Goal: Task Accomplishment & Management: Complete application form

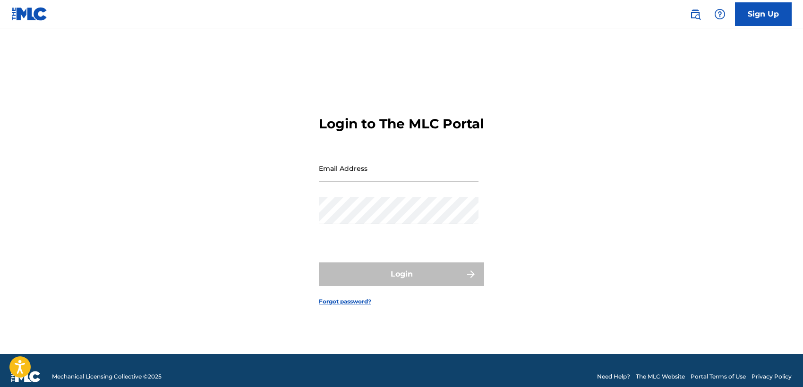
type input "[EMAIL_ADDRESS][DOMAIN_NAME]"
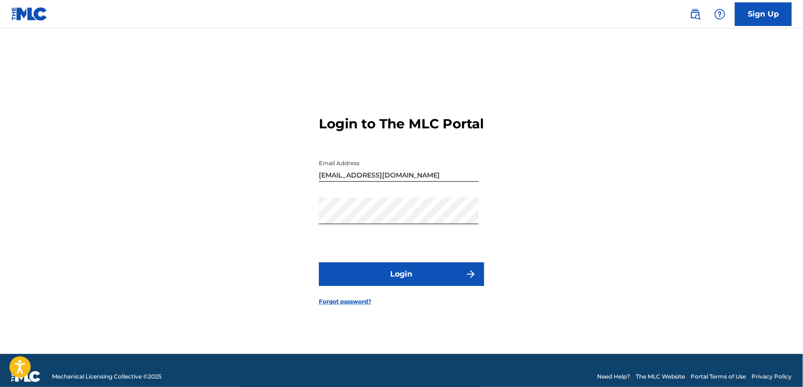
click at [431, 284] on button "Login" at bounding box center [401, 275] width 165 height 24
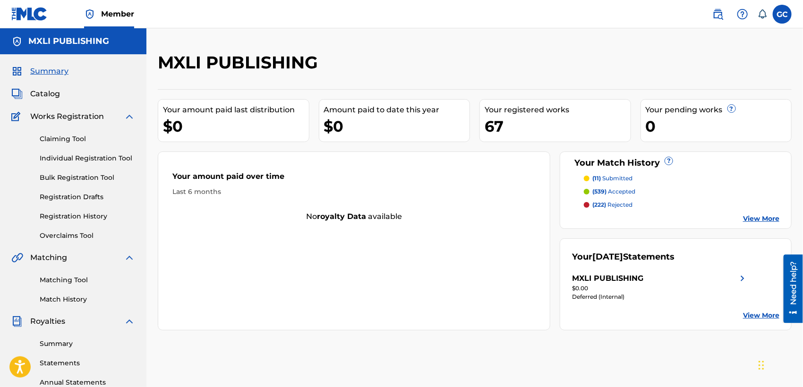
click at [67, 143] on link "Claiming Tool" at bounding box center [87, 139] width 95 height 10
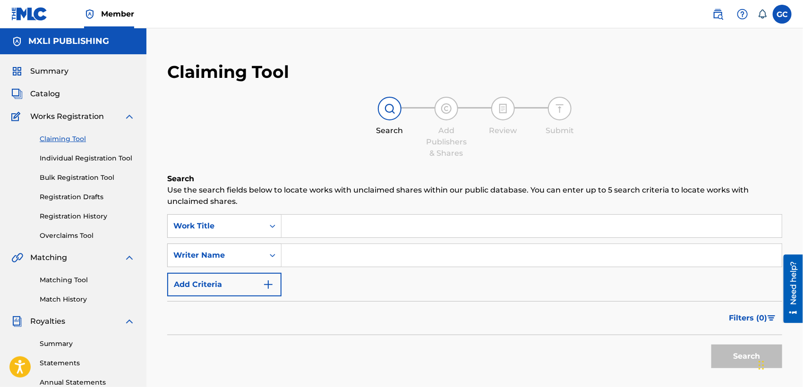
click at [307, 231] on input "Search Form" at bounding box center [532, 226] width 500 height 23
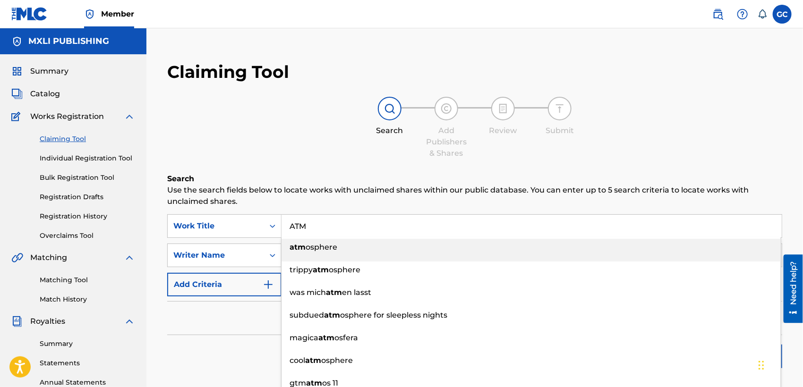
type input "ATM"
click at [236, 327] on div "Filters ( 0 )" at bounding box center [474, 318] width 615 height 34
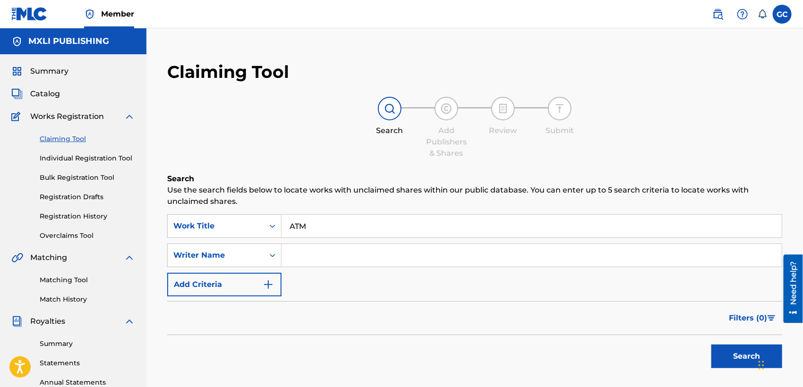
click at [324, 256] on input "Search Form" at bounding box center [532, 255] width 500 height 23
type input "GUERO MP"
click at [712, 345] on button "Search" at bounding box center [747, 357] width 71 height 24
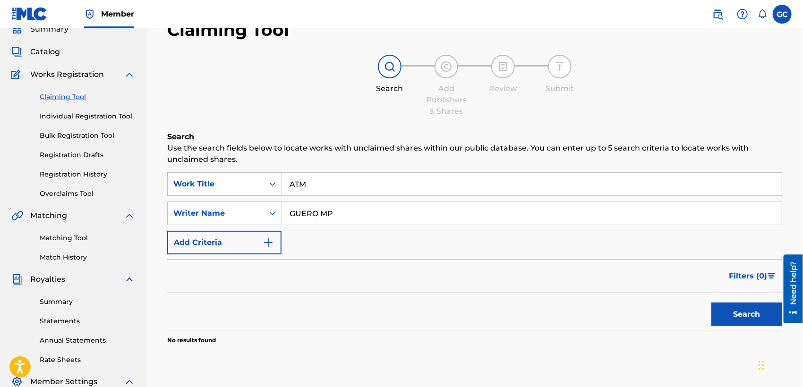
scroll to position [41, 0]
click at [222, 250] on button "Add Criteria" at bounding box center [224, 244] width 114 height 24
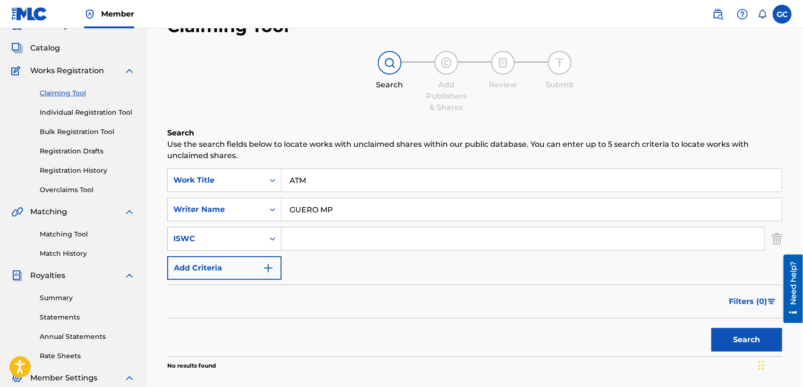
click at [234, 243] on div "ISWC" at bounding box center [215, 238] width 85 height 11
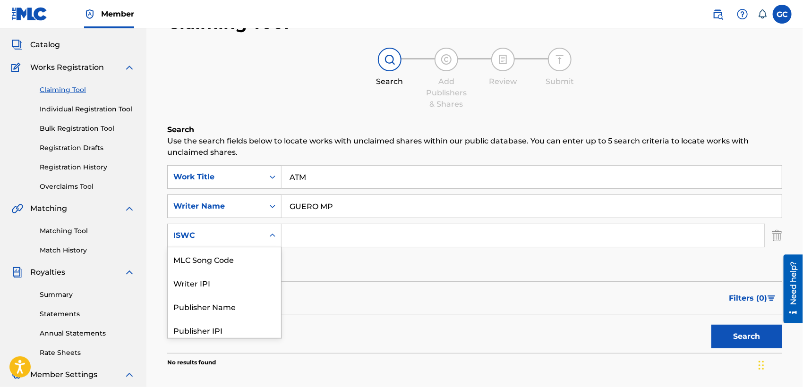
scroll to position [52, 0]
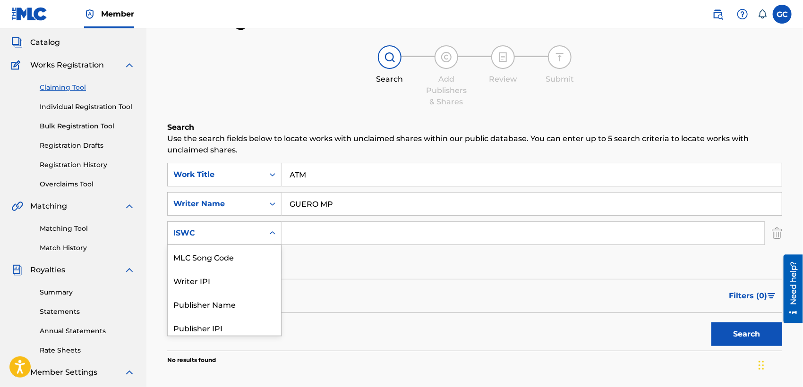
click at [246, 233] on div "ISWC" at bounding box center [215, 233] width 85 height 11
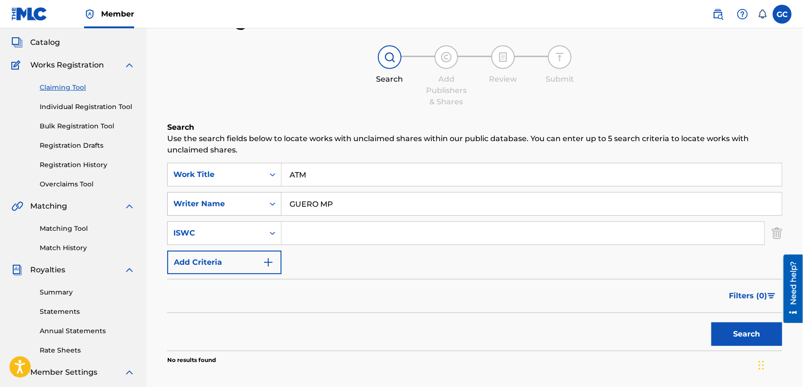
drag, startPoint x: 344, startPoint y: 206, endPoint x: 264, endPoint y: 200, distance: 80.1
click at [264, 200] on div "SearchWithCriteria1f50990f-0e9f-435f-8982-435bccde5138 Writer Name GUERO MP" at bounding box center [474, 204] width 615 height 24
drag, startPoint x: 325, startPoint y: 175, endPoint x: 292, endPoint y: 175, distance: 32.6
click at [292, 175] on input "ATM" at bounding box center [532, 174] width 500 height 23
type input "A"
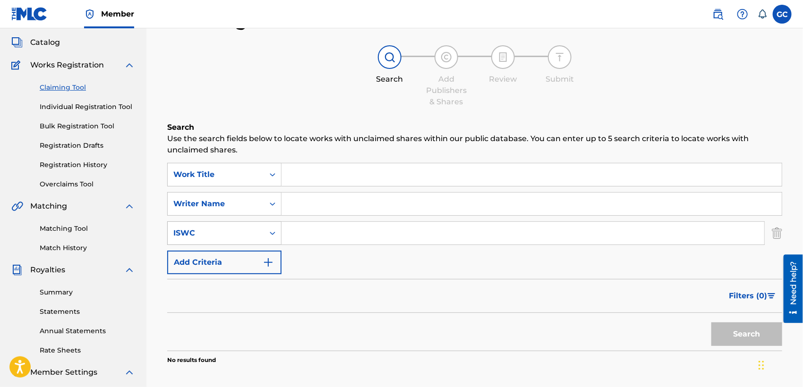
click at [241, 224] on div "ISWC" at bounding box center [216, 233] width 96 height 18
click at [259, 229] on div "ISWC" at bounding box center [216, 233] width 96 height 18
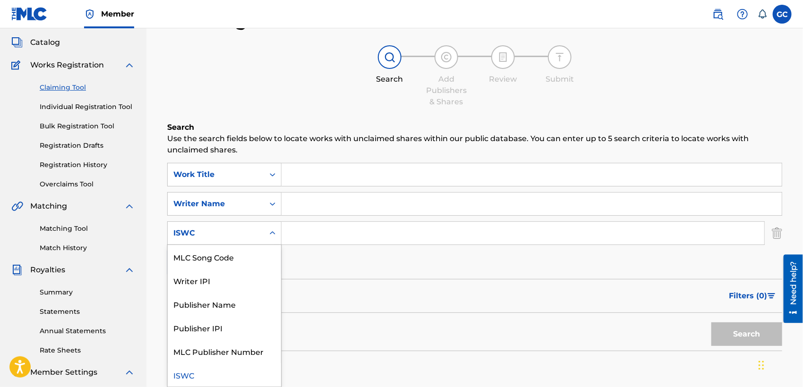
click at [259, 229] on div "ISWC" at bounding box center [216, 233] width 96 height 18
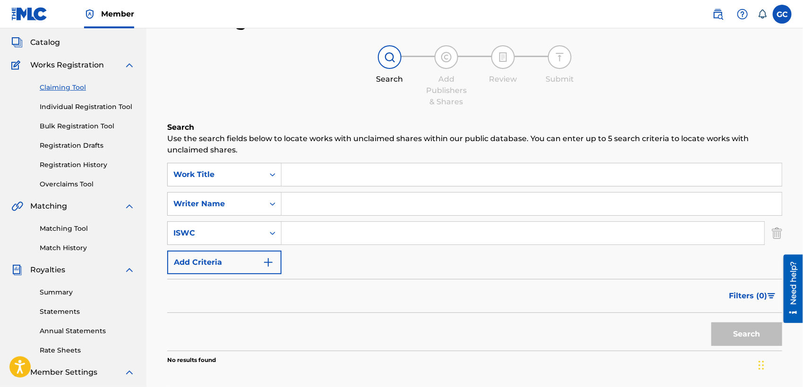
click at [302, 170] on input "Search Form" at bounding box center [532, 174] width 500 height 23
type input "ATM"
click at [294, 201] on input "Search Form" at bounding box center [532, 204] width 500 height 23
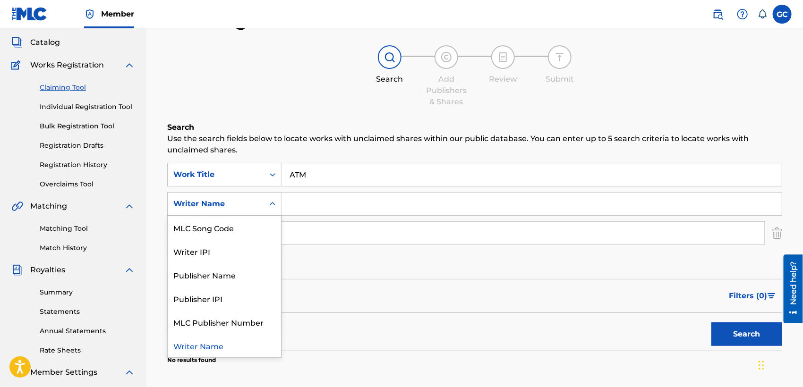
click at [258, 207] on div "Writer Name" at bounding box center [216, 204] width 96 height 18
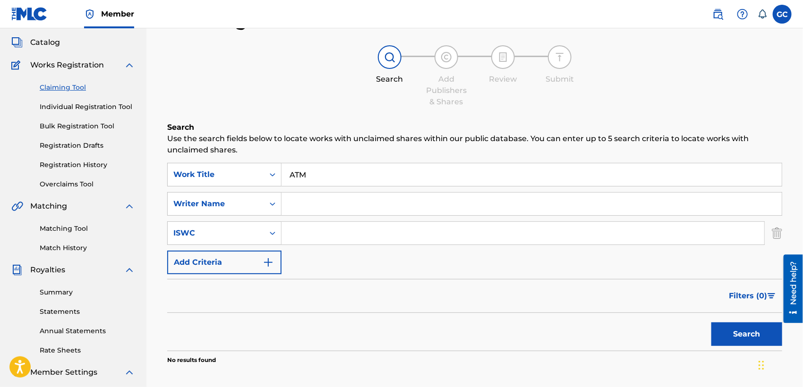
click at [319, 205] on input "Search Form" at bounding box center [532, 204] width 500 height 23
type input "german [PERSON_NAME] [PERSON_NAME]"
click at [255, 236] on div "ISWC" at bounding box center [215, 233] width 85 height 11
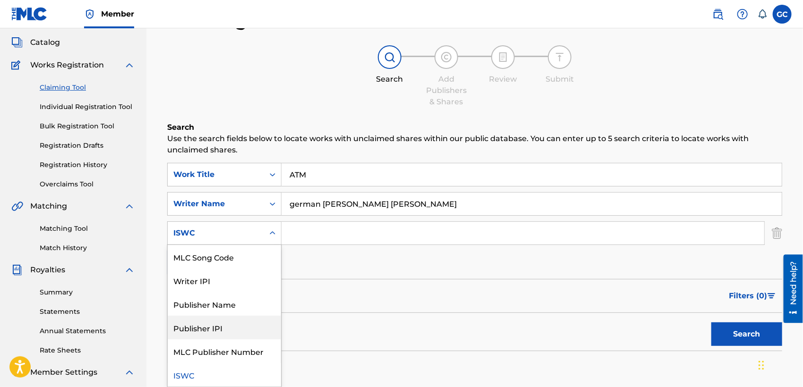
click at [314, 103] on div "Search Add Publishers & Shares Review Submit" at bounding box center [474, 76] width 615 height 62
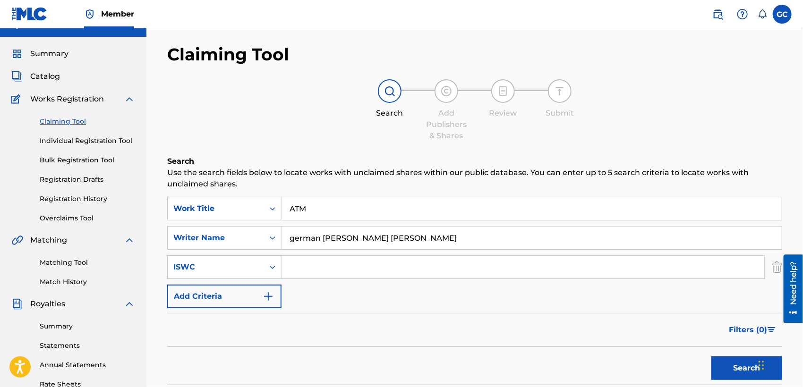
scroll to position [0, 0]
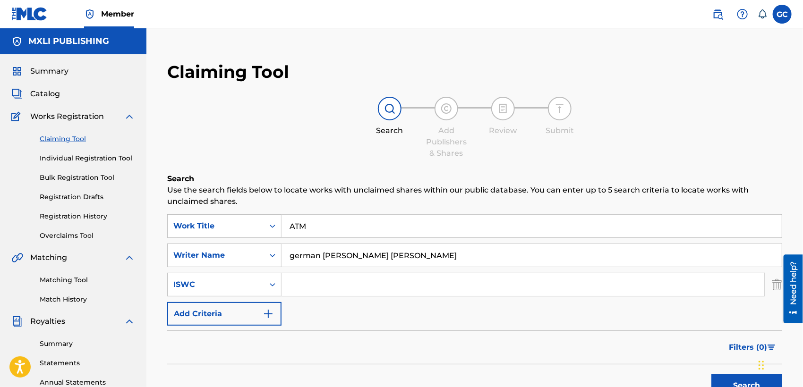
drag, startPoint x: 80, startPoint y: 280, endPoint x: 86, endPoint y: 277, distance: 6.8
click at [80, 279] on link "Matching Tool" at bounding box center [87, 280] width 95 height 10
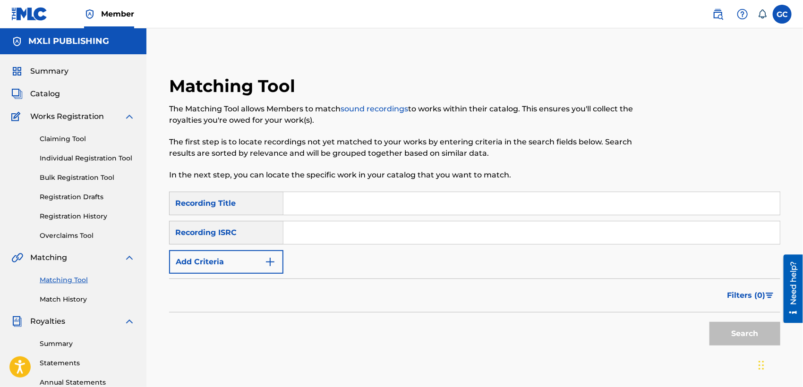
click at [306, 236] on input "Search Form" at bounding box center [531, 233] width 497 height 23
paste input "BK4DA2429939"
type input "BK4DA2429939"
click at [710, 322] on button "Search" at bounding box center [745, 334] width 71 height 24
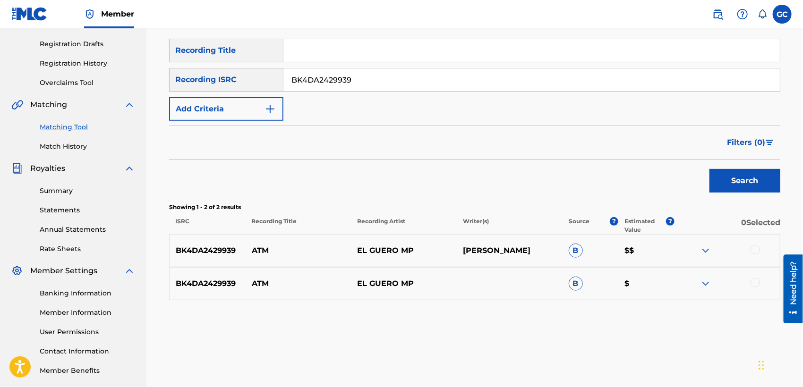
scroll to position [157, 0]
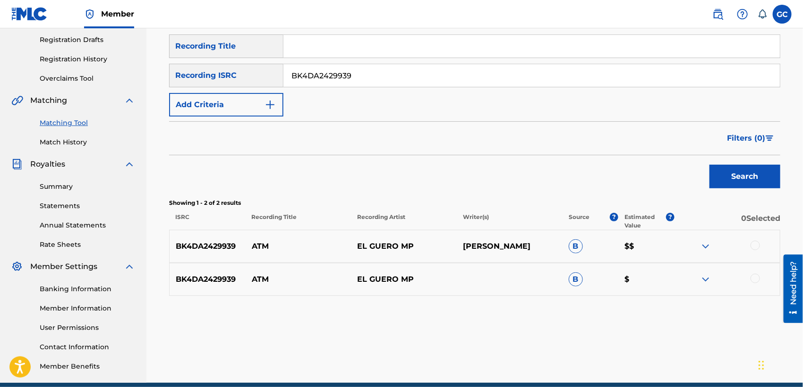
click at [704, 245] on img at bounding box center [705, 246] width 11 height 11
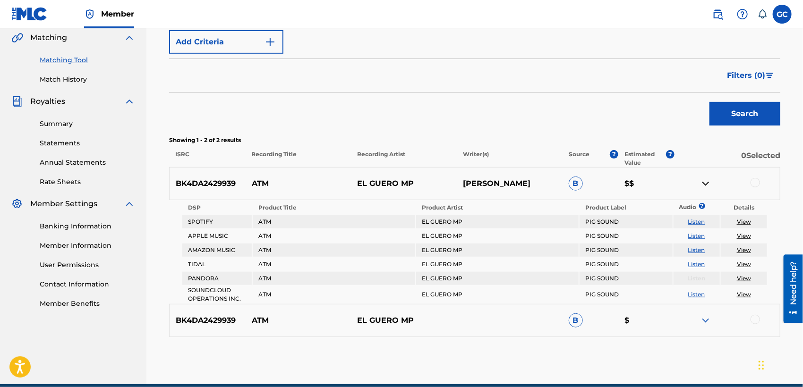
scroll to position [262, 0]
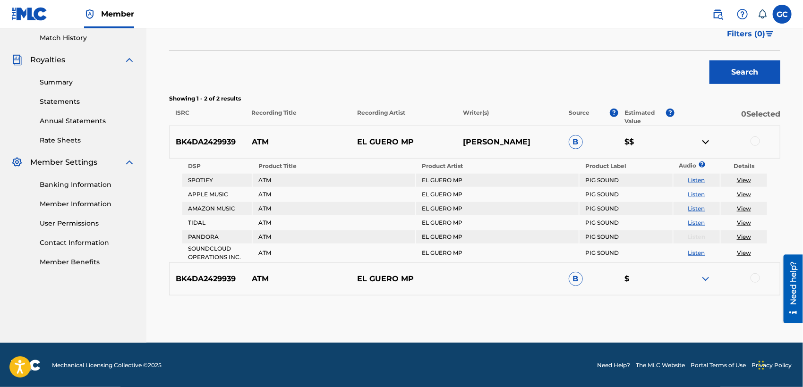
click at [707, 143] on img at bounding box center [705, 142] width 11 height 11
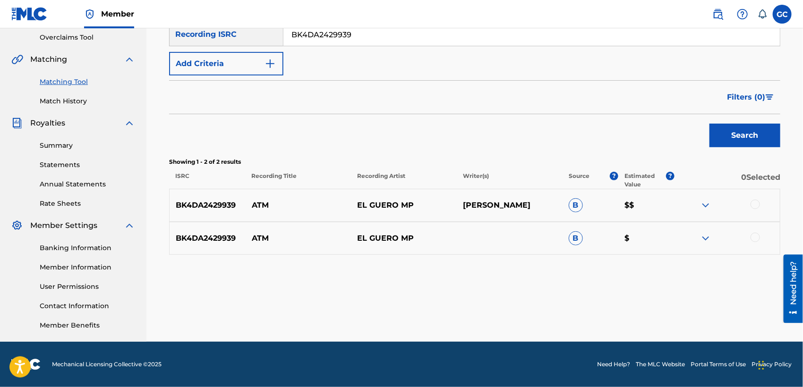
scroll to position [198, 0]
click at [707, 240] on img at bounding box center [705, 238] width 11 height 11
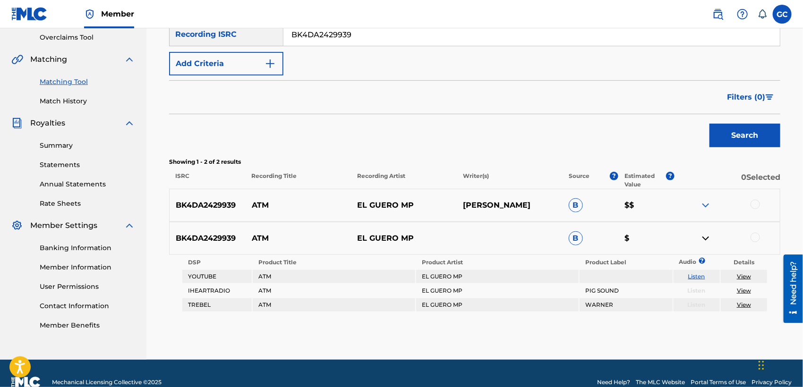
scroll to position [215, 0]
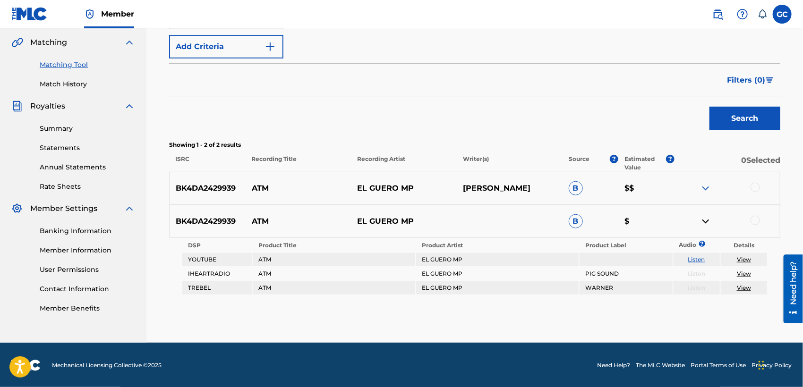
click at [707, 222] on img at bounding box center [705, 221] width 11 height 11
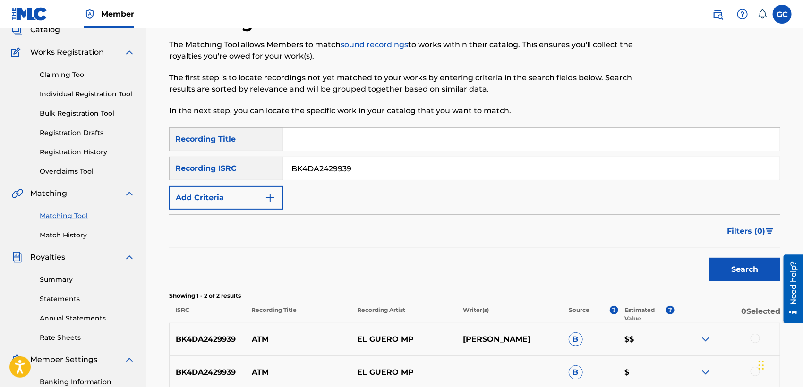
scroll to position [41, 0]
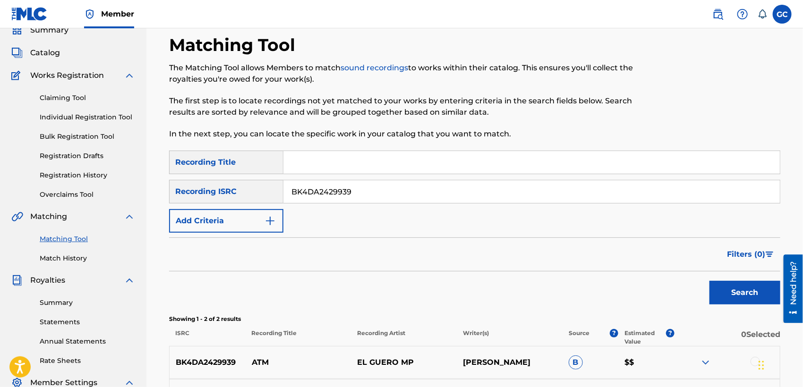
click at [75, 100] on link "Claiming Tool" at bounding box center [87, 98] width 95 height 10
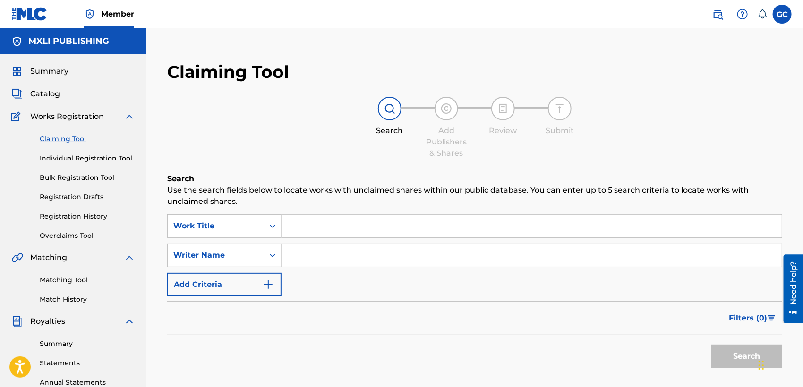
click at [301, 228] on input "Search Form" at bounding box center [532, 226] width 500 height 23
type input "ATM"
click at [310, 254] on input "Search Form" at bounding box center [532, 255] width 500 height 23
type input "[PERSON_NAME]"
click at [547, 310] on div "Filters ( 0 )" at bounding box center [474, 318] width 615 height 34
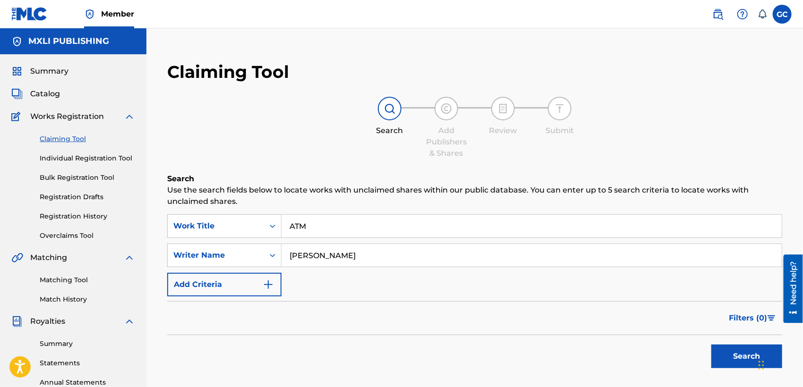
click at [735, 358] on button "Search" at bounding box center [747, 357] width 71 height 24
click at [69, 156] on link "Individual Registration Tool" at bounding box center [87, 159] width 95 height 10
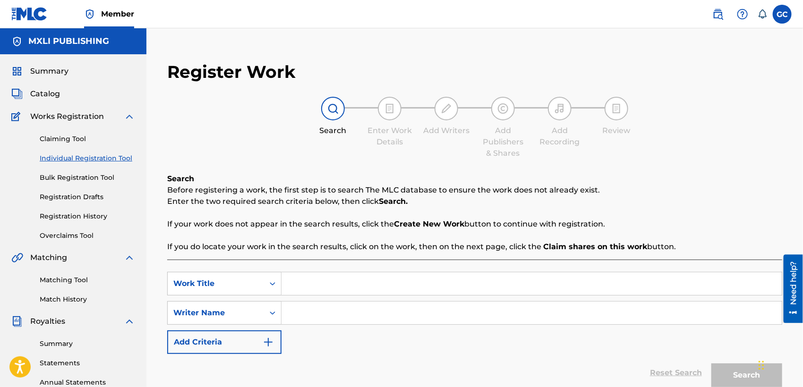
click at [316, 289] on input "Search Form" at bounding box center [532, 284] width 500 height 23
type input "ATM"
click at [254, 308] on div "Writer Name" at bounding box center [215, 313] width 85 height 11
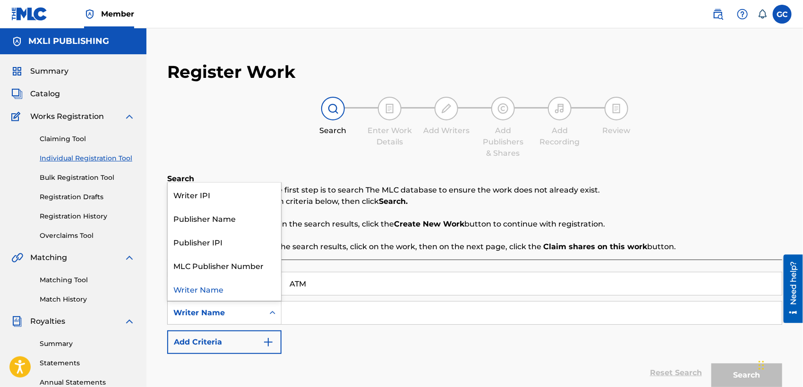
click at [240, 285] on div "Writer Name" at bounding box center [224, 289] width 113 height 24
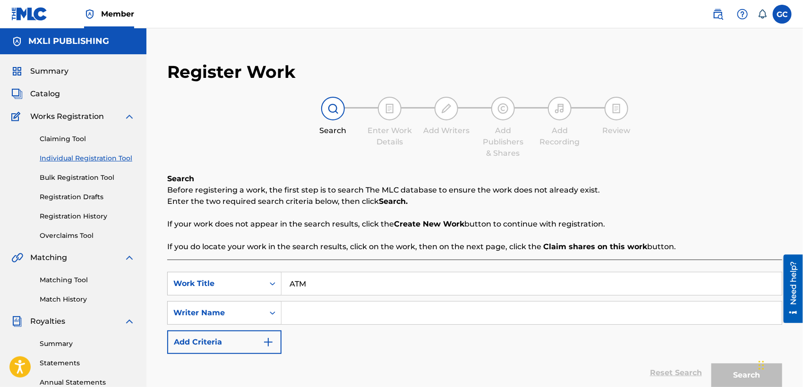
click at [310, 315] on input "Search Form" at bounding box center [532, 313] width 500 height 23
type input "[PERSON_NAME]"
click at [735, 374] on button "Search" at bounding box center [747, 376] width 71 height 24
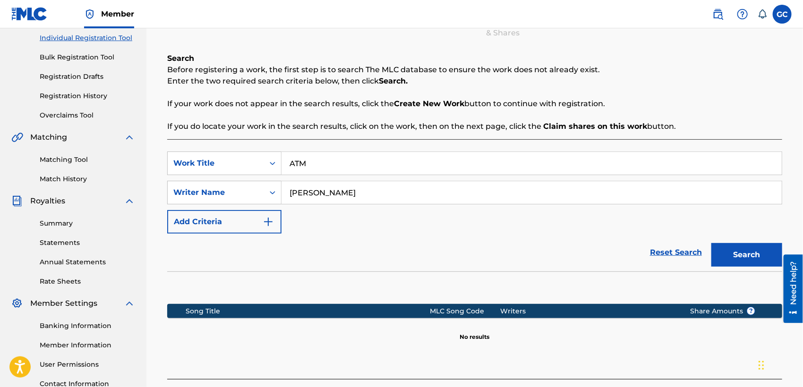
scroll to position [200, 0]
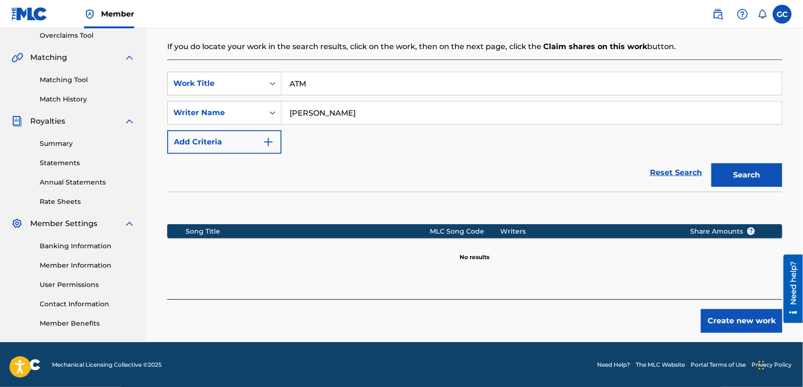
click at [732, 320] on button "Create new work" at bounding box center [741, 321] width 81 height 24
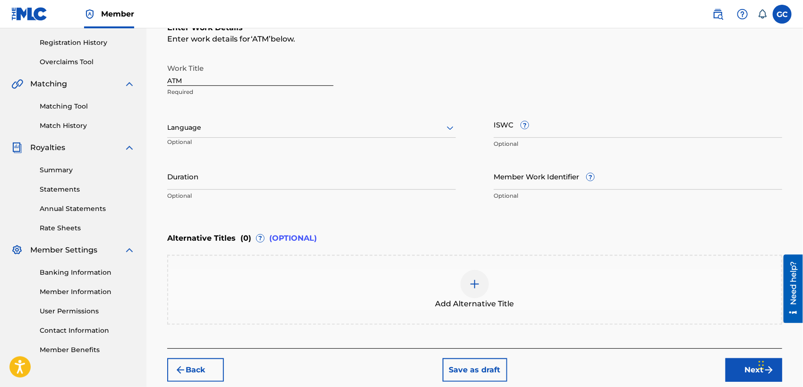
scroll to position [148, 0]
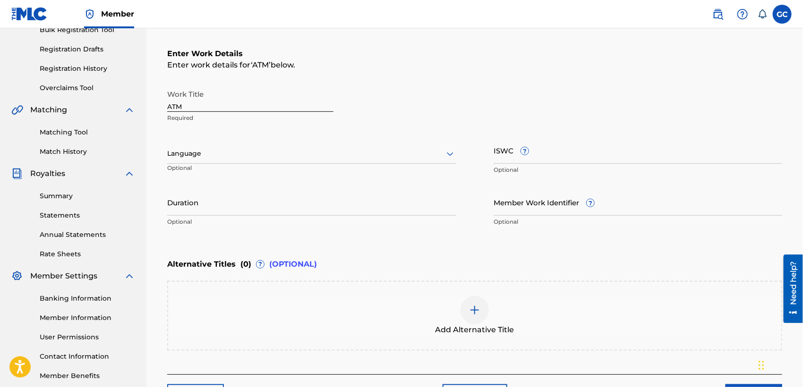
click at [238, 151] on div at bounding box center [311, 154] width 289 height 12
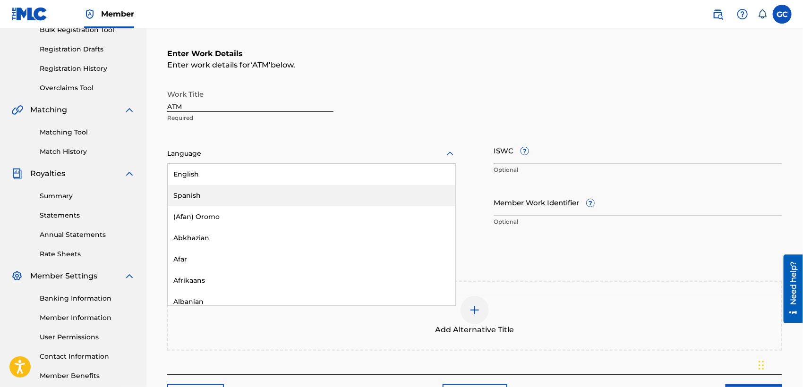
click at [232, 189] on div "Spanish" at bounding box center [312, 195] width 288 height 21
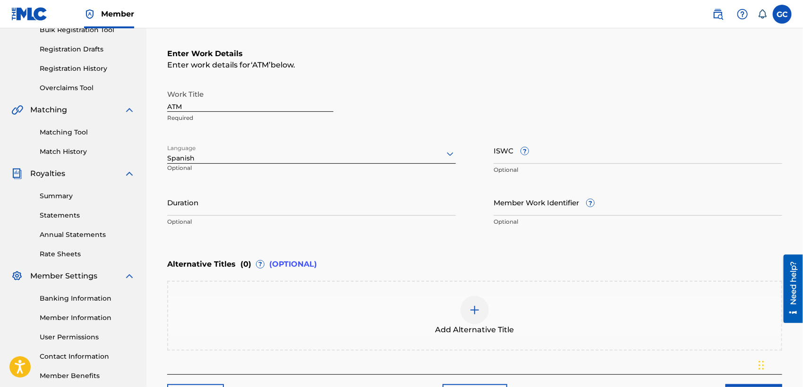
click at [232, 200] on input "Duration" at bounding box center [311, 202] width 289 height 27
click at [501, 155] on input "ISWC ?" at bounding box center [638, 150] width 289 height 27
paste input "T3273381883"
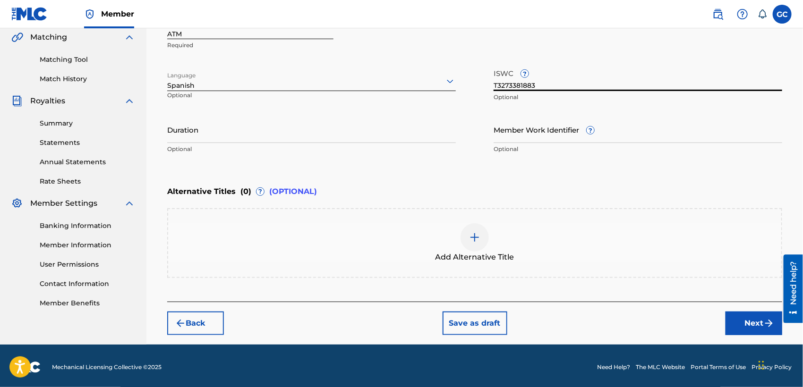
scroll to position [223, 0]
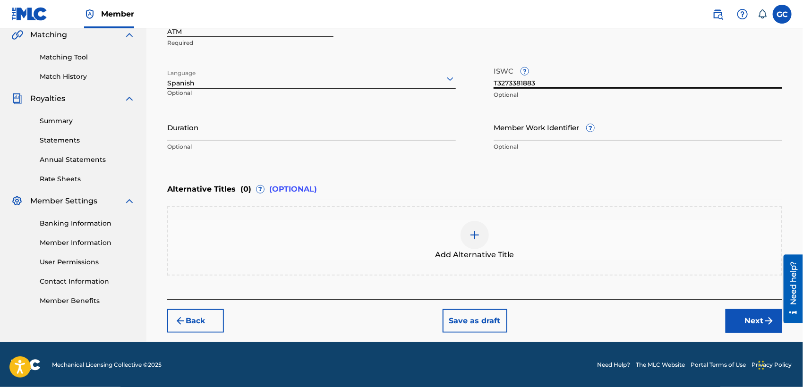
type input "T3273381883"
click at [740, 322] on button "Next" at bounding box center [754, 321] width 57 height 24
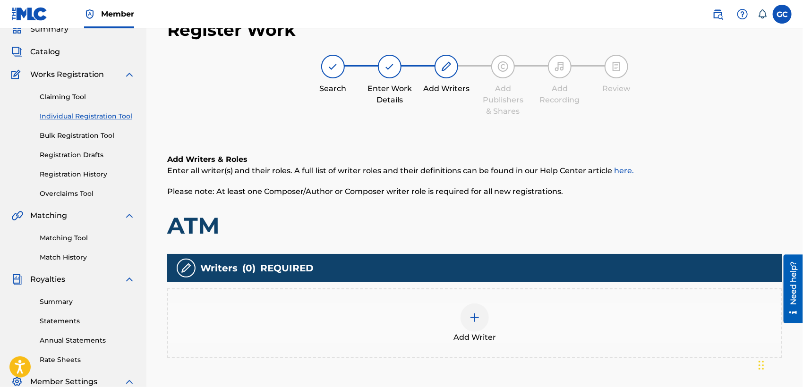
scroll to position [147, 0]
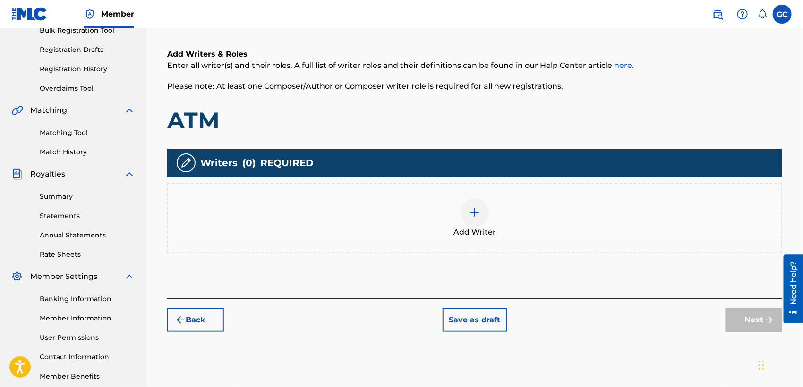
click at [520, 230] on div "Add Writer" at bounding box center [474, 218] width 613 height 40
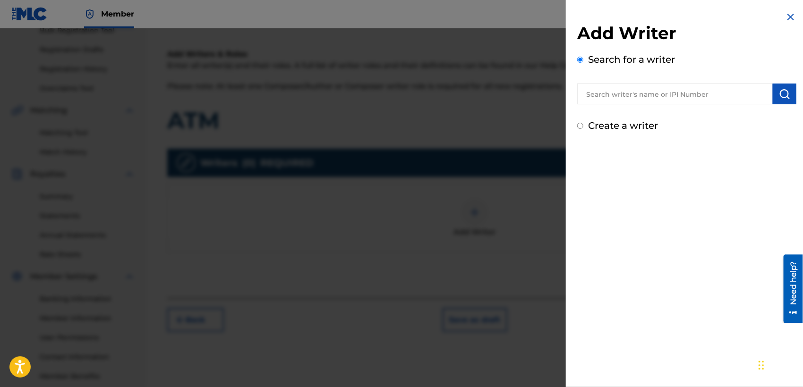
click at [655, 94] on input "text" at bounding box center [675, 94] width 196 height 21
type input "[PERSON_NAME]"
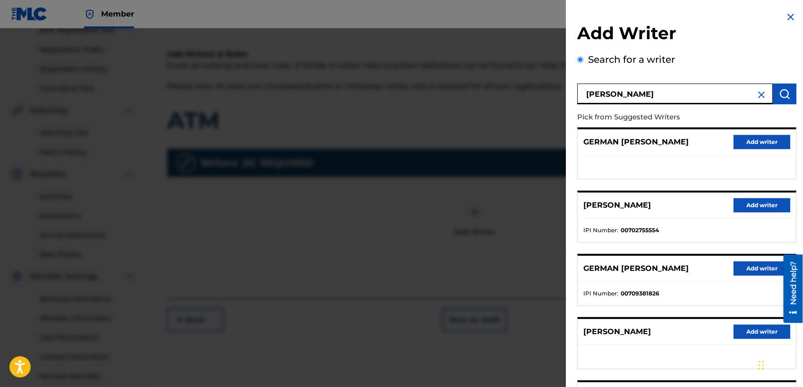
click at [756, 207] on button "Add writer" at bounding box center [762, 205] width 57 height 14
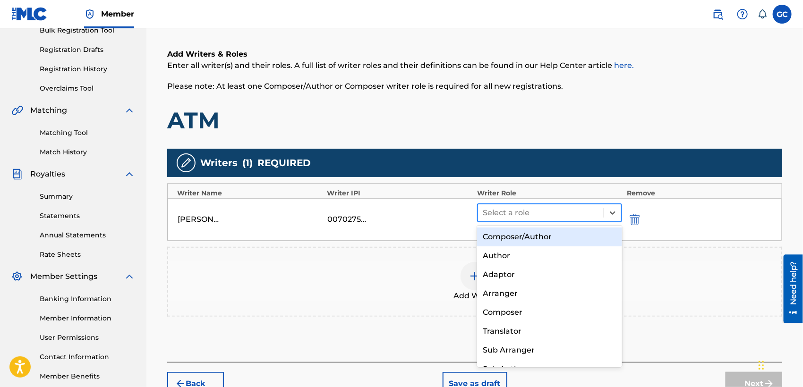
click at [488, 212] on div at bounding box center [541, 212] width 116 height 13
click at [500, 238] on div "Composer/Author" at bounding box center [549, 237] width 145 height 19
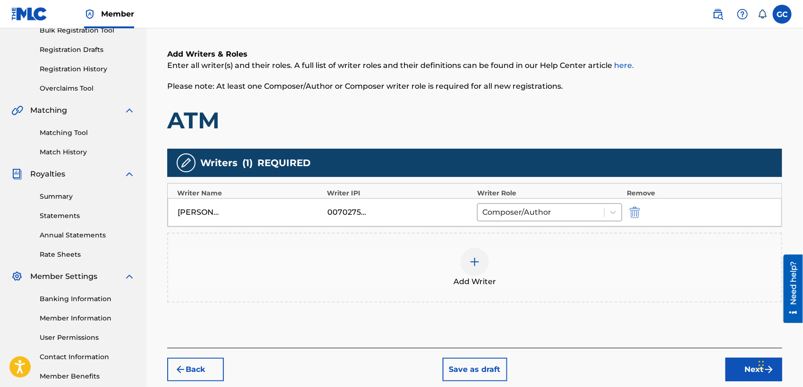
scroll to position [198, 0]
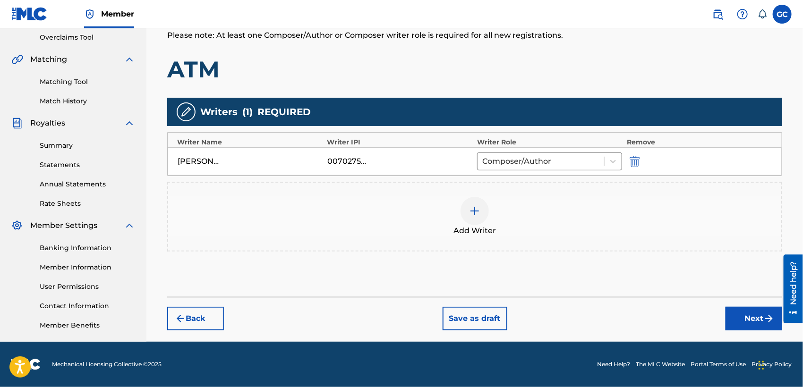
click at [746, 319] on button "Next" at bounding box center [754, 319] width 57 height 24
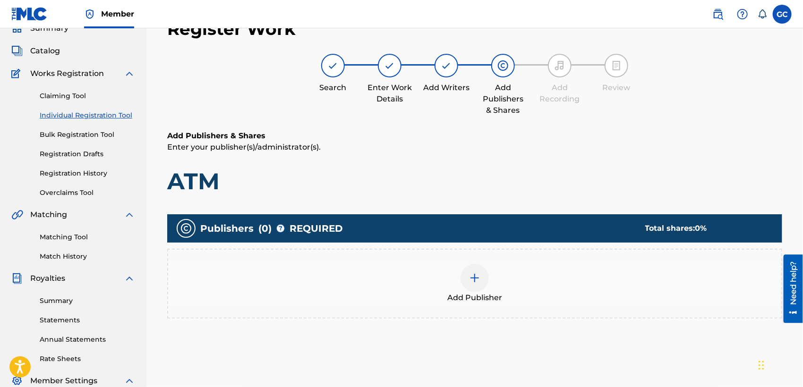
scroll to position [94, 0]
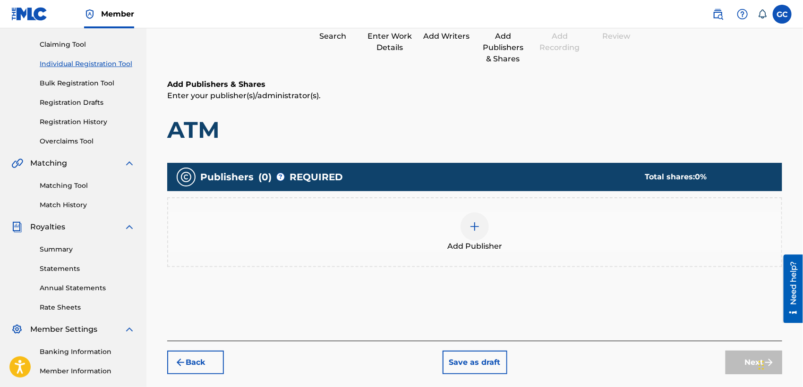
click at [479, 216] on div at bounding box center [475, 227] width 28 height 28
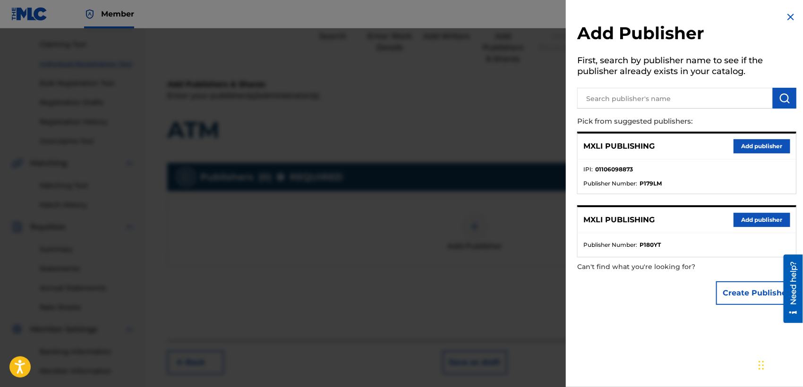
click at [616, 96] on input "text" at bounding box center [675, 98] width 196 height 21
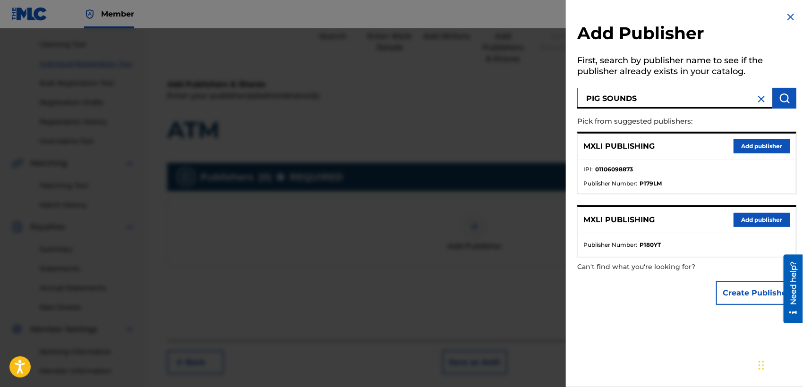
type input "PIG SOUNDS"
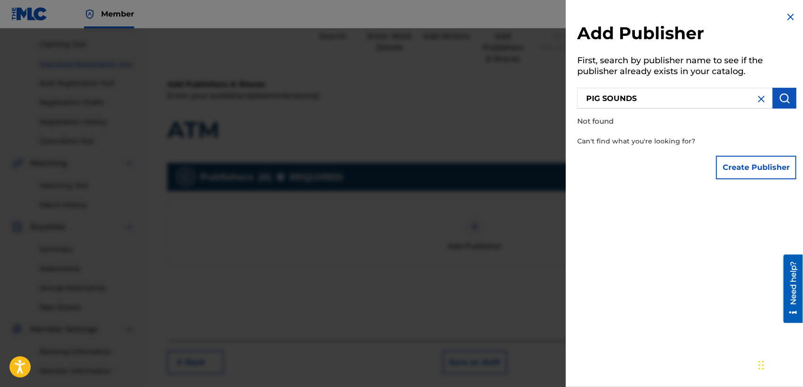
click at [756, 103] on img at bounding box center [761, 99] width 11 height 11
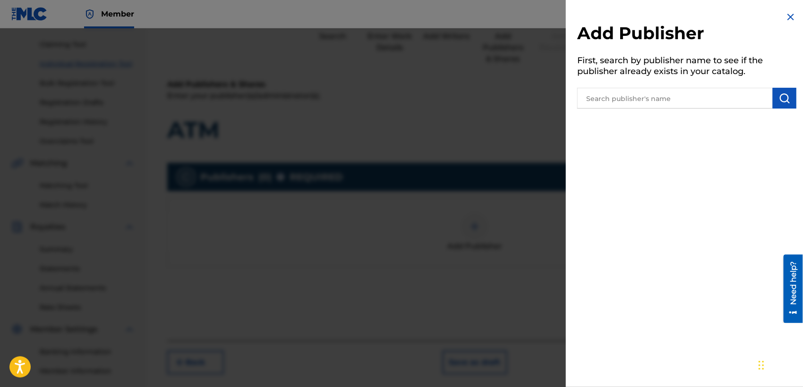
click at [726, 103] on input "text" at bounding box center [675, 98] width 196 height 21
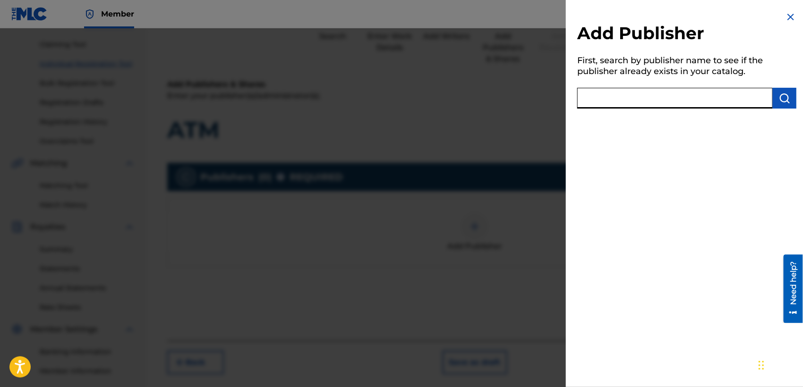
type input "M"
click at [789, 18] on img at bounding box center [790, 16] width 11 height 11
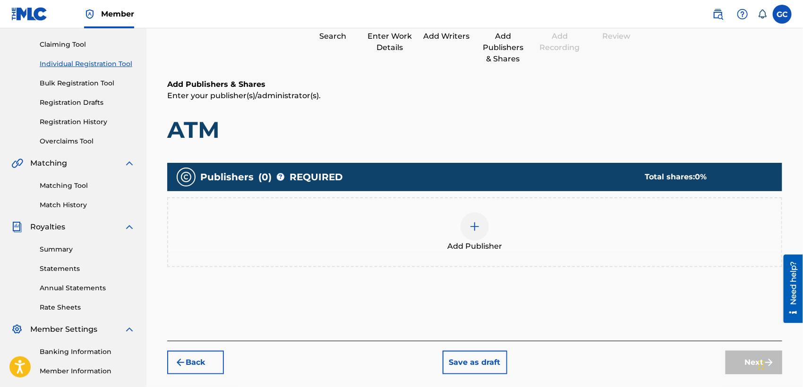
scroll to position [198, 0]
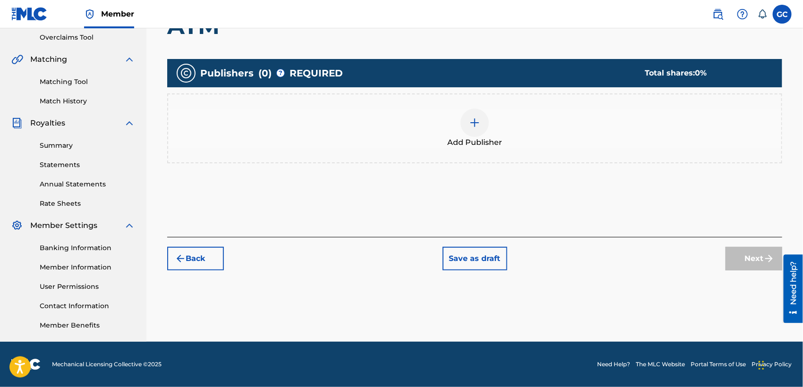
click at [488, 129] on div "Add Publisher" at bounding box center [474, 129] width 613 height 40
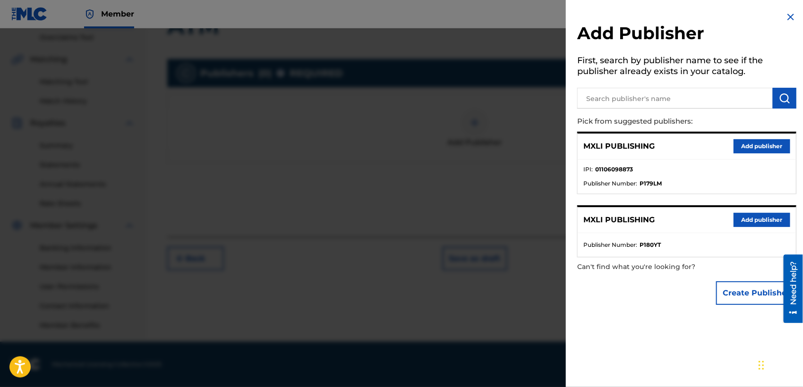
click at [742, 220] on button "Add publisher" at bounding box center [762, 220] width 57 height 14
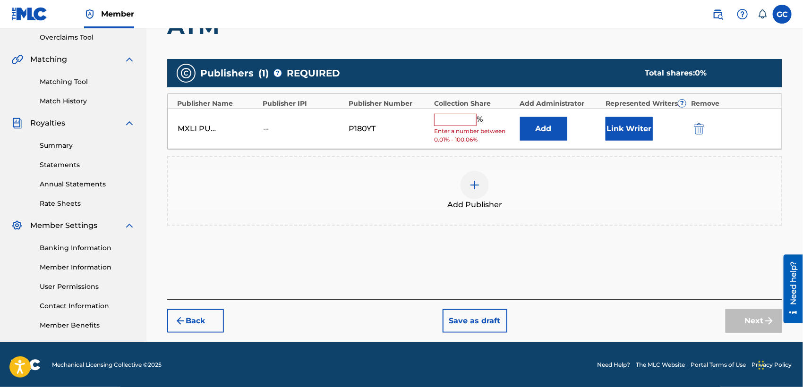
click at [464, 122] on input "text" at bounding box center [455, 120] width 43 height 12
type input "100"
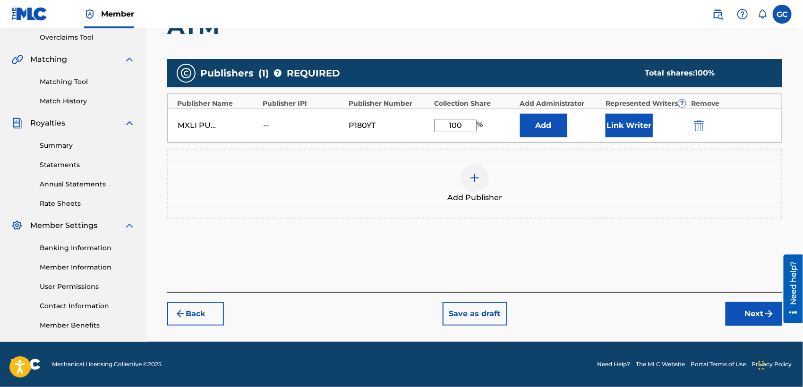
click at [627, 126] on button "Link Writer" at bounding box center [629, 126] width 47 height 24
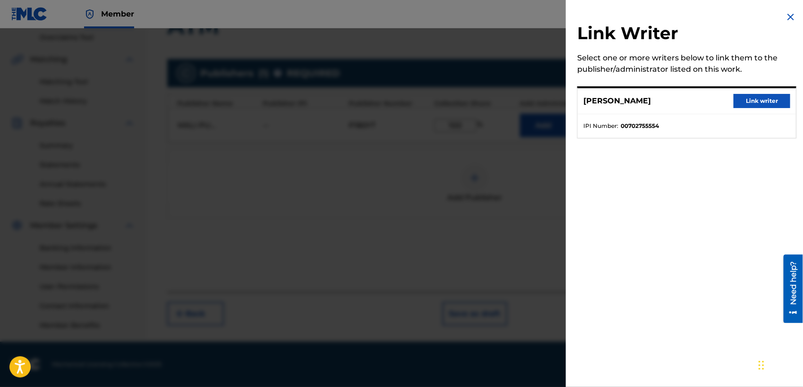
click at [748, 104] on button "Link writer" at bounding box center [762, 101] width 57 height 14
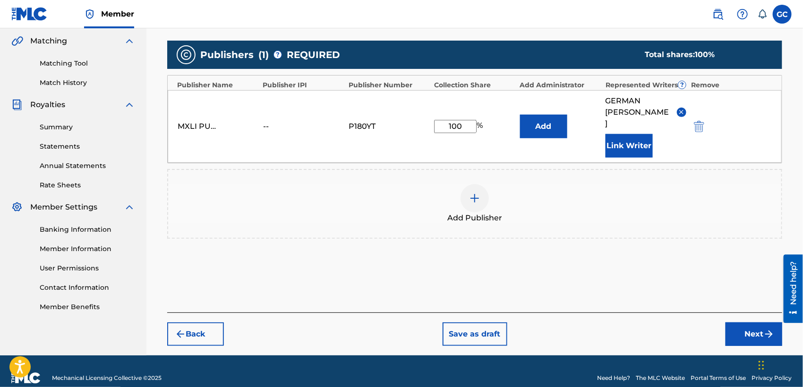
scroll to position [219, 0]
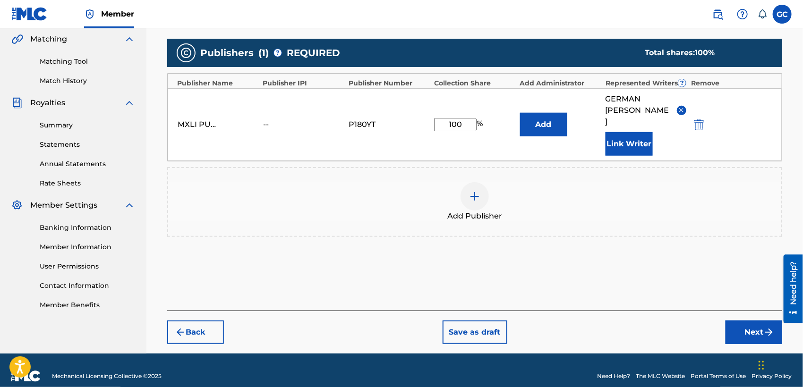
click at [748, 321] on button "Next" at bounding box center [754, 333] width 57 height 24
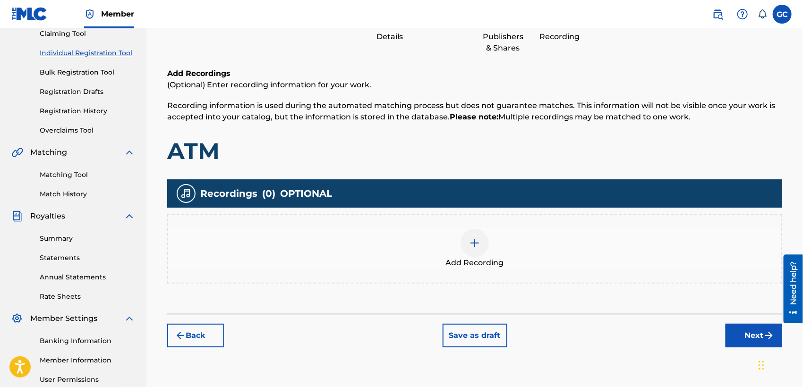
scroll to position [147, 0]
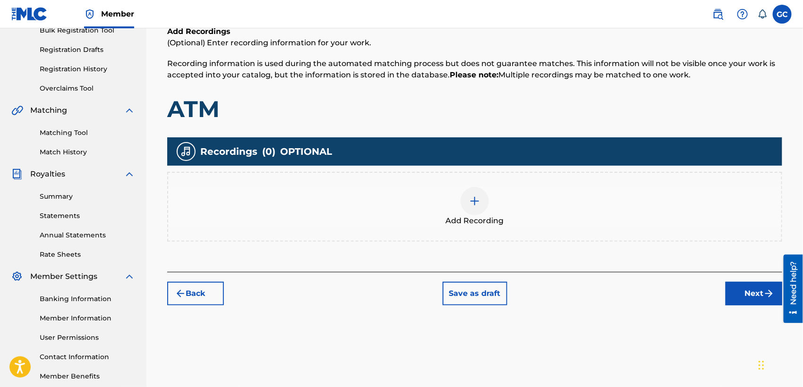
click at [508, 211] on div "Add Recording" at bounding box center [474, 207] width 613 height 40
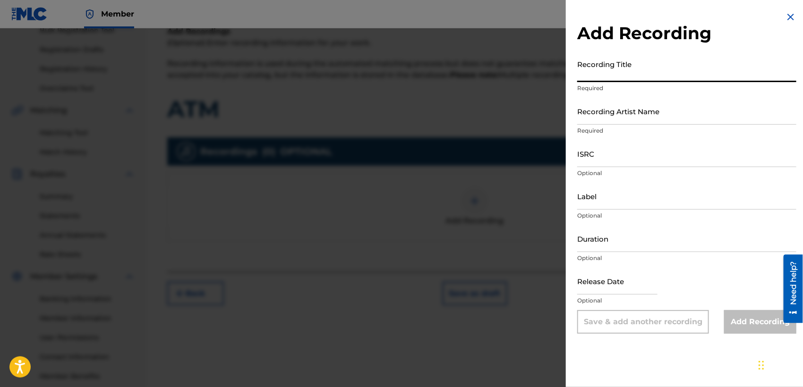
click at [620, 72] on input "Recording Title" at bounding box center [686, 68] width 219 height 27
type input "ATM"
click at [603, 114] on input "Recording Artist Name" at bounding box center [686, 111] width 219 height 27
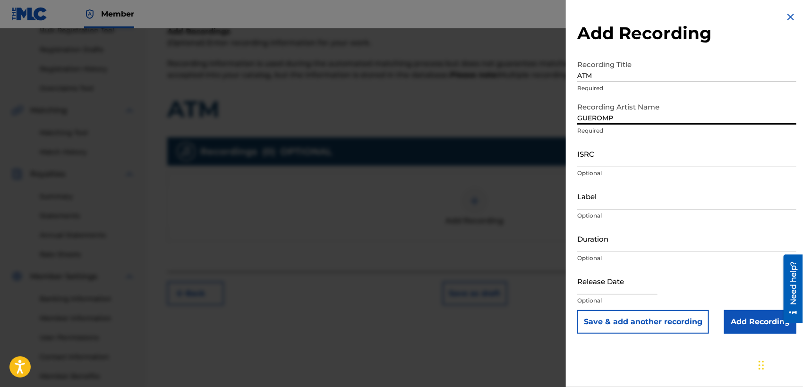
click at [602, 120] on input "GUEROMP" at bounding box center [686, 111] width 219 height 27
type input "GUERO MP"
click at [622, 155] on input "ISRC" at bounding box center [686, 153] width 219 height 27
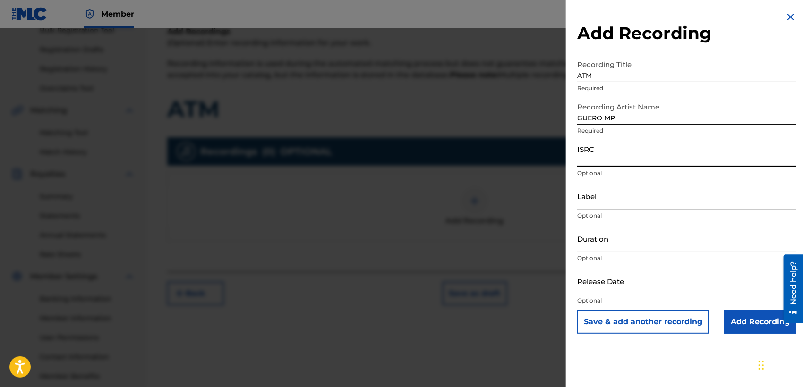
paste input "BK4DA2429939"
type input "BK4DA2429939"
click at [609, 289] on input "text" at bounding box center [617, 281] width 80 height 27
select select "7"
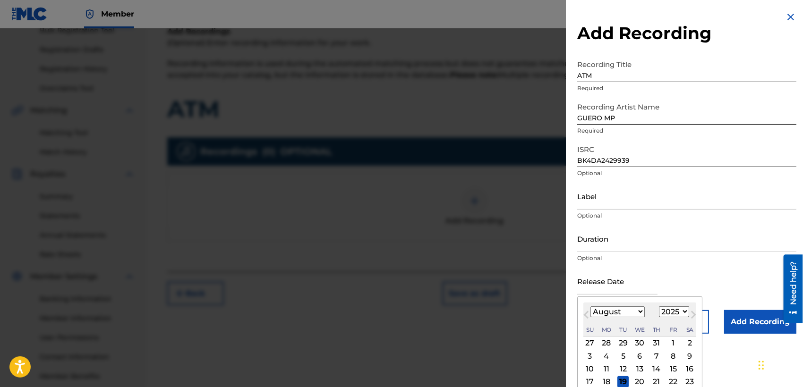
click at [668, 309] on select "1899 1900 1901 1902 1903 1904 1905 1906 1907 1908 1909 1910 1911 1912 1913 1914…" at bounding box center [674, 312] width 30 height 11
select select "2024"
click at [659, 307] on select "1899 1900 1901 1902 1903 1904 1905 1906 1907 1908 1909 1910 1911 1912 1913 1914…" at bounding box center [674, 312] width 30 height 11
click at [639, 310] on select "January February March April May June July August September October November De…" at bounding box center [618, 312] width 54 height 11
select select "8"
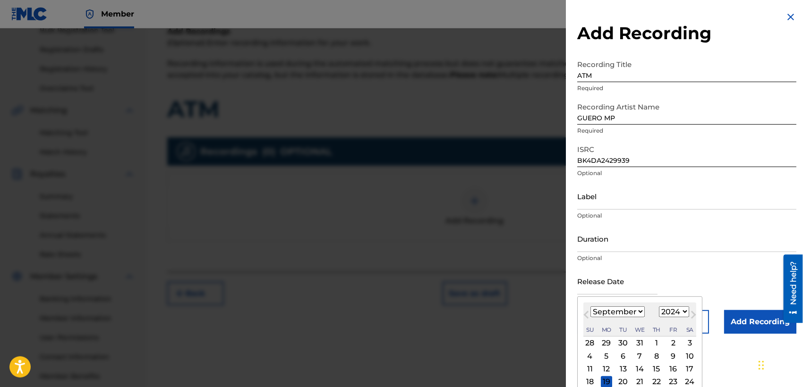
click at [591, 307] on select "January February March April May June July August September October November De…" at bounding box center [618, 312] width 54 height 11
click at [674, 367] on div "20" at bounding box center [673, 369] width 11 height 11
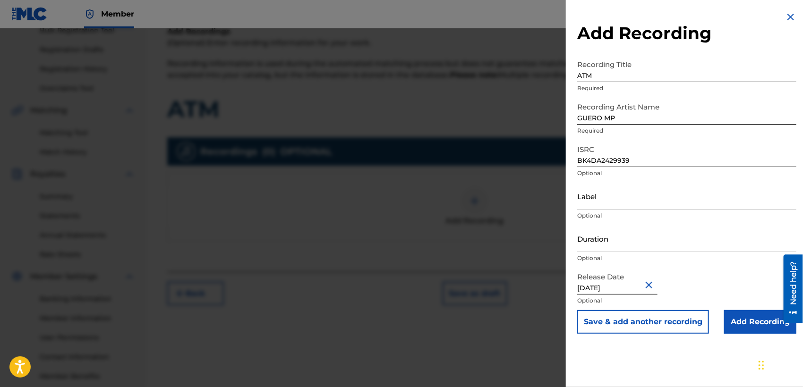
type input "[DATE]"
select select "8"
select select "2024"
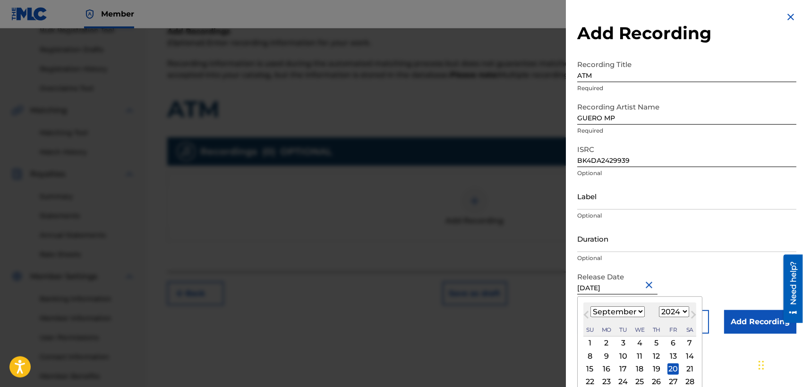
click at [609, 244] on input "Duration" at bounding box center [686, 238] width 219 height 27
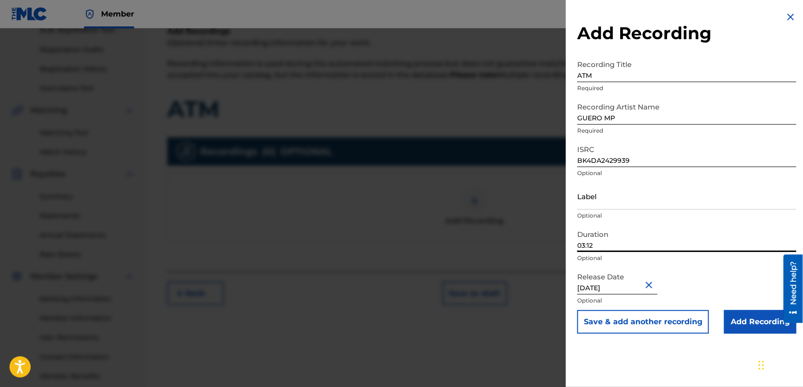
type input "03:12"
click at [745, 325] on input "Add Recording" at bounding box center [760, 322] width 72 height 24
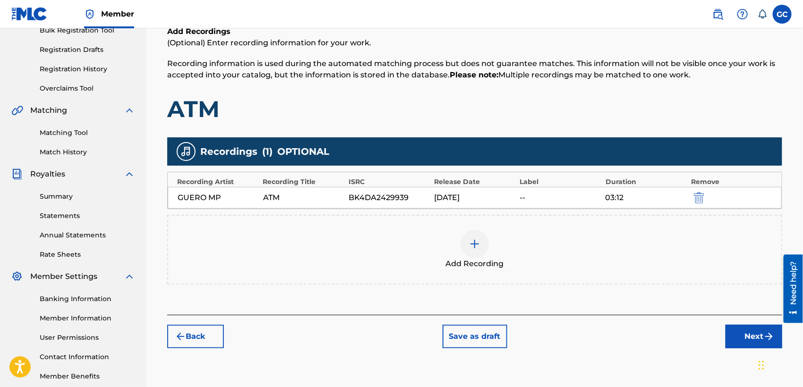
scroll to position [198, 0]
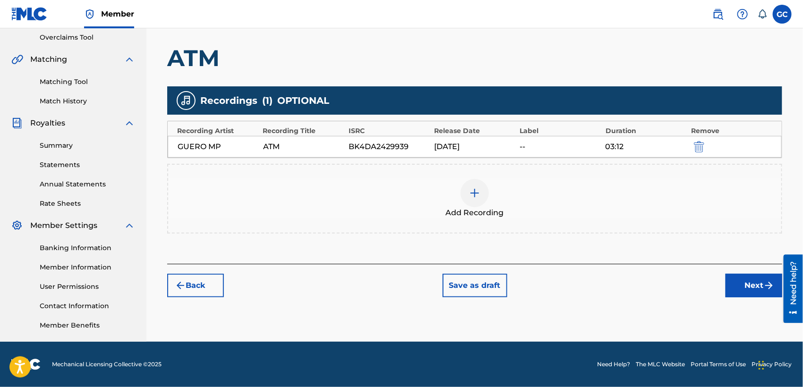
click at [746, 285] on button "Next" at bounding box center [754, 286] width 57 height 24
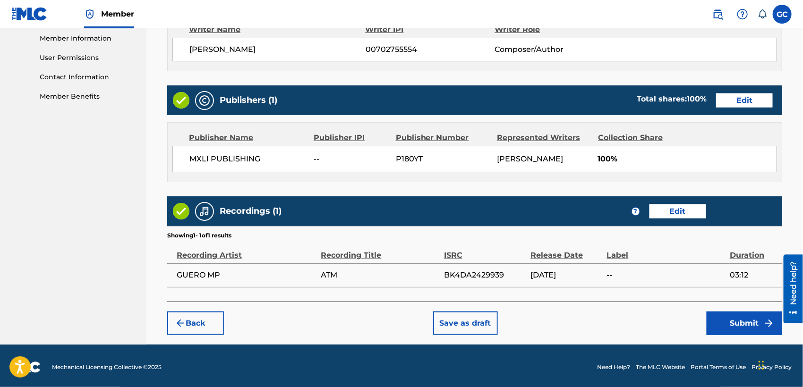
scroll to position [430, 0]
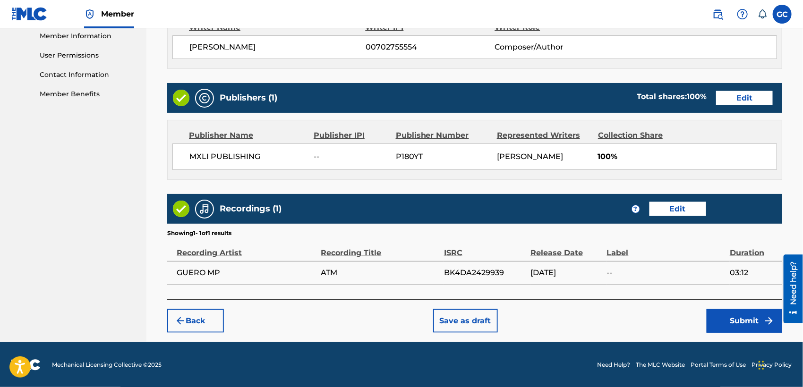
click at [716, 318] on button "Submit" at bounding box center [745, 321] width 76 height 24
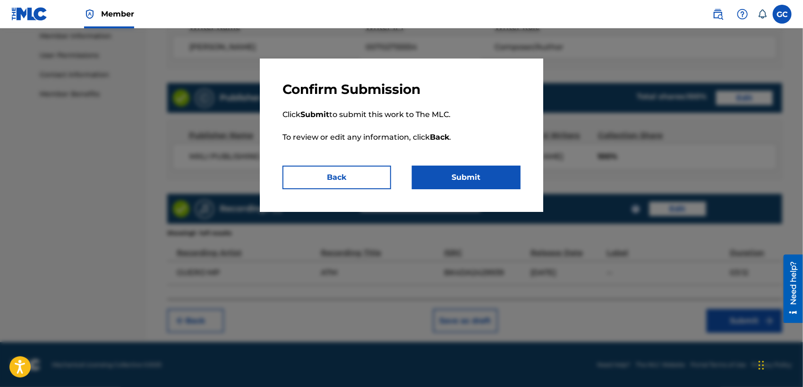
click at [447, 176] on button "Submit" at bounding box center [466, 178] width 109 height 24
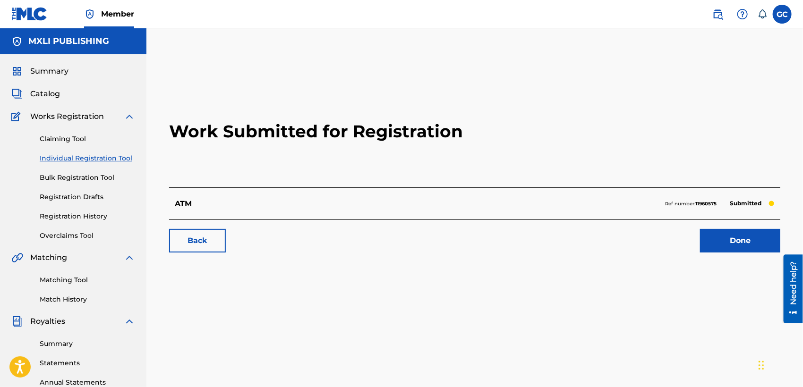
click at [74, 137] on link "Claiming Tool" at bounding box center [87, 139] width 95 height 10
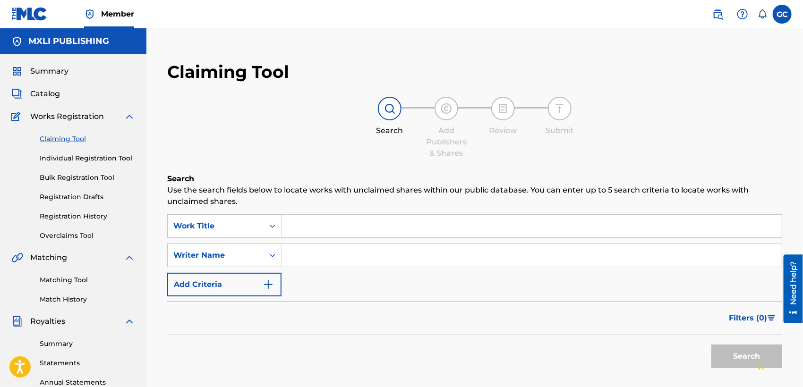
click at [209, 288] on button "Add Criteria" at bounding box center [224, 285] width 114 height 24
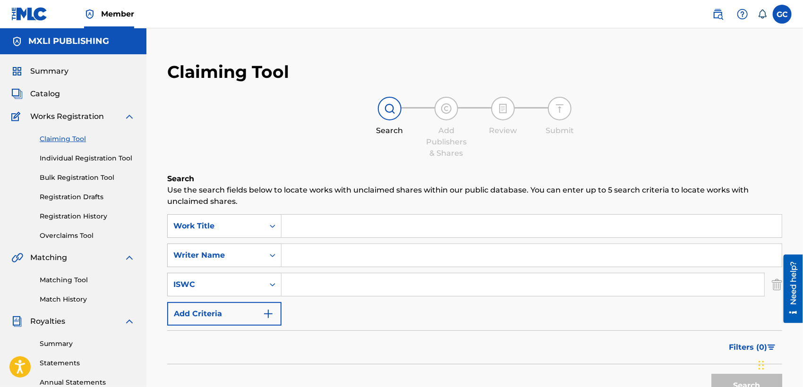
click at [318, 281] on input "Search Form" at bounding box center [523, 285] width 483 height 23
paste input "T3241379084"
type input "T3241379084"
click at [753, 381] on button "Search" at bounding box center [747, 386] width 71 height 24
click at [41, 94] on span "Catalog" at bounding box center [45, 93] width 30 height 11
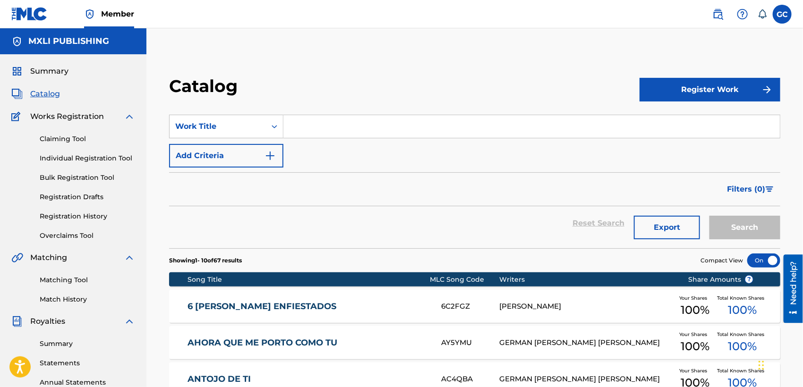
click at [457, 130] on input "Search Form" at bounding box center [531, 126] width 497 height 23
type input "la peligrosa"
click at [740, 227] on button "Search" at bounding box center [745, 228] width 71 height 24
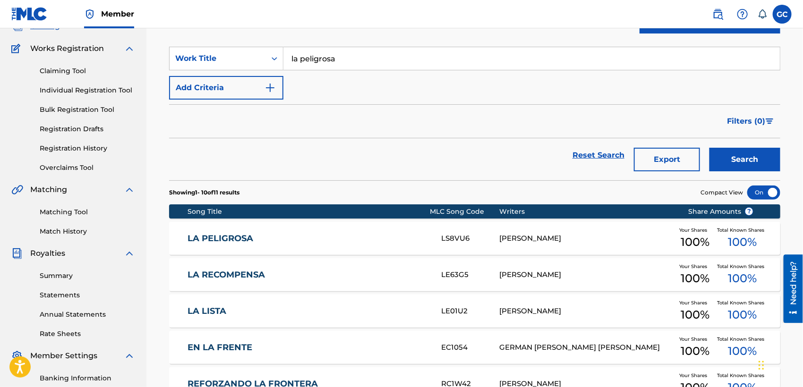
scroll to position [105, 0]
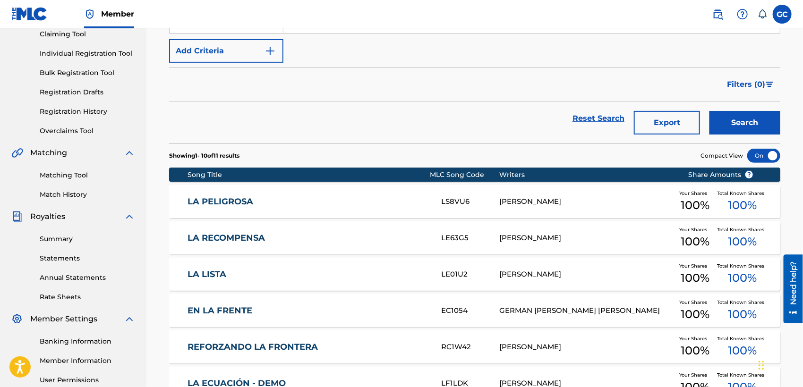
click at [531, 209] on div "LA PELIGROSA LS8VU6 GERMAN [PERSON_NAME] Your Shares 100 % Total Known Shares 1…" at bounding box center [474, 201] width 611 height 33
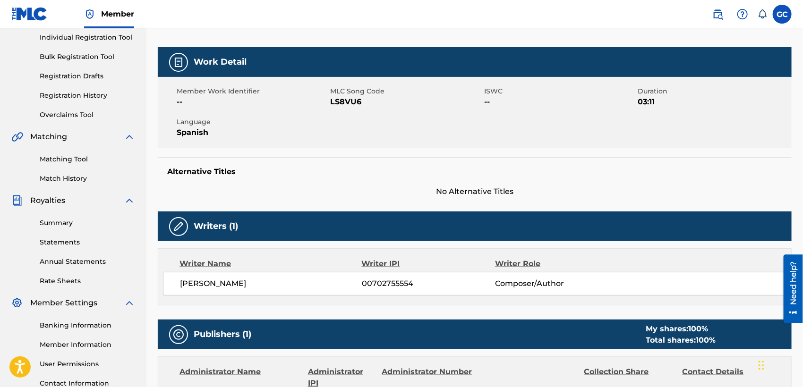
scroll to position [84, 0]
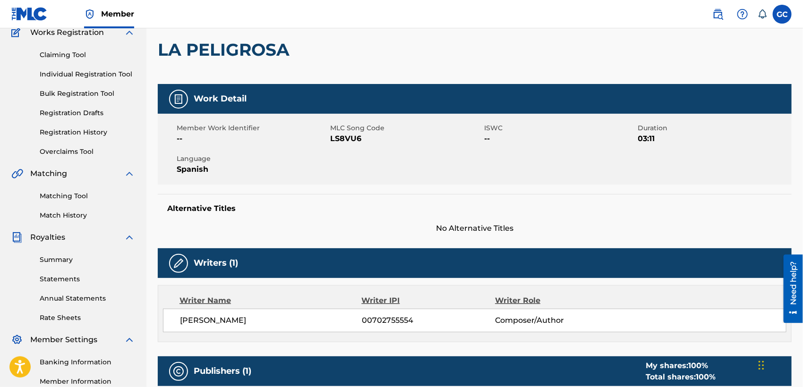
click at [61, 198] on link "Matching Tool" at bounding box center [87, 196] width 95 height 10
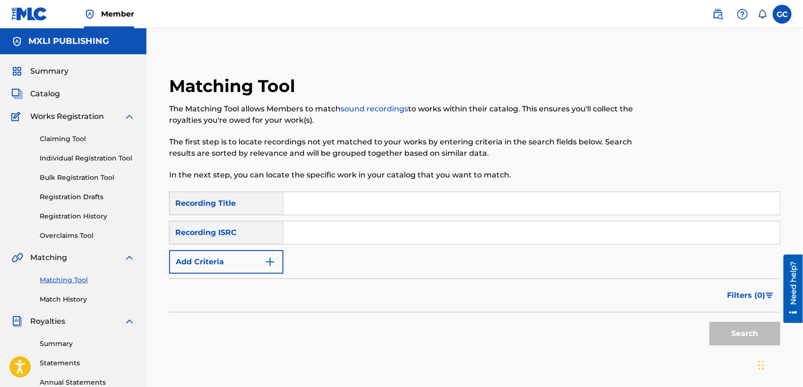
click at [300, 228] on input "Search Form" at bounding box center [531, 233] width 497 height 23
paste input "QM4TX2562264"
type input "QM4TX2562264"
click at [736, 339] on button "Search" at bounding box center [745, 334] width 71 height 24
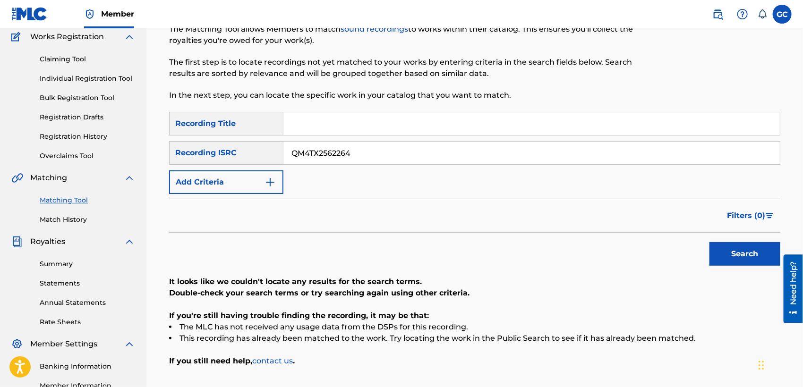
scroll to position [105, 0]
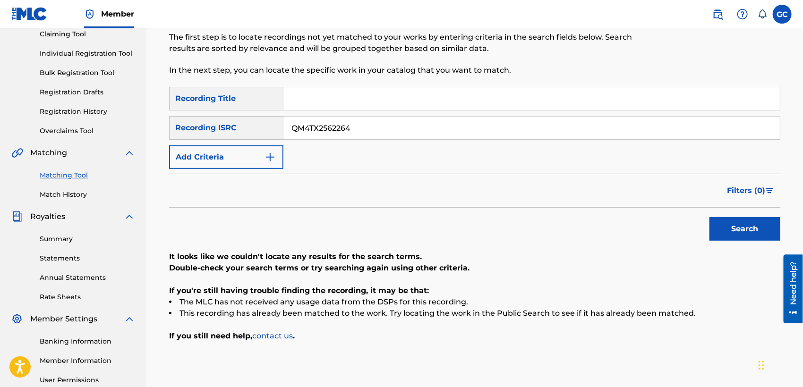
drag, startPoint x: 375, startPoint y: 133, endPoint x: 258, endPoint y: 131, distance: 116.7
click at [258, 131] on div "SearchWithCriteriac2ff85af-a6f9-47dc-90c7-3c5dfd8b5cde Recording ISRC QM4TX2562…" at bounding box center [474, 128] width 611 height 24
click at [310, 104] on input "Search Form" at bounding box center [531, 98] width 497 height 23
type input "la peligrosa"
click at [309, 132] on input "Search Form" at bounding box center [531, 128] width 497 height 23
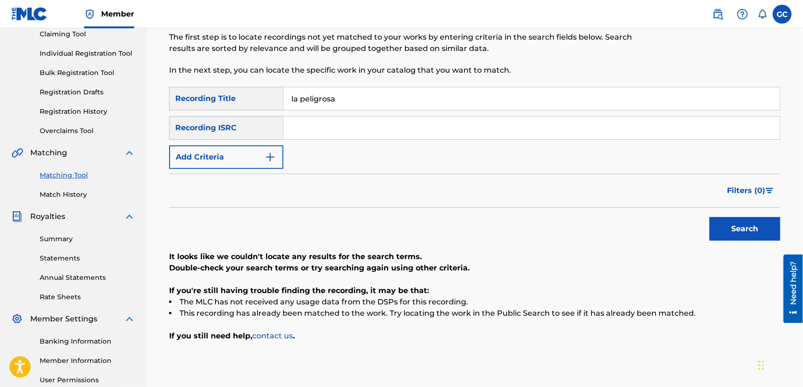
click at [240, 168] on button "Add Criteria" at bounding box center [226, 158] width 114 height 24
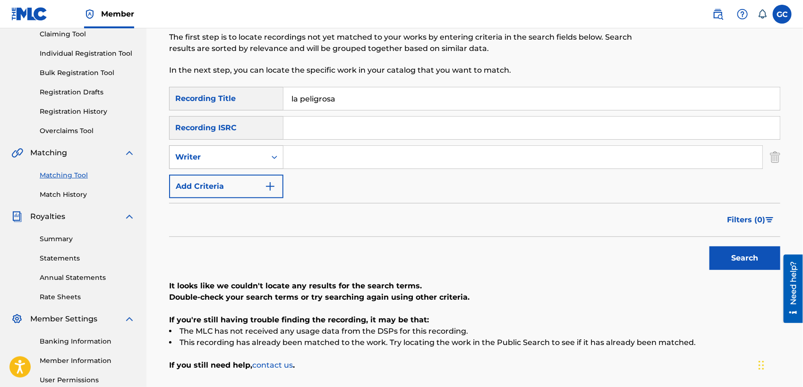
click at [275, 155] on icon "Search Form" at bounding box center [274, 157] width 9 height 9
click at [235, 182] on div "Recording Artist" at bounding box center [226, 181] width 113 height 24
click at [313, 161] on input "Search Form" at bounding box center [522, 157] width 479 height 23
click at [710, 247] on button "Search" at bounding box center [745, 259] width 71 height 24
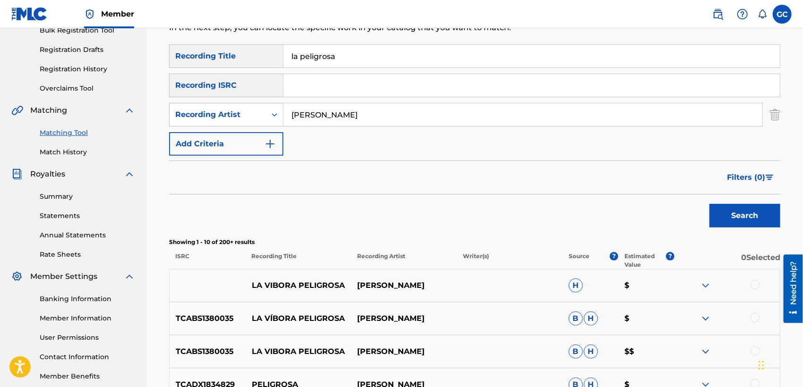
scroll to position [157, 0]
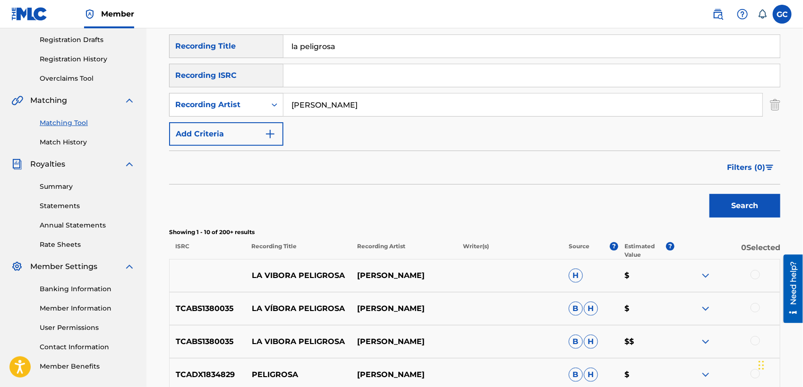
drag, startPoint x: 331, startPoint y: 111, endPoint x: 283, endPoint y: 103, distance: 48.3
click at [283, 103] on input "[PERSON_NAME]" at bounding box center [522, 105] width 479 height 23
click at [710, 194] on button "Search" at bounding box center [745, 206] width 71 height 24
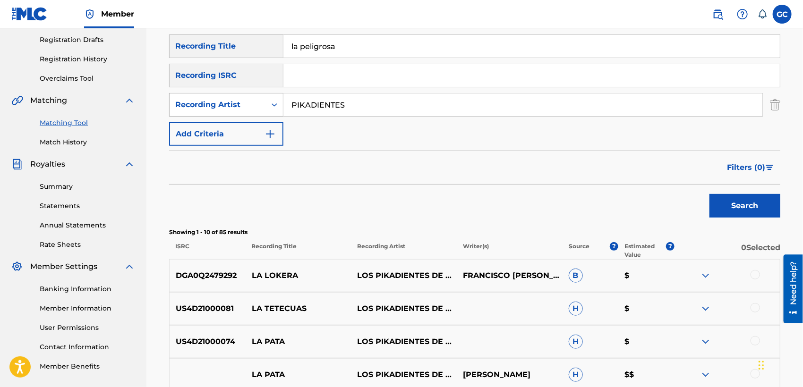
drag, startPoint x: 362, startPoint y: 98, endPoint x: 281, endPoint y: 102, distance: 81.8
click at [281, 102] on div "SearchWithCriteriae1418fe6-9098-49b4-ba1c-3bb0e1e836e5 Recording Artist PIKADIE…" at bounding box center [474, 105] width 611 height 24
type input "[GEOGRAPHIC_DATA]"
click at [710, 194] on button "Search" at bounding box center [745, 206] width 71 height 24
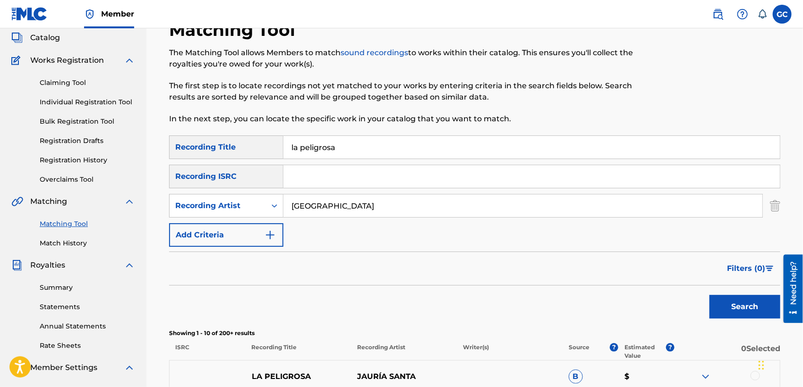
scroll to position [0, 0]
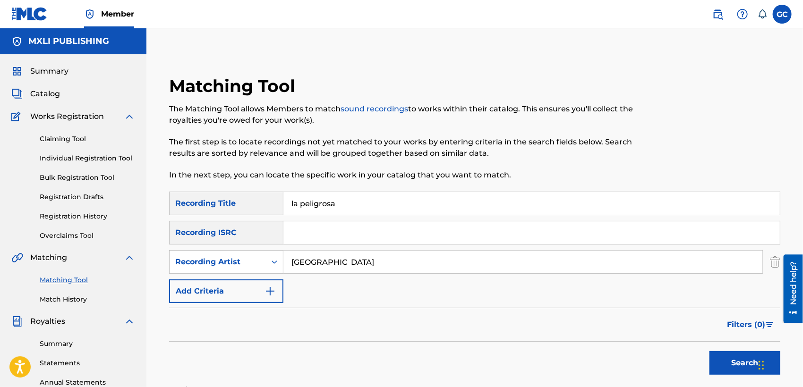
drag, startPoint x: 359, startPoint y: 205, endPoint x: 251, endPoint y: 210, distance: 108.3
click at [251, 210] on div "SearchWithCriteriadedc8a7a-f220-413f-bff0-cfb09f3b07bf Recording Title la pelig…" at bounding box center [474, 204] width 611 height 24
drag, startPoint x: 321, startPoint y: 263, endPoint x: 280, endPoint y: 263, distance: 40.6
click at [280, 263] on div "SearchWithCriteriae1418fe6-9098-49b4-ba1c-3bb0e1e836e5 Recording Artist [GEOGRA…" at bounding box center [474, 262] width 611 height 24
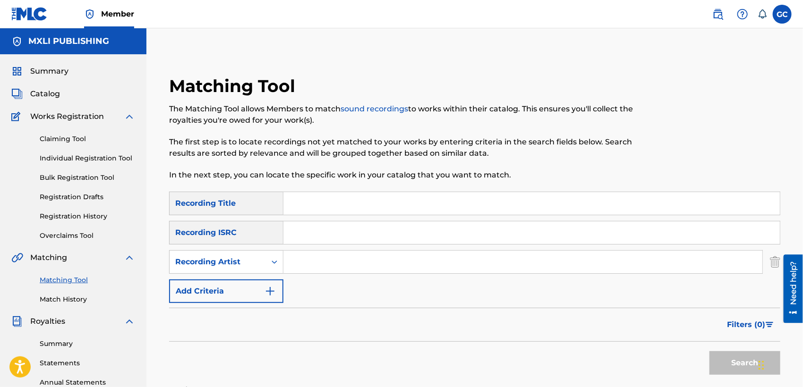
click at [304, 234] on input "Search Form" at bounding box center [531, 233] width 497 height 23
paste input "US7VG2543685"
type input "US7VG2543685"
click at [727, 361] on button "Search" at bounding box center [745, 364] width 71 height 24
click at [56, 142] on link "Claiming Tool" at bounding box center [87, 139] width 95 height 10
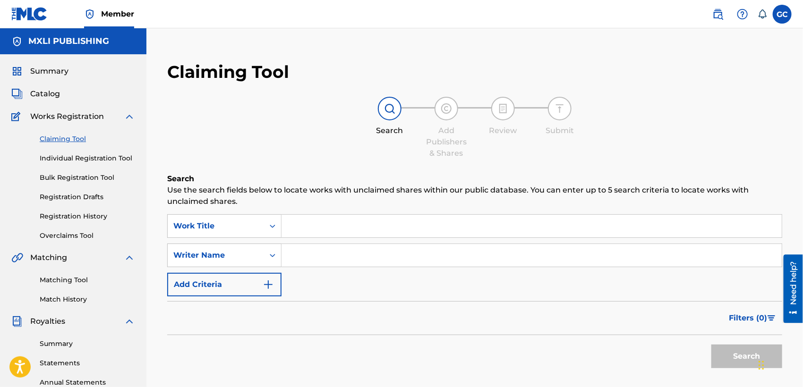
click at [383, 239] on div "SearchWithCriteria9b8d88e4-cff1-4e9b-ae92-fd7496db86e9 Work Title SearchWithCri…" at bounding box center [474, 256] width 615 height 82
click at [393, 224] on input "Search Form" at bounding box center [532, 226] width 500 height 23
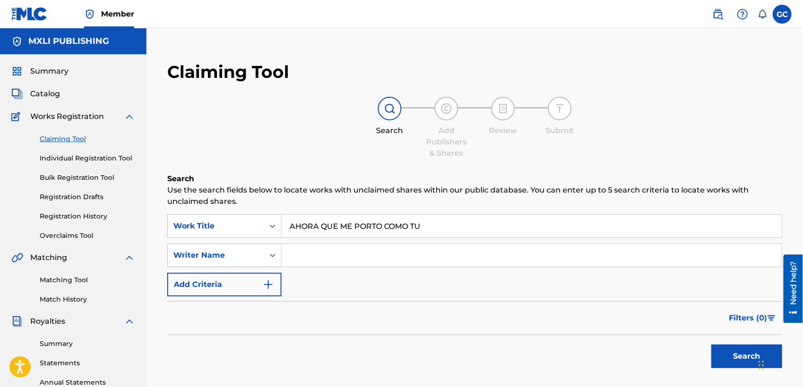
type input "AHORA QUE ME PORTO COMO TU"
click at [712, 345] on button "Search" at bounding box center [747, 357] width 71 height 24
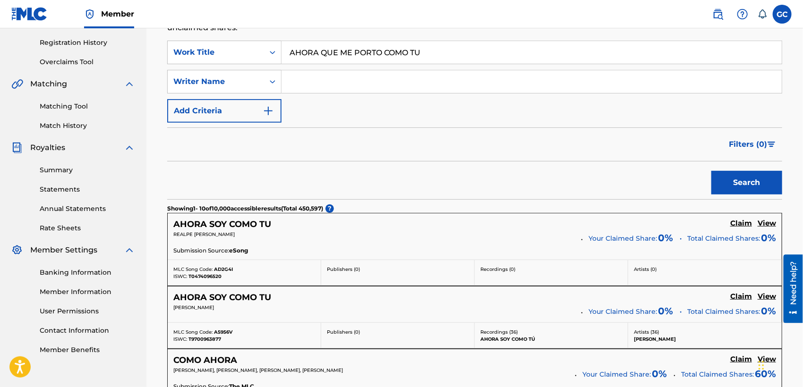
scroll to position [157, 0]
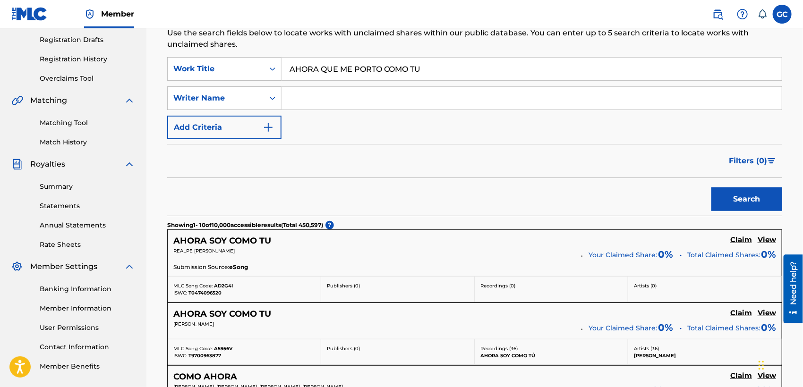
click at [77, 122] on link "Matching Tool" at bounding box center [87, 123] width 95 height 10
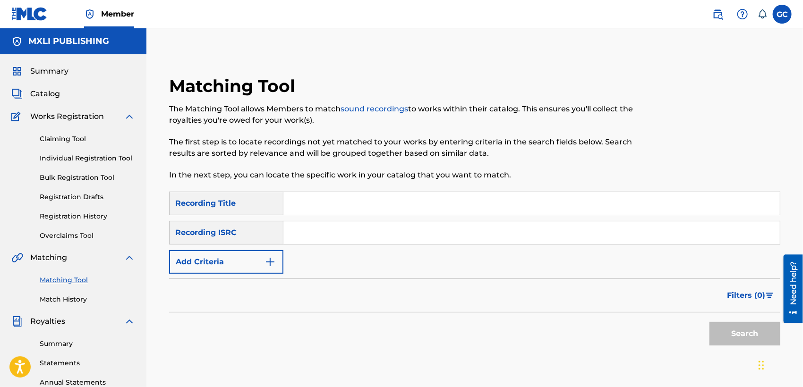
click at [313, 206] on input "Search Form" at bounding box center [531, 203] width 497 height 23
type input "ahora que me porto como tu"
click at [724, 334] on button "Search" at bounding box center [745, 334] width 71 height 24
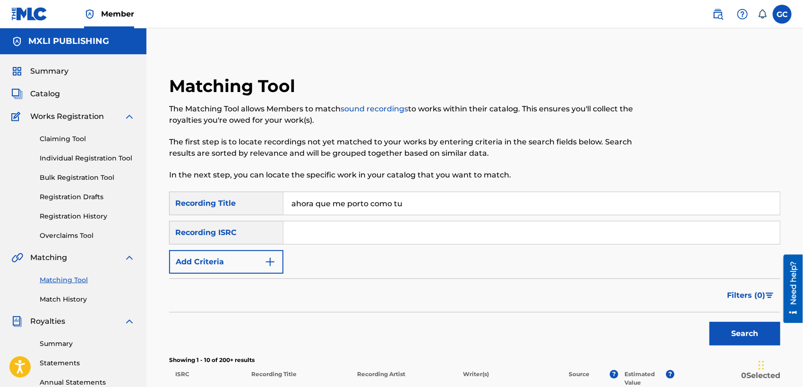
drag, startPoint x: 364, startPoint y: 211, endPoint x: 263, endPoint y: 211, distance: 101.1
click at [263, 211] on div "SearchWithCriteriadedc8a7a-f220-413f-bff0-cfb09f3b07bf Recording Title ahora qu…" at bounding box center [474, 204] width 611 height 24
click at [325, 225] on input "Search Form" at bounding box center [531, 233] width 497 height 23
paste input "QZDQH2358414"
type input "QZDQH2358414"
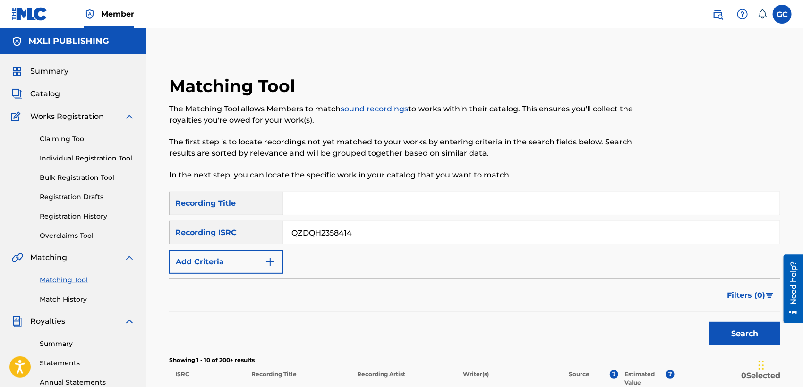
click at [725, 335] on button "Search" at bounding box center [745, 334] width 71 height 24
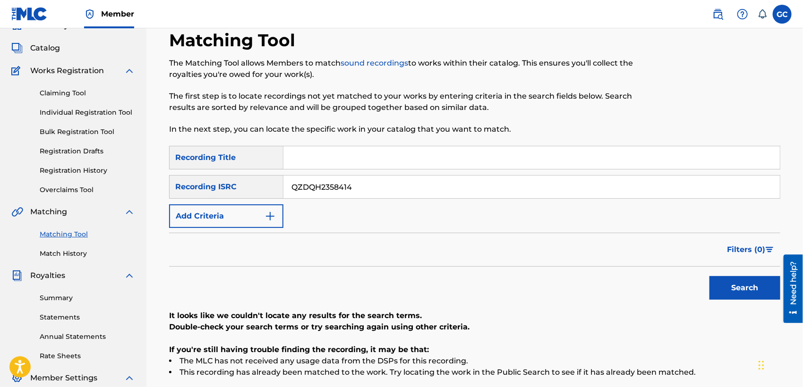
scroll to position [41, 0]
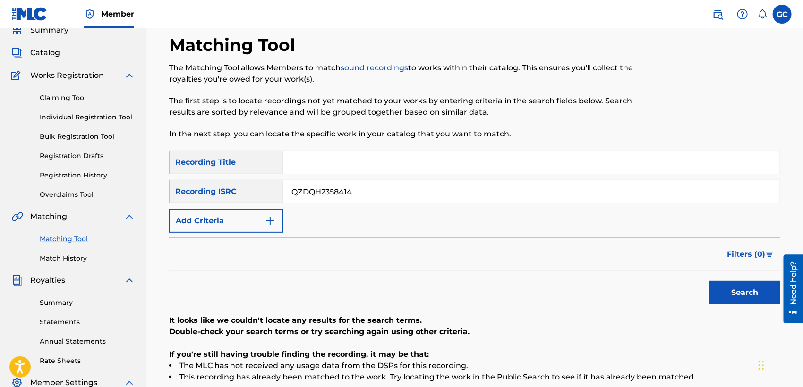
click at [73, 99] on link "Claiming Tool" at bounding box center [87, 98] width 95 height 10
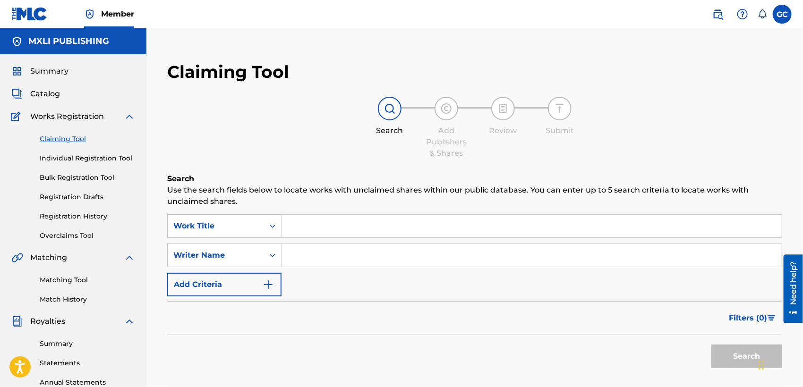
click at [345, 229] on input "Search Form" at bounding box center [532, 226] width 500 height 23
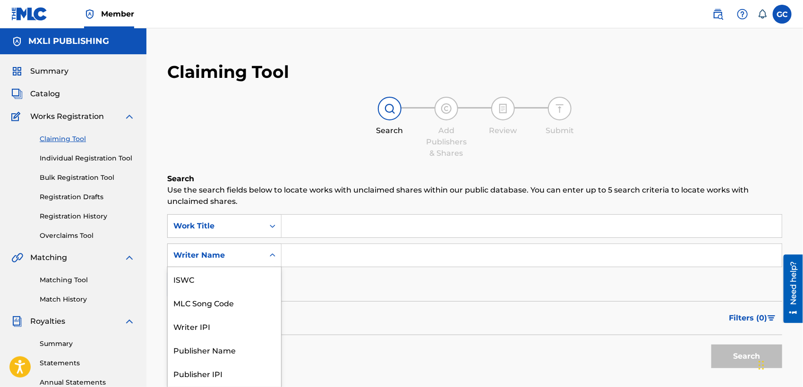
click at [257, 250] on div "Writer Name" at bounding box center [216, 256] width 96 height 18
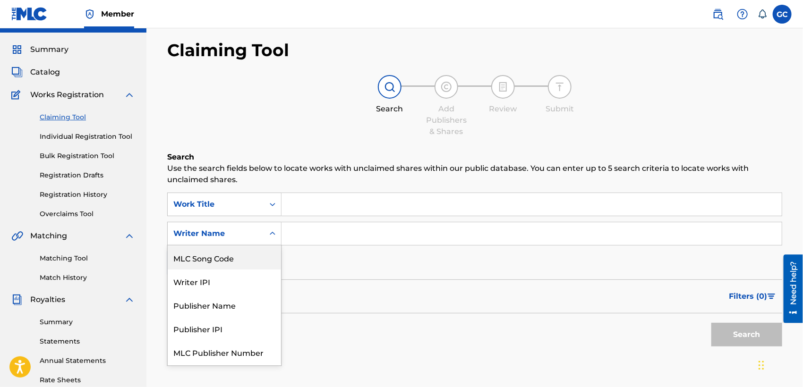
scroll to position [22, 0]
click at [325, 266] on div "SearchWithCriteria9b8d88e4-cff1-4e9b-ae92-fd7496db86e9 Work Title SearchWithCri…" at bounding box center [474, 233] width 615 height 82
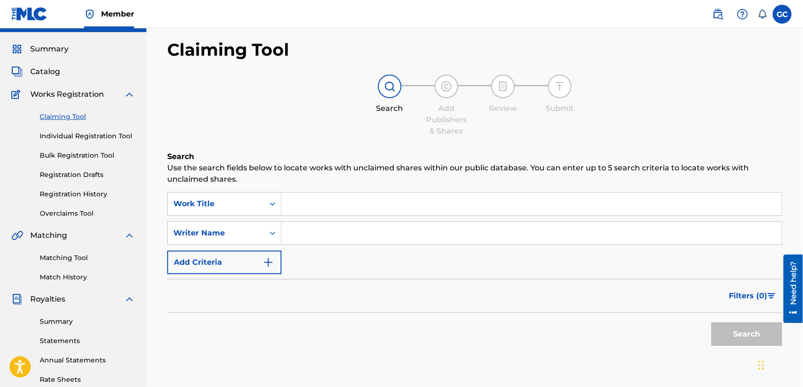
click at [263, 266] on img "Search Form" at bounding box center [268, 262] width 11 height 11
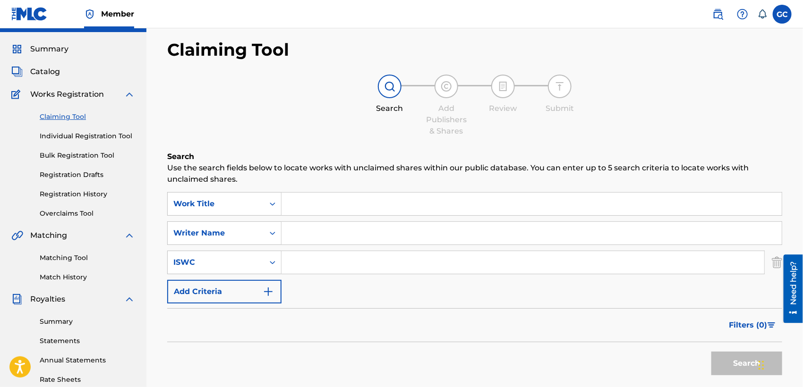
click at [354, 264] on input "Search Form" at bounding box center [523, 262] width 483 height 23
paste input "T3159423442"
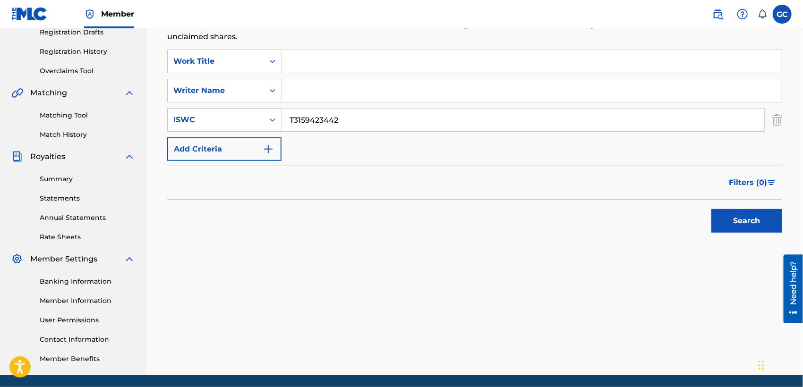
scroll to position [198, 0]
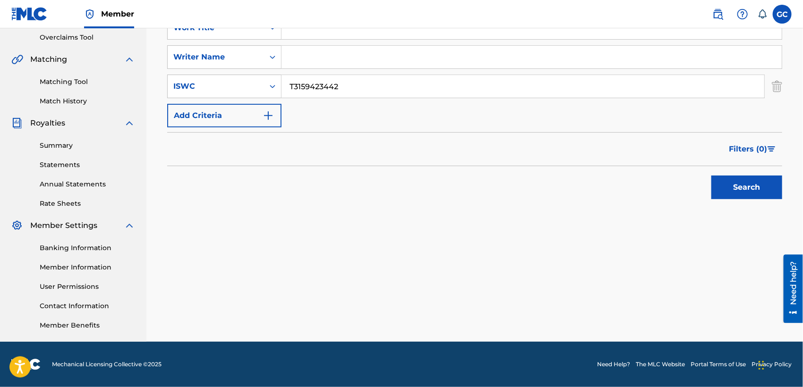
type input "T3159423442"
click at [741, 189] on button "Search" at bounding box center [747, 188] width 71 height 24
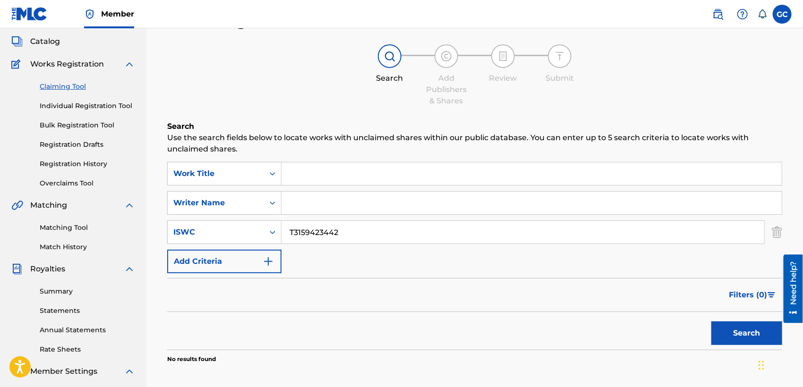
scroll to position [41, 0]
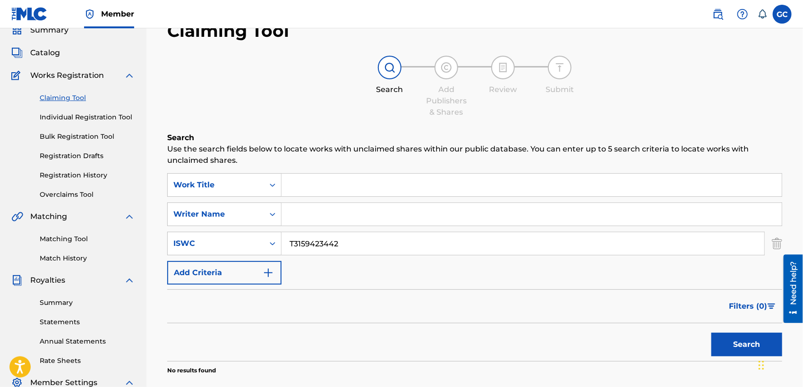
drag, startPoint x: 367, startPoint y: 248, endPoint x: 283, endPoint y: 236, distance: 84.5
click at [283, 236] on input "T3159423442" at bounding box center [523, 243] width 483 height 23
click at [314, 194] on input "Search Form" at bounding box center [532, 185] width 500 height 23
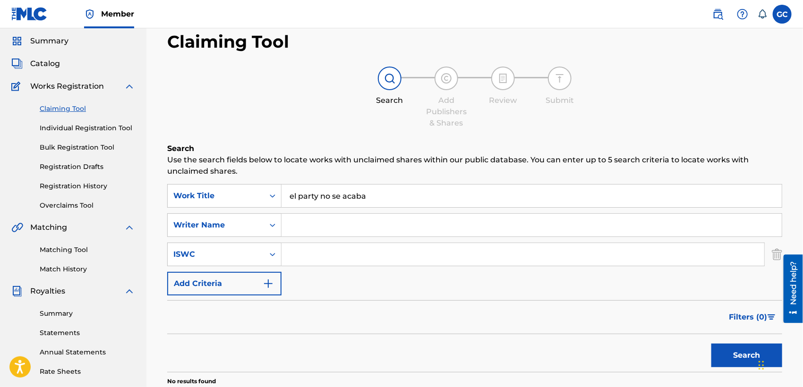
scroll to position [0, 0]
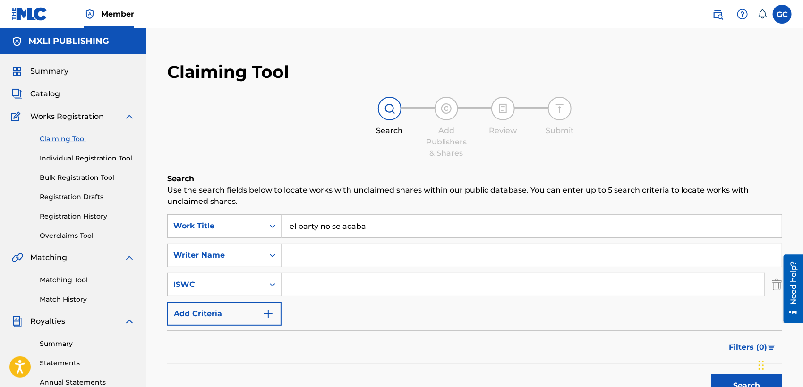
type input "el party no se acaba"
click at [50, 282] on link "Matching Tool" at bounding box center [87, 280] width 95 height 10
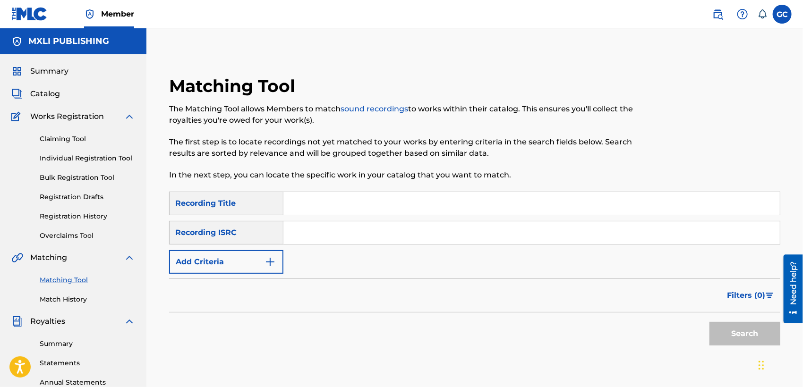
click at [322, 204] on input "Search Form" at bounding box center [531, 203] width 497 height 23
type input "EL PARTY NO PARA"
click at [710, 322] on button "Search" at bounding box center [745, 334] width 71 height 24
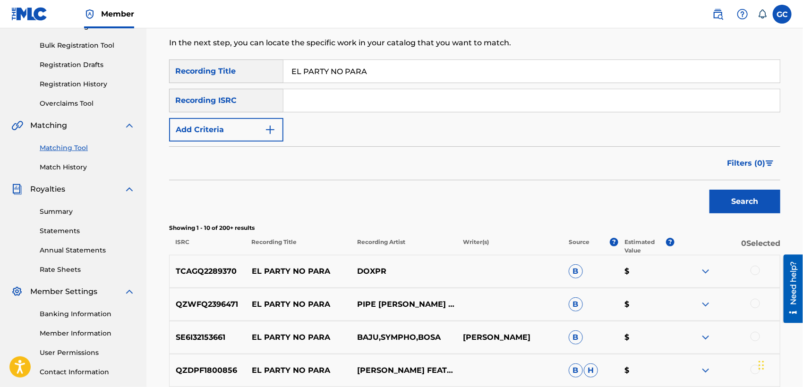
scroll to position [126, 0]
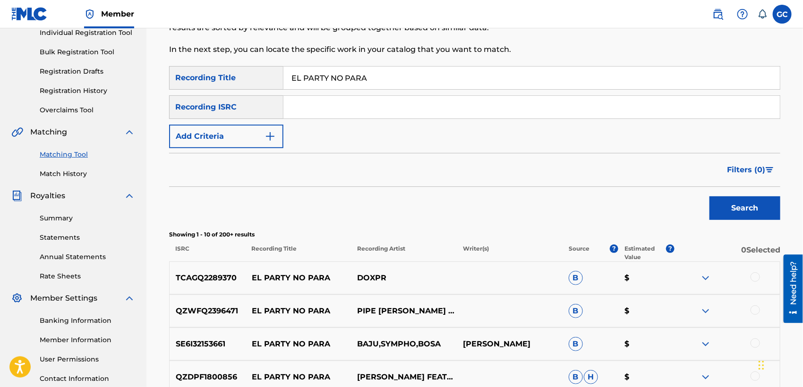
drag, startPoint x: 370, startPoint y: 79, endPoint x: 284, endPoint y: 86, distance: 85.8
click at [284, 86] on input "EL PARTY NO PARA" at bounding box center [531, 78] width 497 height 23
click at [324, 105] on input "Search Form" at bounding box center [531, 107] width 497 height 23
paste input "QM6N22284641"
type input "QM6N22284641"
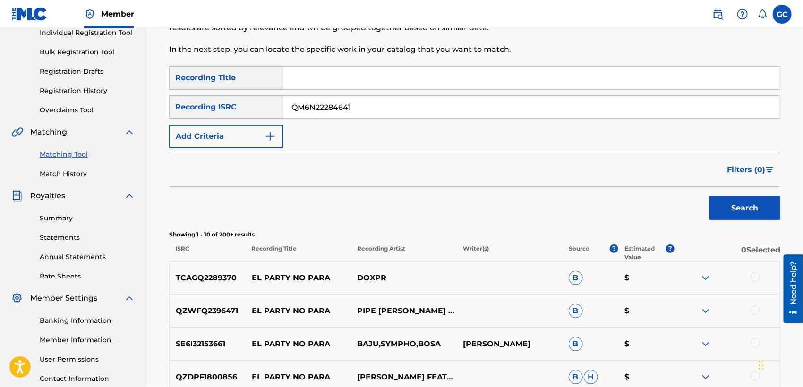
click at [714, 200] on button "Search" at bounding box center [745, 209] width 71 height 24
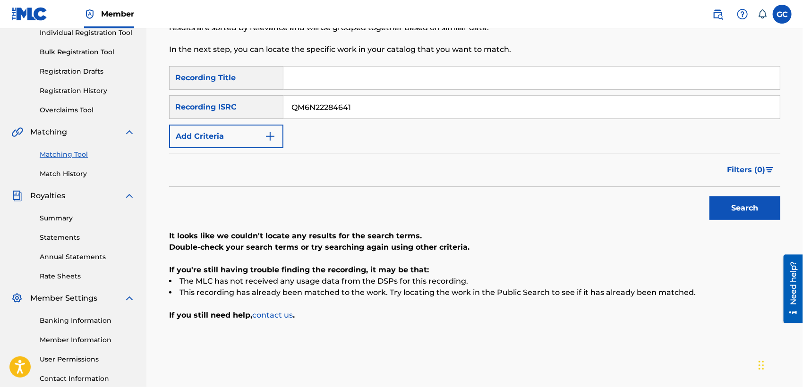
drag, startPoint x: 317, startPoint y: 110, endPoint x: 279, endPoint y: 110, distance: 37.8
click at [279, 110] on div "SearchWithCriteriac2ff85af-a6f9-47dc-90c7-3c5dfd8b5cde Recording ISRC QM6N22284…" at bounding box center [474, 107] width 611 height 24
click at [315, 78] on input "Search Form" at bounding box center [531, 78] width 497 height 23
click at [710, 197] on button "Search" at bounding box center [745, 209] width 71 height 24
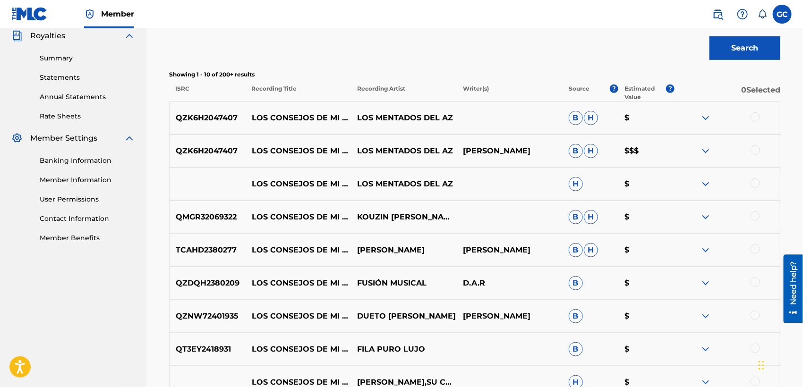
scroll to position [283, 0]
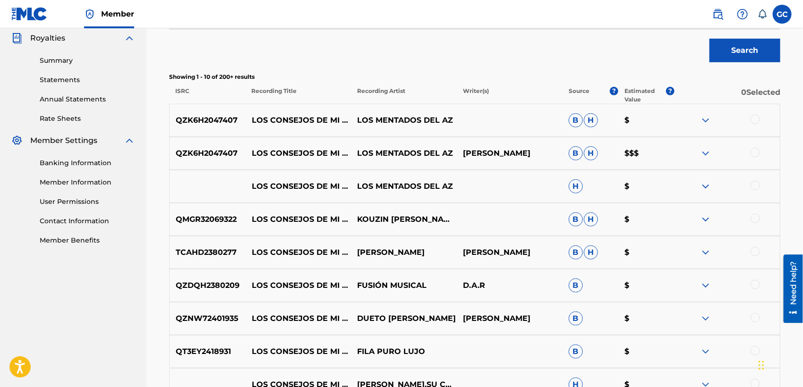
click at [710, 154] on img at bounding box center [705, 153] width 11 height 11
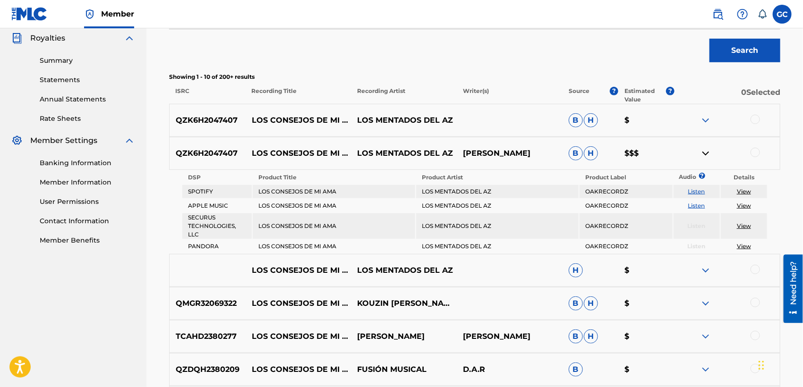
click at [700, 190] on link "Listen" at bounding box center [696, 191] width 17 height 7
click at [692, 205] on link "Listen" at bounding box center [696, 205] width 17 height 7
click at [706, 151] on img at bounding box center [705, 153] width 11 height 11
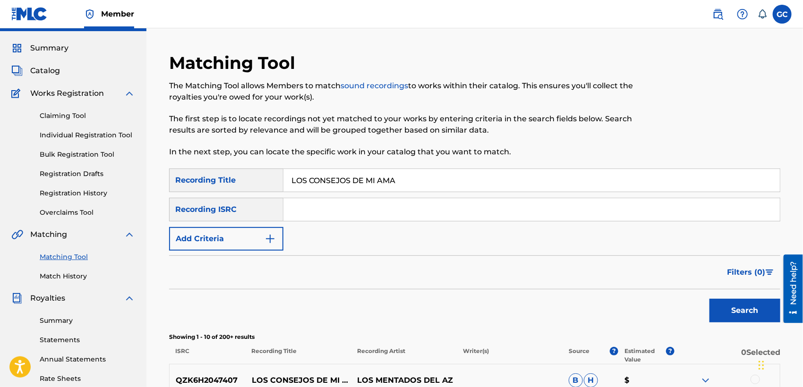
scroll to position [21, 0]
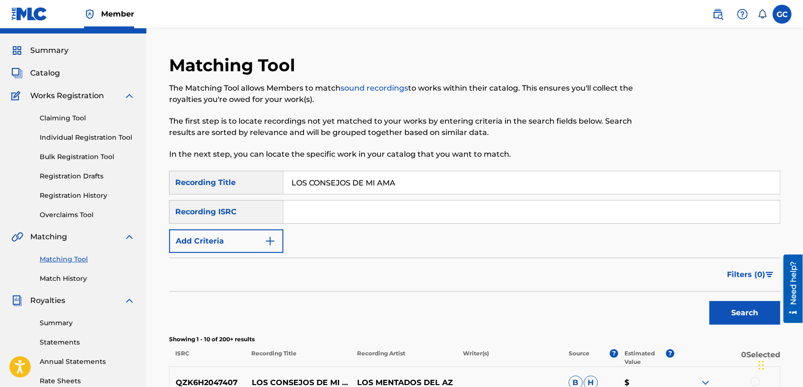
drag, startPoint x: 408, startPoint y: 183, endPoint x: 314, endPoint y: 183, distance: 94.0
click at [314, 183] on input "LOS CONSEJOS DE MI AMA" at bounding box center [531, 183] width 497 height 23
type input "LOS C"
drag, startPoint x: 335, startPoint y: 185, endPoint x: 277, endPoint y: 192, distance: 59.1
click at [277, 192] on div "SearchWithCriteriadedc8a7a-f220-413f-bff0-cfb09f3b07bf Recording Title LOS C" at bounding box center [474, 183] width 611 height 24
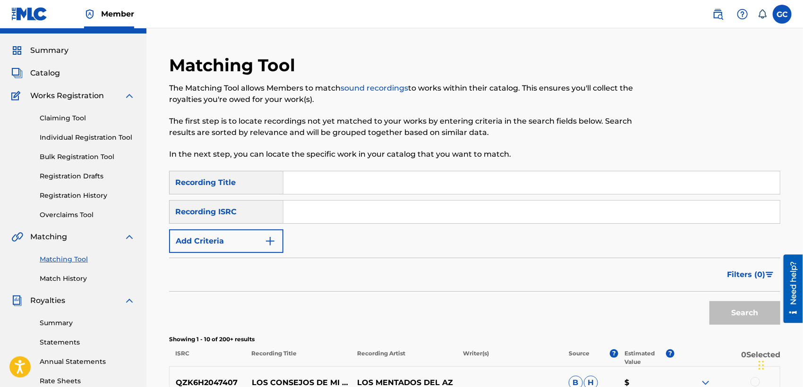
click at [307, 207] on input "Search Form" at bounding box center [531, 212] width 497 height 23
paste input "QMDA62145866"
click at [747, 315] on button "Search" at bounding box center [745, 313] width 71 height 24
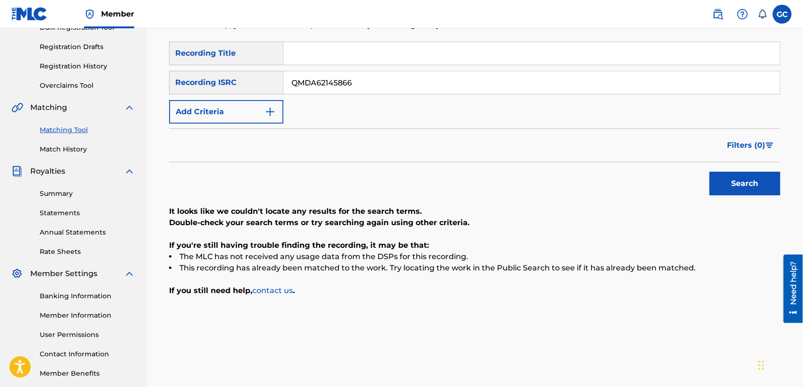
scroll to position [126, 0]
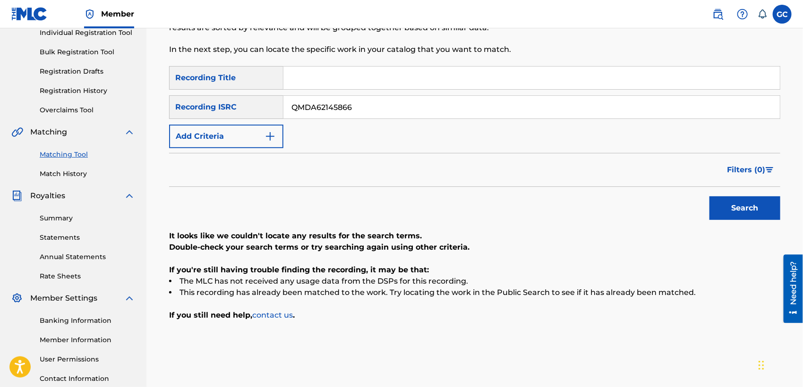
drag, startPoint x: 358, startPoint y: 111, endPoint x: 235, endPoint y: 103, distance: 123.1
click at [235, 103] on div "SearchWithCriteriac2ff85af-a6f9-47dc-90c7-3c5dfd8b5cde Recording ISRC QMDA62145…" at bounding box center [474, 107] width 611 height 24
paste input "ZHZ62289725"
click at [756, 215] on button "Search" at bounding box center [745, 209] width 71 height 24
drag, startPoint x: 353, startPoint y: 109, endPoint x: 223, endPoint y: 83, distance: 133.5
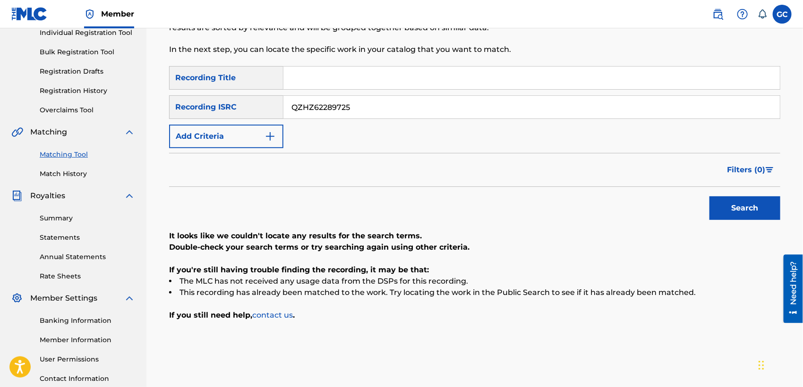
click at [223, 83] on div "SearchWithCriteriadedc8a7a-f220-413f-bff0-cfb09f3b07bf Recording Title SearchWi…" at bounding box center [474, 107] width 611 height 82
paste input "M6N22220203"
type input "QM6N22220203"
click at [710, 197] on button "Search" at bounding box center [745, 209] width 71 height 24
drag, startPoint x: 396, startPoint y: 105, endPoint x: 122, endPoint y: 103, distance: 274.0
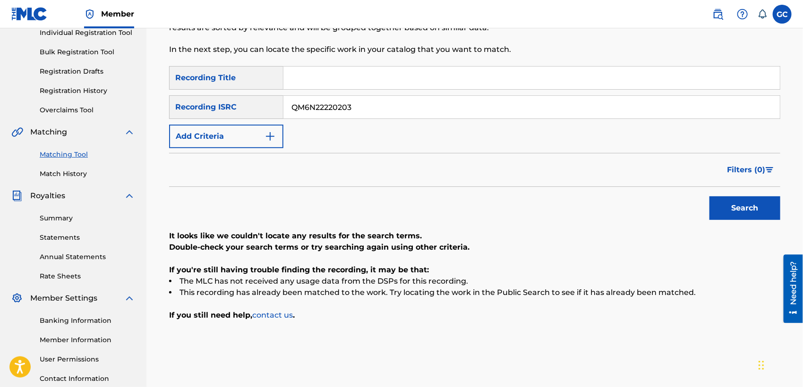
click at [122, 103] on main "MXLI PUBLISHING Summary Catalog Works Registration Claiming Tool Individual Reg…" at bounding box center [401, 159] width 803 height 512
click at [293, 76] on input "Search Form" at bounding box center [531, 78] width 497 height 23
click at [710, 197] on button "Search" at bounding box center [745, 209] width 71 height 24
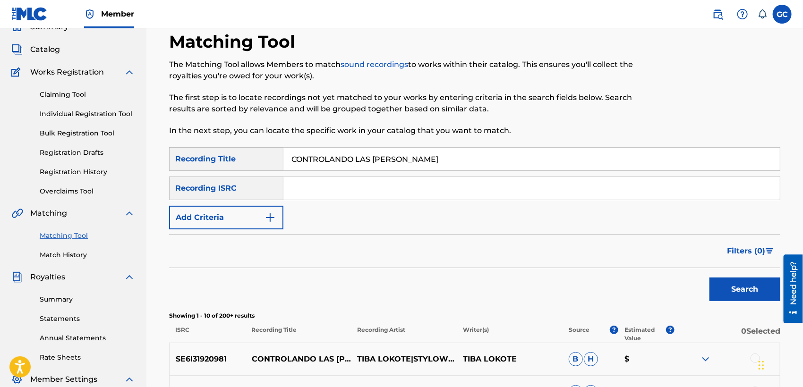
scroll to position [21, 0]
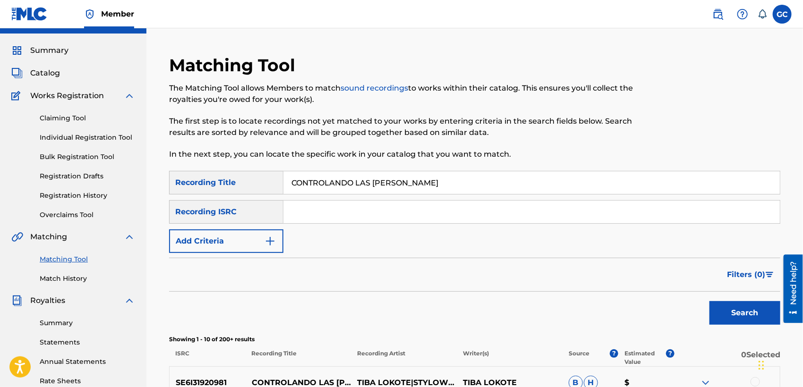
drag, startPoint x: 264, startPoint y: 165, endPoint x: 215, endPoint y: 160, distance: 49.0
type input "ES"
drag, startPoint x: 306, startPoint y: 187, endPoint x: 278, endPoint y: 187, distance: 28.3
click at [277, 187] on div "SearchWithCriteriadedc8a7a-f220-413f-bff0-cfb09f3b07bf Recording Title ES" at bounding box center [474, 183] width 611 height 24
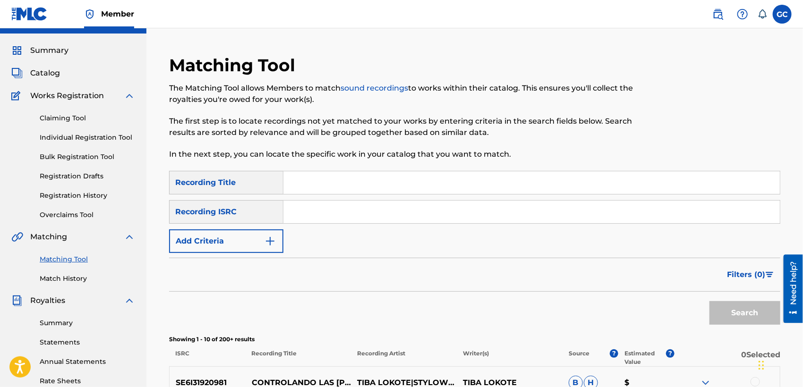
click at [292, 206] on input "Search Form" at bounding box center [531, 212] width 497 height 23
paste input "QM3DF2271765"
type input "QM3DF2271765"
click at [746, 314] on button "Search" at bounding box center [745, 313] width 71 height 24
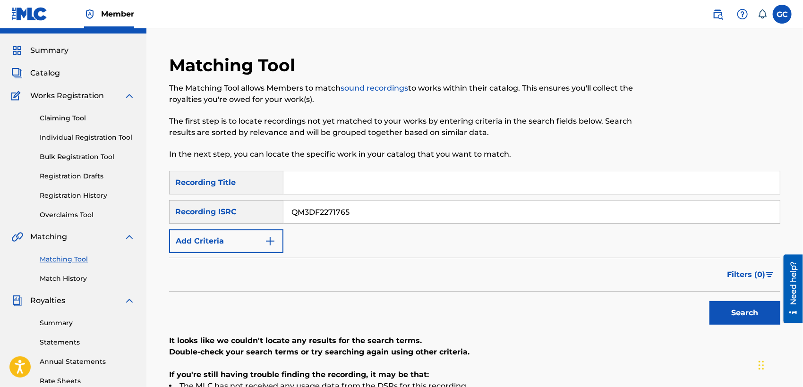
scroll to position [52, 0]
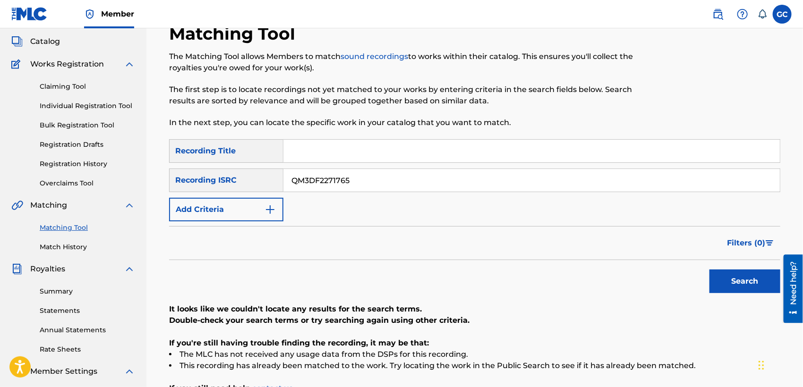
drag, startPoint x: 359, startPoint y: 182, endPoint x: 214, endPoint y: 190, distance: 145.3
click at [214, 190] on div "SearchWithCriteriac2ff85af-a6f9-47dc-90c7-3c5dfd8b5cde Recording ISRC QM3DF2271…" at bounding box center [474, 181] width 611 height 24
click at [304, 159] on input "Search Form" at bounding box center [531, 151] width 497 height 23
click at [710, 270] on button "Search" at bounding box center [745, 282] width 71 height 24
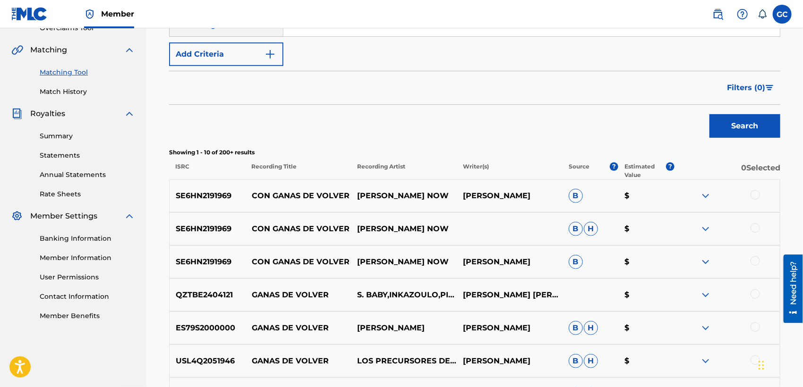
scroll to position [210, 0]
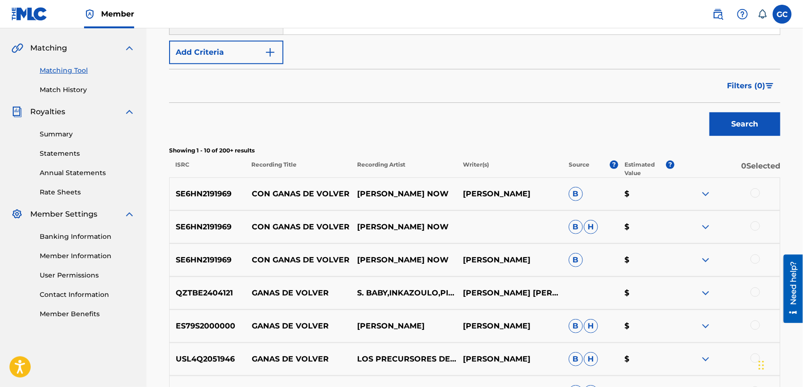
click at [707, 195] on img at bounding box center [705, 194] width 11 height 11
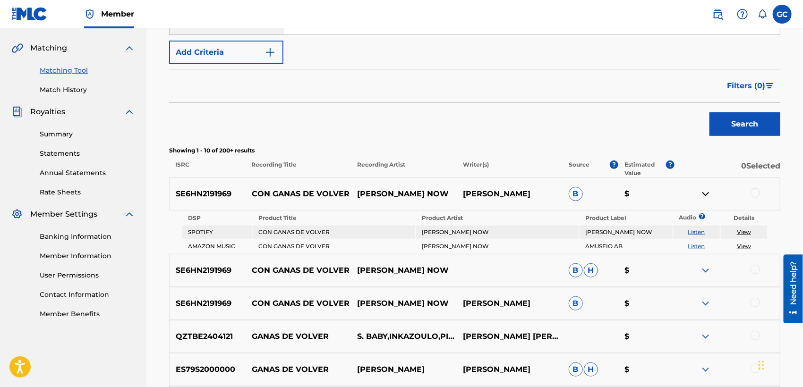
click at [695, 246] on link "Listen" at bounding box center [696, 246] width 17 height 7
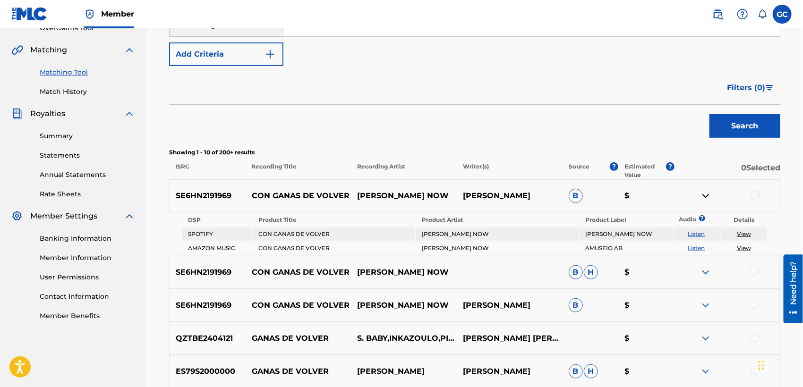
scroll to position [105, 0]
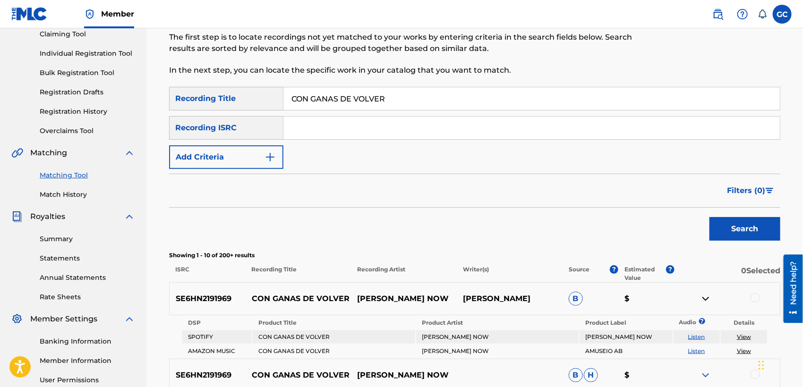
drag, startPoint x: 378, startPoint y: 103, endPoint x: 294, endPoint y: 115, distance: 84.5
click at [294, 115] on div "SearchWithCriteriadedc8a7a-f220-413f-bff0-cfb09f3b07bf Recording Title CON GANA…" at bounding box center [474, 128] width 611 height 82
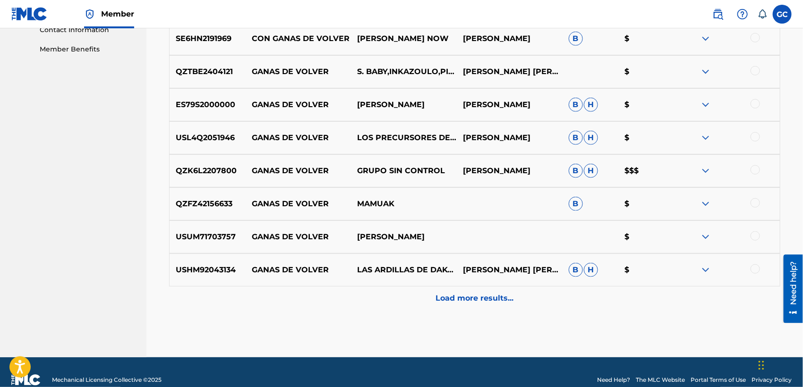
scroll to position [481, 0]
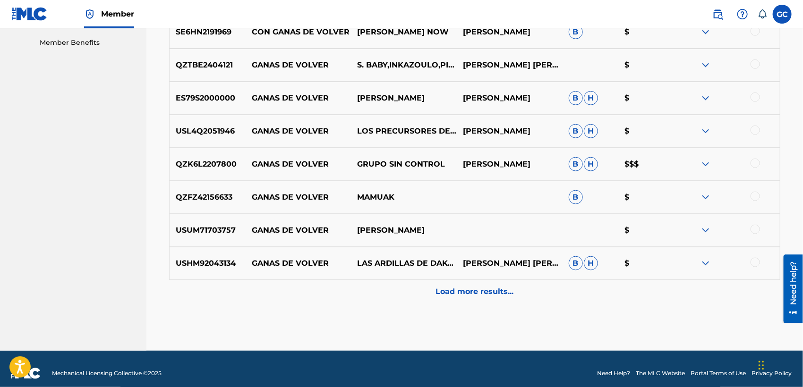
click at [702, 233] on img at bounding box center [705, 230] width 11 height 11
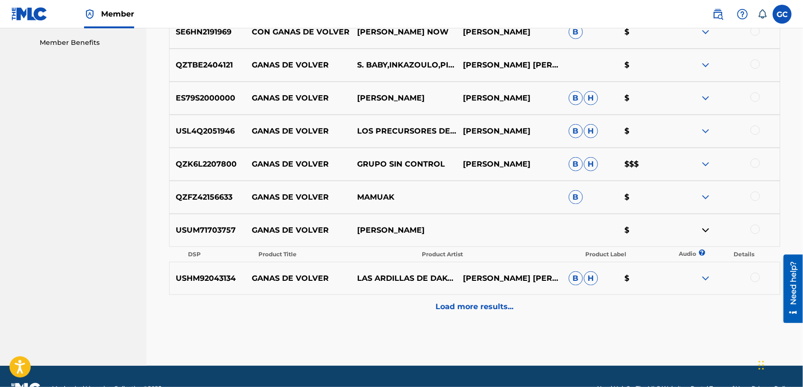
click at [706, 232] on img at bounding box center [705, 230] width 11 height 11
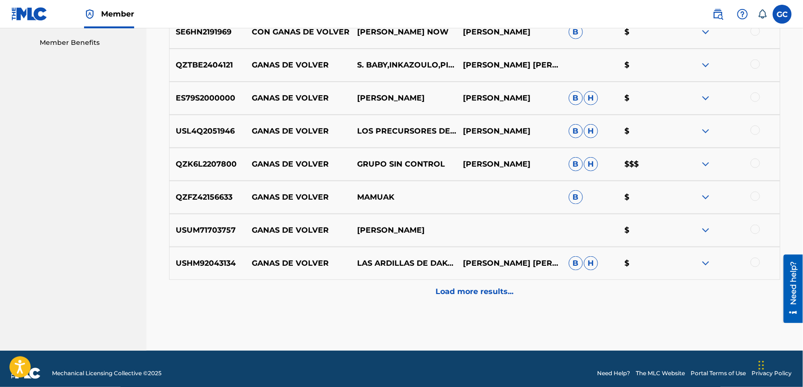
click at [541, 288] on div "Load more results..." at bounding box center [474, 292] width 611 height 24
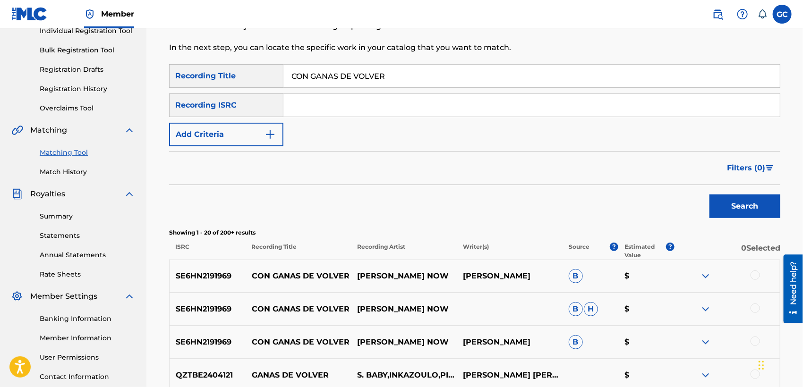
scroll to position [0, 0]
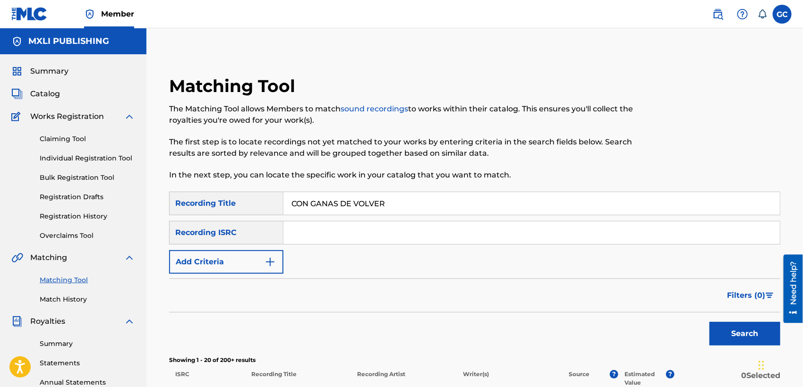
drag, startPoint x: 401, startPoint y: 200, endPoint x: 274, endPoint y: 206, distance: 126.8
click at [274, 206] on div "SearchWithCriteriadedc8a7a-f220-413f-bff0-cfb09f3b07bf Recording Title CON GANA…" at bounding box center [474, 204] width 611 height 24
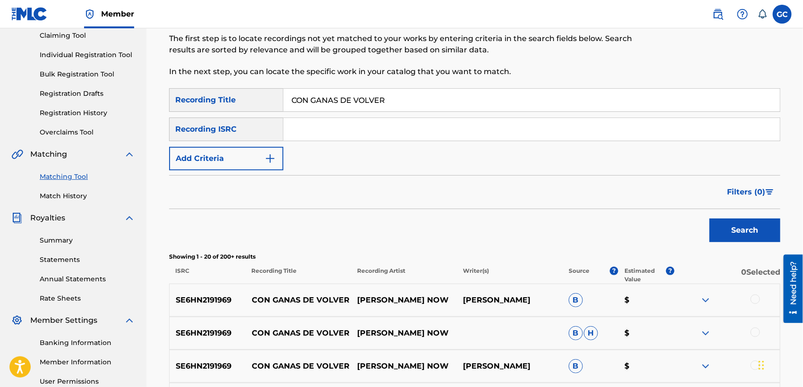
scroll to position [105, 0]
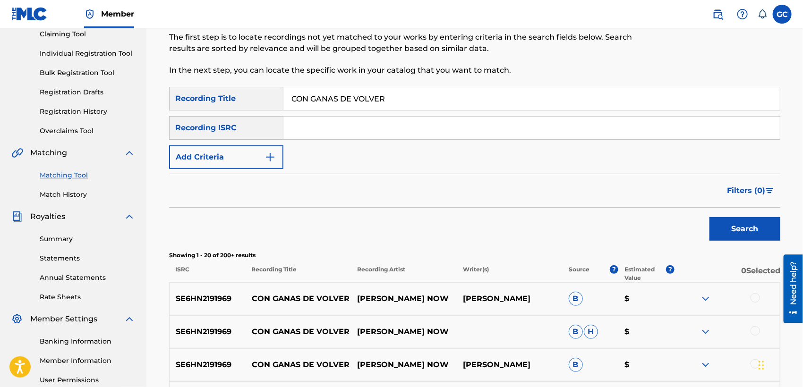
click at [393, 101] on input "CON GANAS DE VOLVER" at bounding box center [531, 98] width 497 height 23
drag, startPoint x: 393, startPoint y: 102, endPoint x: 276, endPoint y: 107, distance: 117.3
click at [280, 106] on div "SearchWithCriteriadedc8a7a-f220-413f-bff0-cfb09f3b07bf Recording Title CON GANA…" at bounding box center [474, 99] width 611 height 24
type input "OJO POR OJO BESO POR [PERSON_NAME]"
click at [710, 217] on button "Search" at bounding box center [745, 229] width 71 height 24
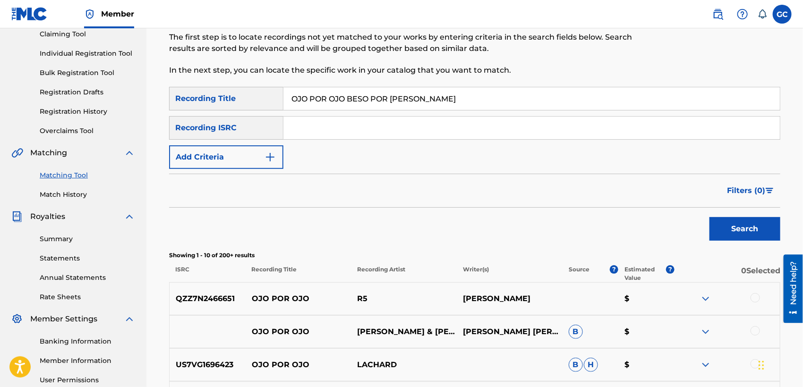
drag, startPoint x: 423, startPoint y: 95, endPoint x: 269, endPoint y: 101, distance: 154.6
click at [290, 97] on input "OJO POR OJO BESO POR [PERSON_NAME]" at bounding box center [531, 98] width 497 height 23
click at [710, 217] on button "Search" at bounding box center [745, 229] width 71 height 24
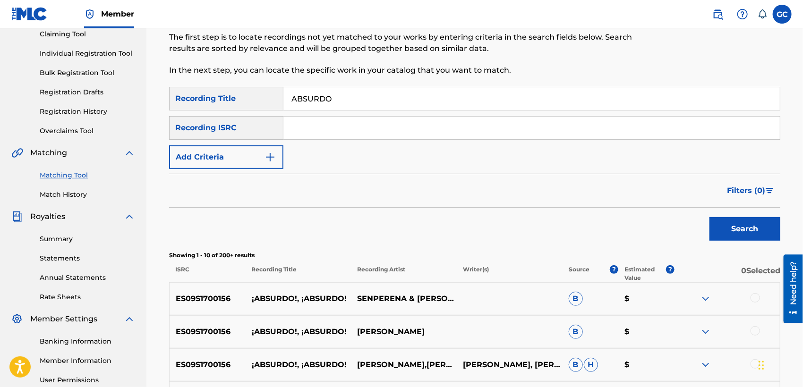
scroll to position [52, 0]
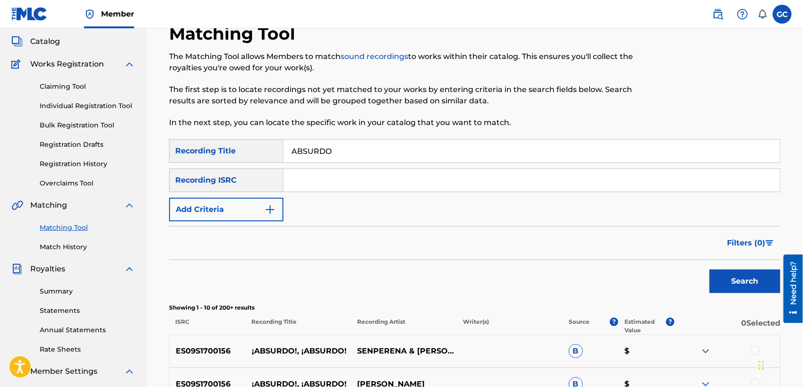
click at [294, 154] on input "ABSURDO" at bounding box center [531, 151] width 497 height 23
type input "A"
click at [710, 270] on button "Search" at bounding box center [745, 282] width 71 height 24
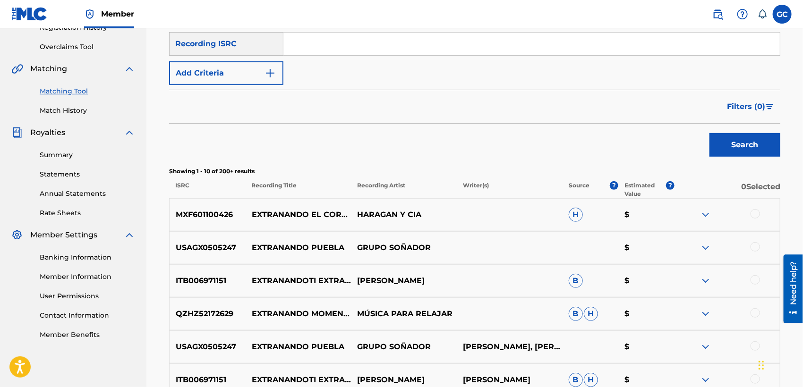
scroll to position [0, 0]
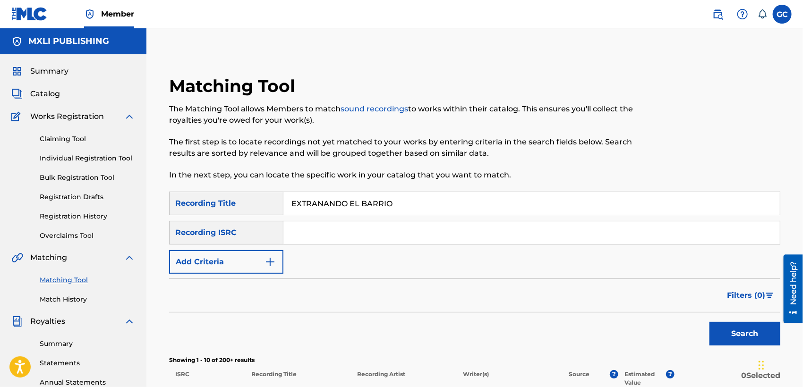
drag, startPoint x: 299, startPoint y: 201, endPoint x: 256, endPoint y: 201, distance: 42.5
click at [256, 201] on div "SearchWithCriteriadedc8a7a-f220-413f-bff0-cfb09f3b07bf Recording Title EXTRANAN…" at bounding box center [474, 204] width 611 height 24
click at [710, 322] on button "Search" at bounding box center [745, 334] width 71 height 24
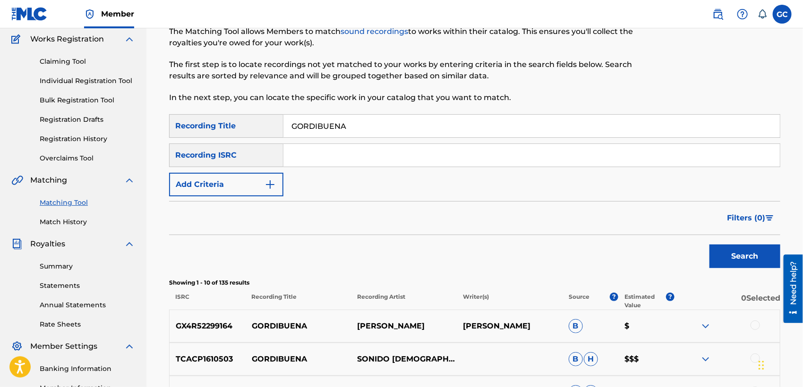
scroll to position [52, 0]
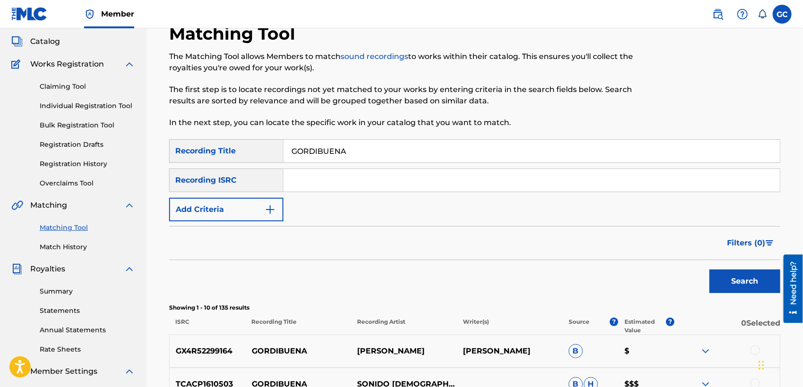
drag, startPoint x: 362, startPoint y: 162, endPoint x: 272, endPoint y: 148, distance: 91.2
click at [272, 148] on div "SearchWithCriteriadedc8a7a-f220-413f-bff0-cfb09f3b07bf Recording Title GORDIBUE…" at bounding box center [474, 151] width 611 height 24
type input "ANTOJO DE TI"
click at [710, 270] on button "Search" at bounding box center [745, 282] width 71 height 24
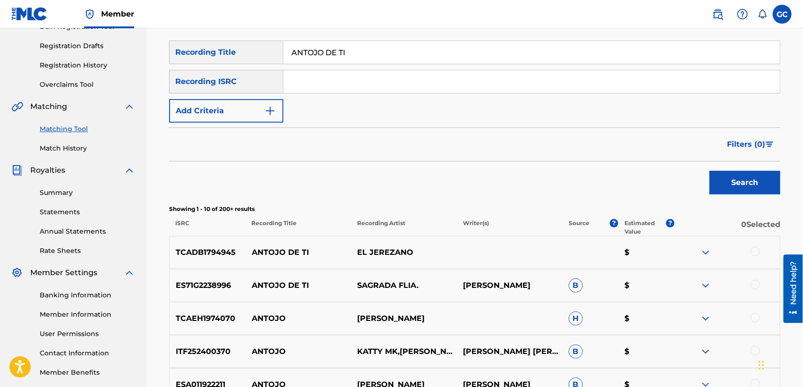
scroll to position [210, 0]
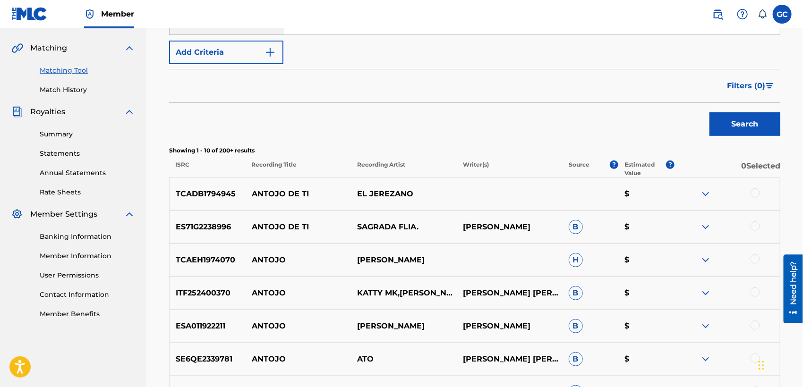
click at [707, 194] on img at bounding box center [705, 194] width 11 height 11
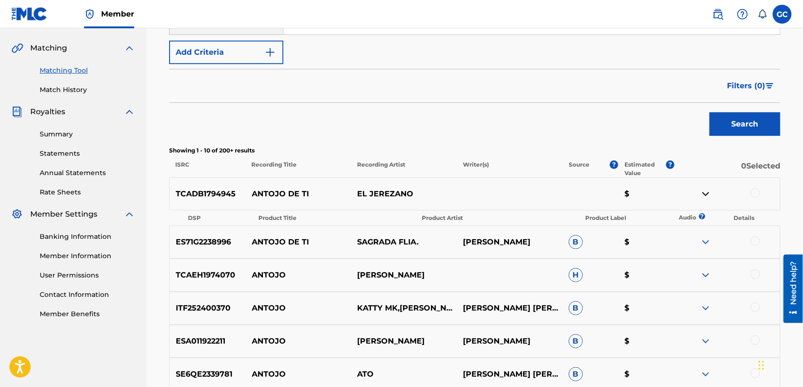
click at [707, 194] on img at bounding box center [705, 194] width 11 height 11
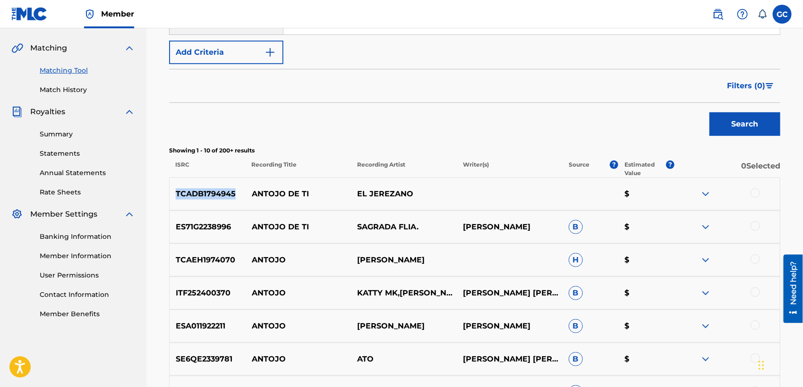
drag, startPoint x: 229, startPoint y: 194, endPoint x: 178, endPoint y: 194, distance: 51.0
click at [178, 194] on p "TCADB1794945" at bounding box center [208, 194] width 76 height 11
copy p "TCADB1794945"
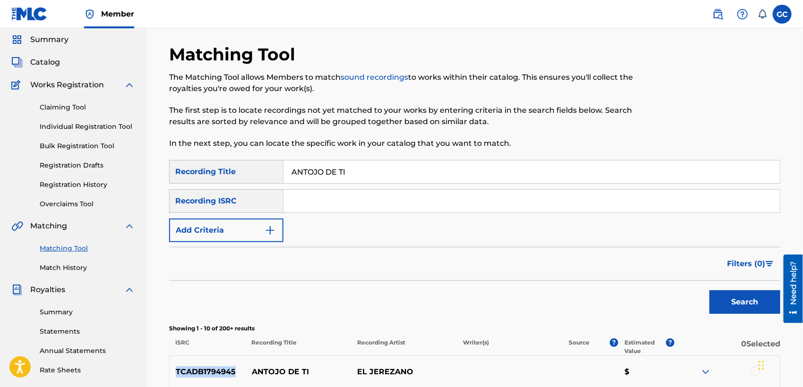
scroll to position [0, 0]
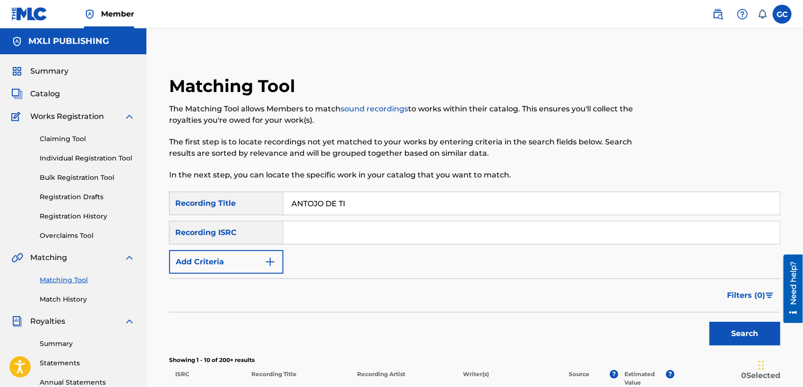
click at [44, 92] on span "Catalog" at bounding box center [45, 93] width 30 height 11
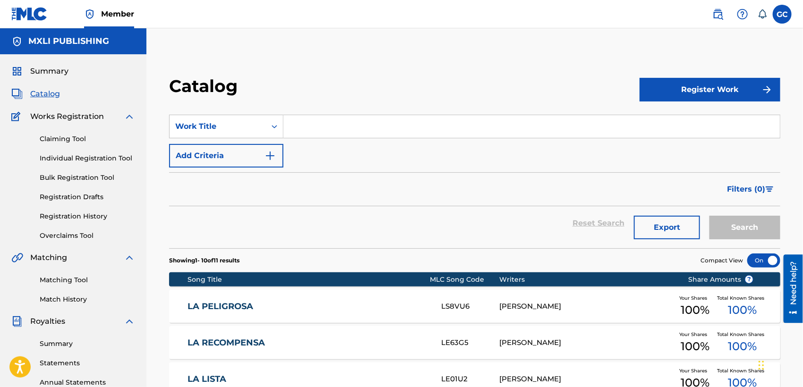
click at [308, 129] on input "Search Form" at bounding box center [531, 126] width 497 height 23
type input "ANTOJO"
click at [710, 216] on button "Search" at bounding box center [745, 228] width 71 height 24
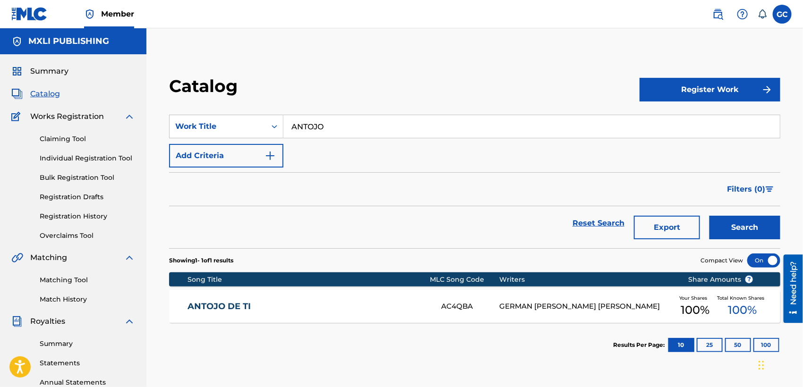
scroll to position [52, 0]
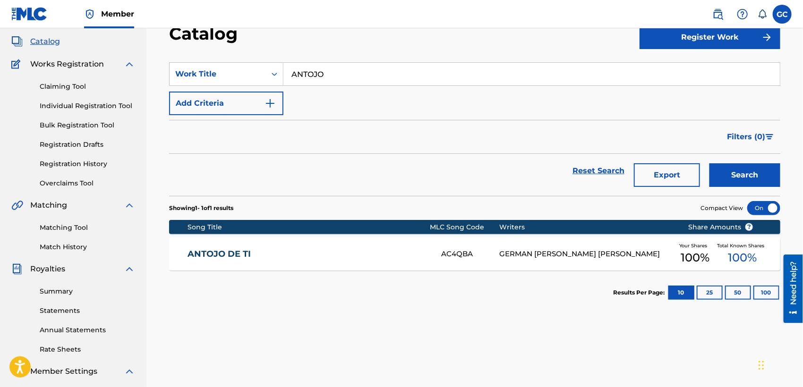
click at [62, 224] on link "Matching Tool" at bounding box center [87, 228] width 95 height 10
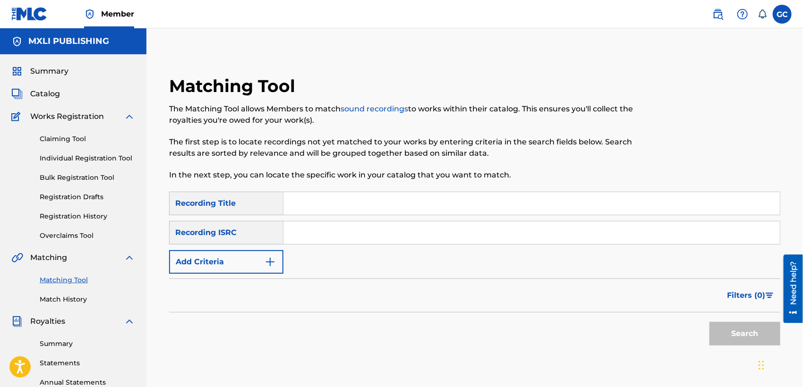
click at [316, 201] on input "Search Form" at bounding box center [531, 203] width 497 height 23
click at [334, 205] on input "Search Form" at bounding box center [531, 203] width 497 height 23
type input "ANTOJO DE TI"
click at [710, 322] on button "Search" at bounding box center [745, 334] width 71 height 24
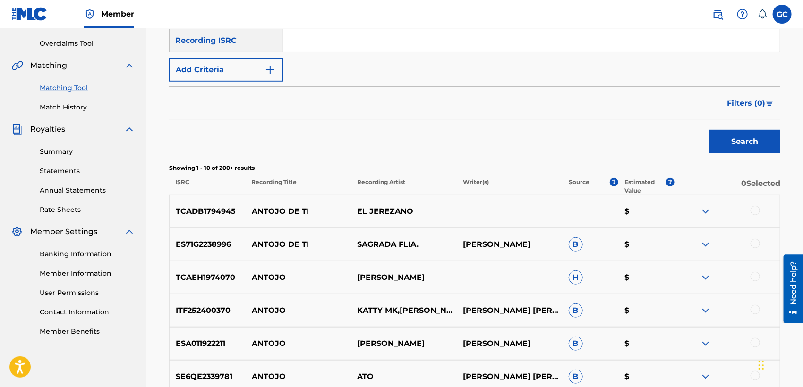
scroll to position [262, 0]
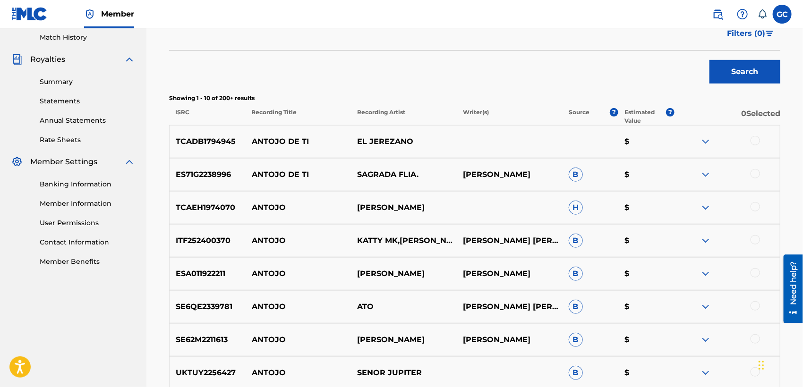
click at [754, 141] on div at bounding box center [755, 140] width 9 height 9
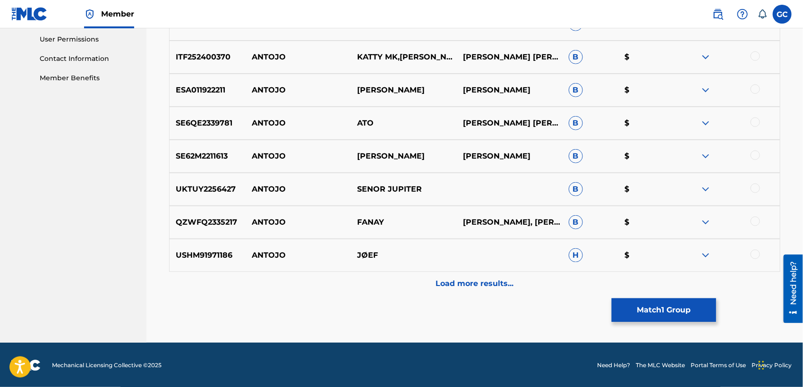
scroll to position [447, 0]
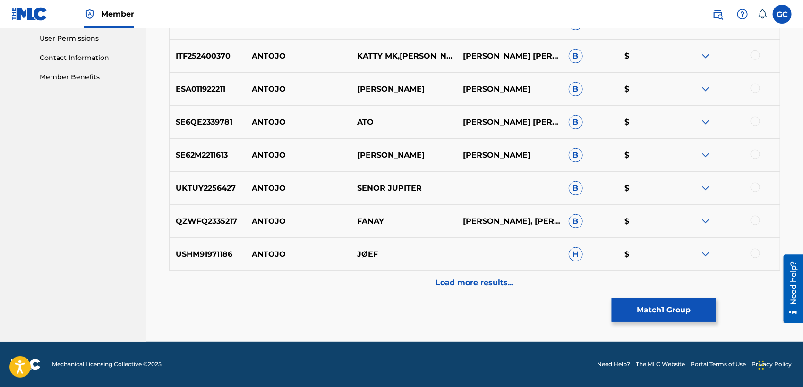
click at [653, 312] on button "Match 1 Group" at bounding box center [664, 311] width 104 height 24
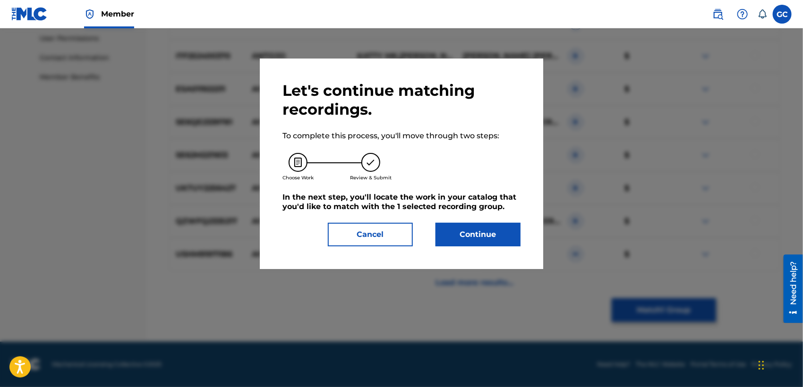
click at [473, 229] on button "Continue" at bounding box center [478, 235] width 85 height 24
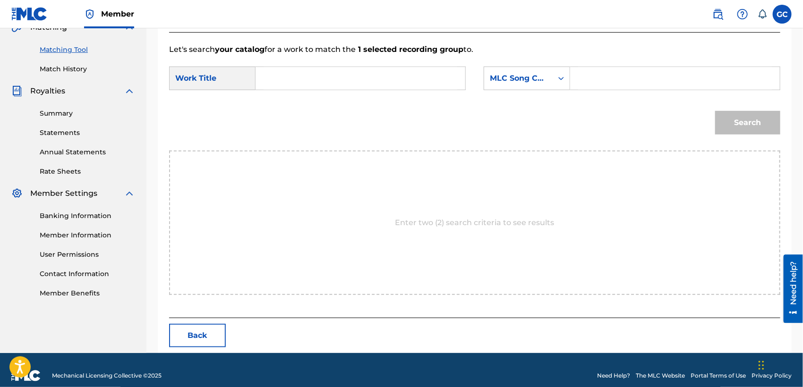
scroll to position [242, 0]
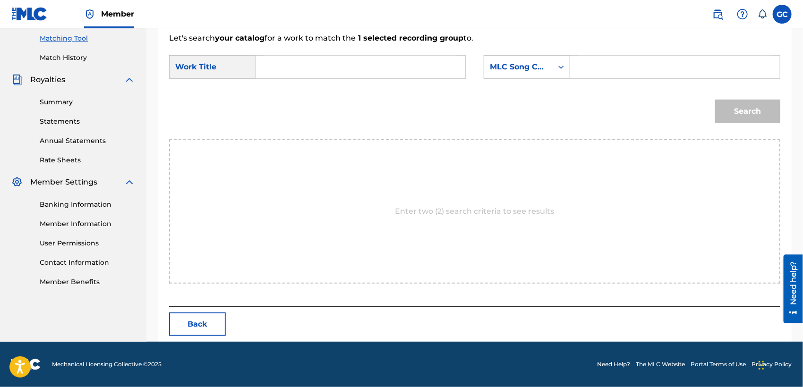
click at [302, 66] on input "Search Form" at bounding box center [361, 67] width 194 height 23
type input "antojo de ti"
click at [594, 67] on input "Search Form" at bounding box center [675, 67] width 194 height 23
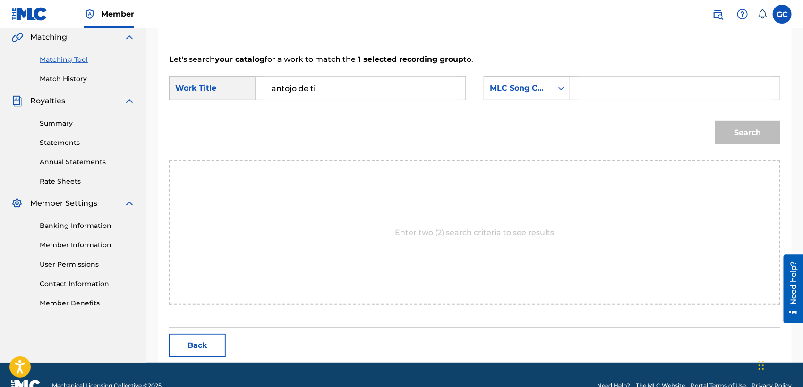
scroll to position [189, 0]
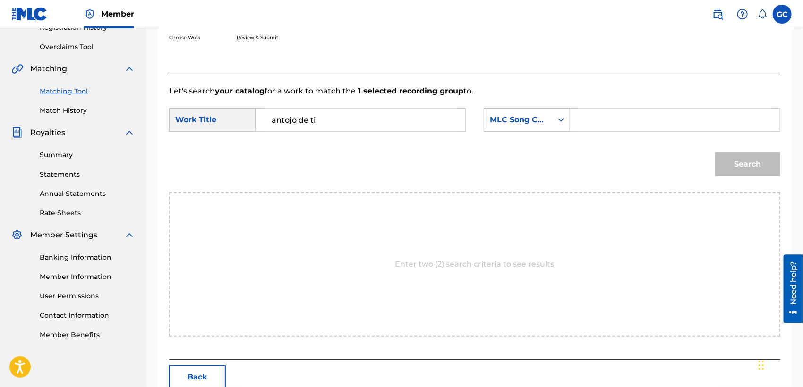
click at [548, 117] on div "MLC Song Code" at bounding box center [518, 120] width 69 height 18
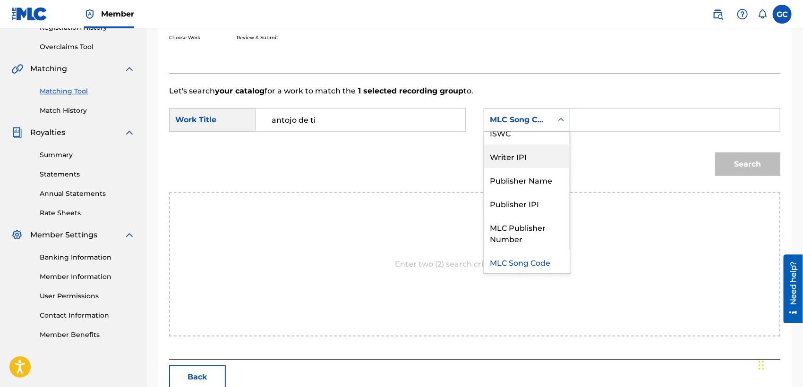
scroll to position [0, 0]
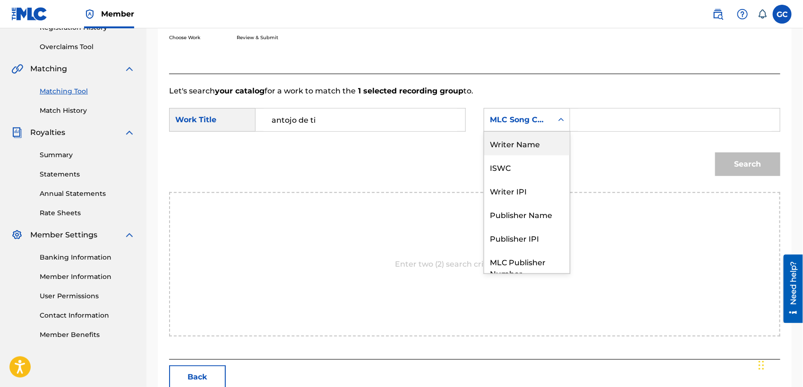
click at [544, 149] on div "Writer Name" at bounding box center [527, 144] width 86 height 24
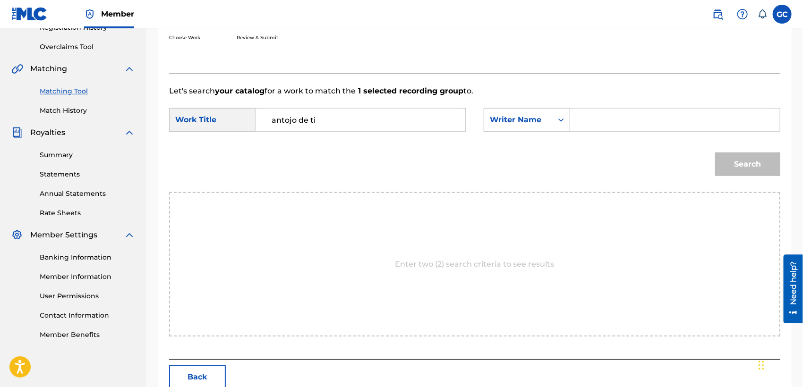
click at [611, 125] on input "Search Form" at bounding box center [675, 120] width 194 height 23
type input "german [PERSON_NAME] [PERSON_NAME]"
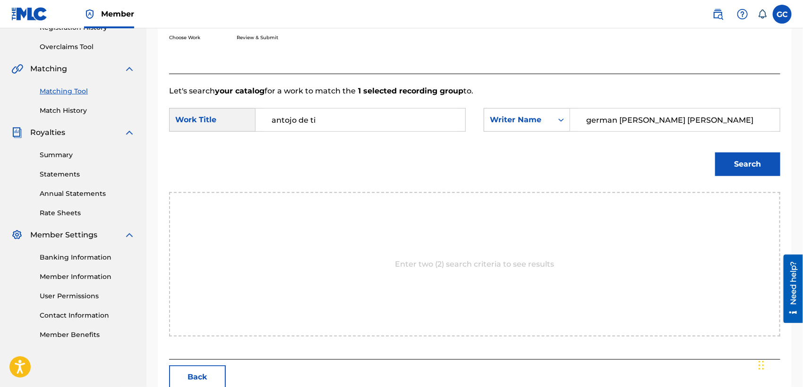
click at [733, 163] on button "Search" at bounding box center [747, 165] width 65 height 24
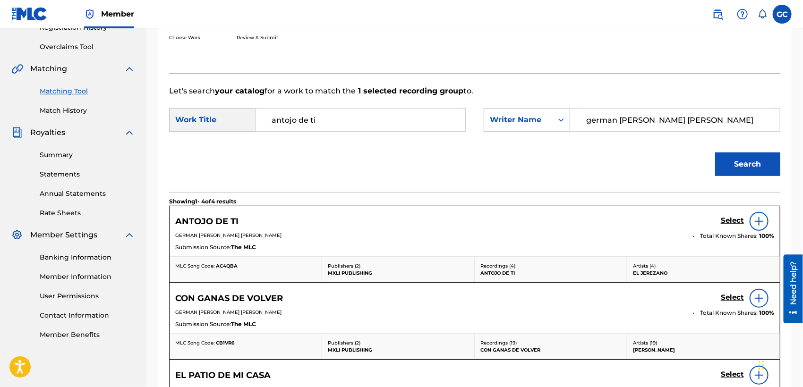
click at [737, 219] on h5 "Select" at bounding box center [732, 220] width 23 height 9
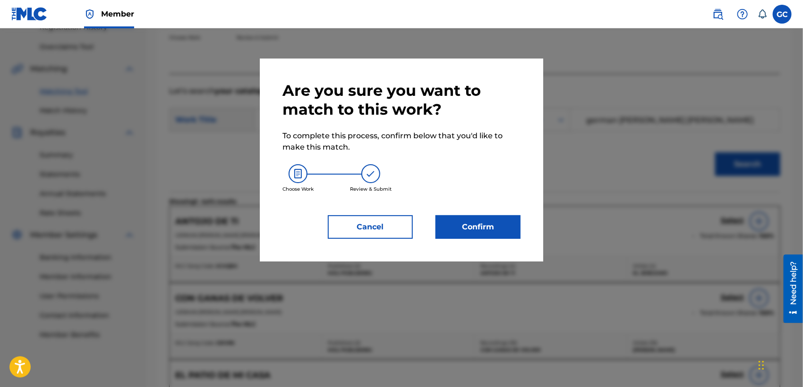
click at [475, 224] on button "Confirm" at bounding box center [478, 227] width 85 height 24
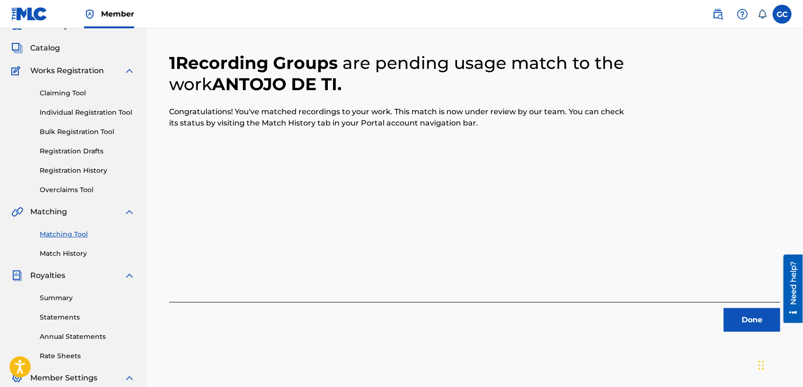
scroll to position [41, 0]
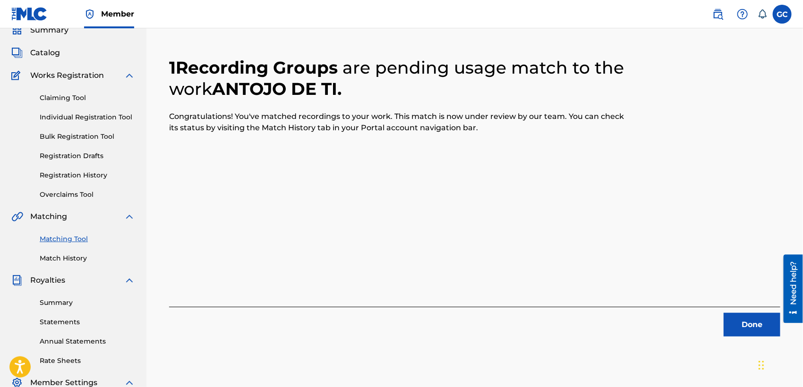
click at [744, 330] on button "Done" at bounding box center [752, 325] width 57 height 24
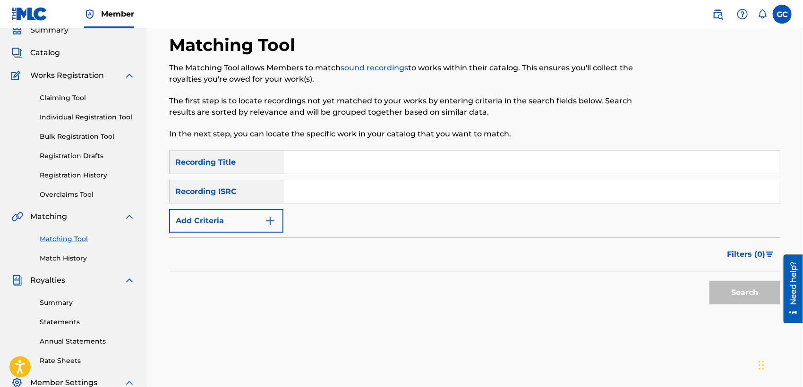
click at [404, 161] on input "Search Form" at bounding box center [531, 162] width 497 height 23
type input "LA MAS GRANDE DIVA"
click at [710, 281] on button "Search" at bounding box center [745, 293] width 71 height 24
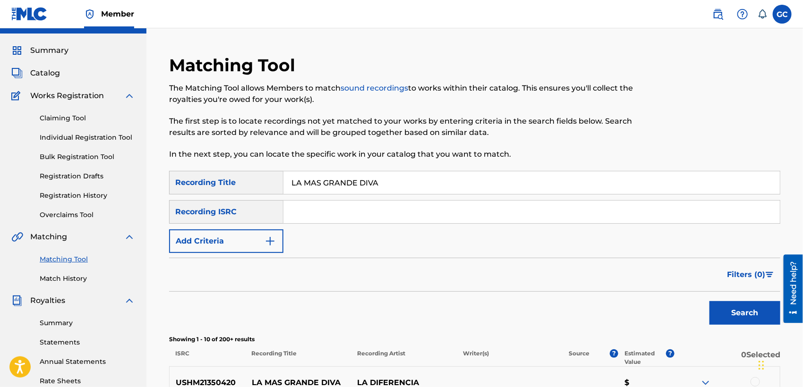
scroll to position [0, 0]
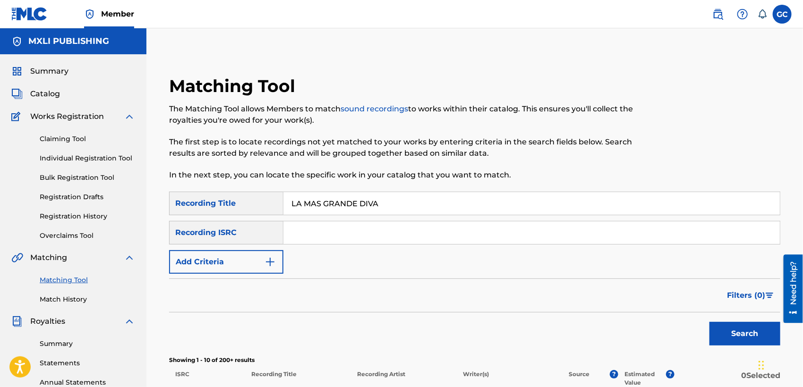
click at [57, 92] on span "Catalog" at bounding box center [45, 93] width 30 height 11
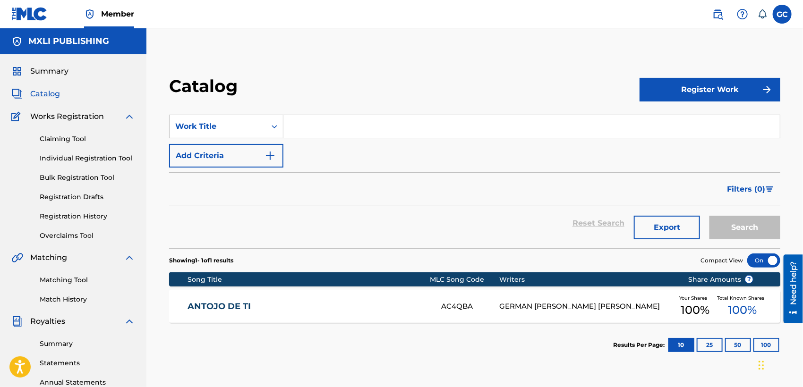
click at [294, 127] on input "Search Form" at bounding box center [531, 126] width 497 height 23
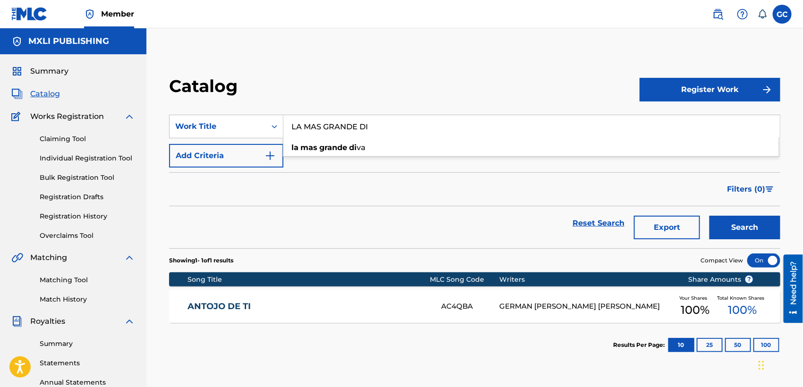
type input "LA MAS GRANDE DI"
click at [710, 216] on button "Search" at bounding box center [745, 228] width 71 height 24
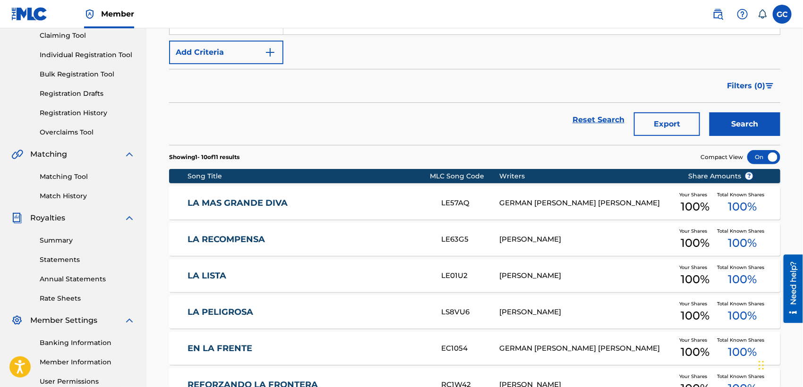
scroll to position [105, 0]
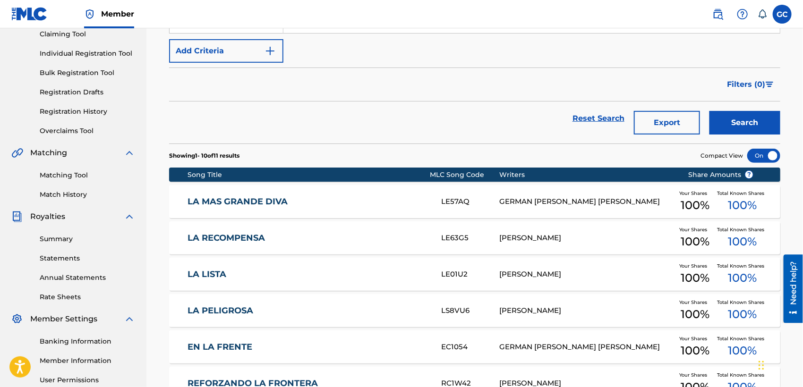
click at [285, 203] on link "LA MAS GRANDE DIVA" at bounding box center [308, 202] width 241 height 11
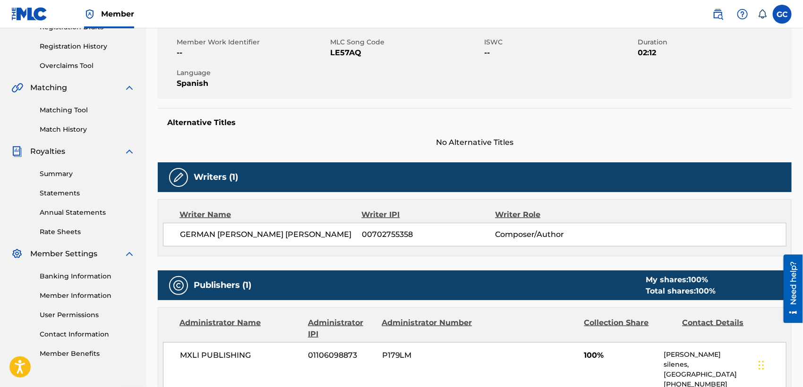
scroll to position [170, 0]
click at [78, 108] on link "Matching Tool" at bounding box center [87, 110] width 95 height 10
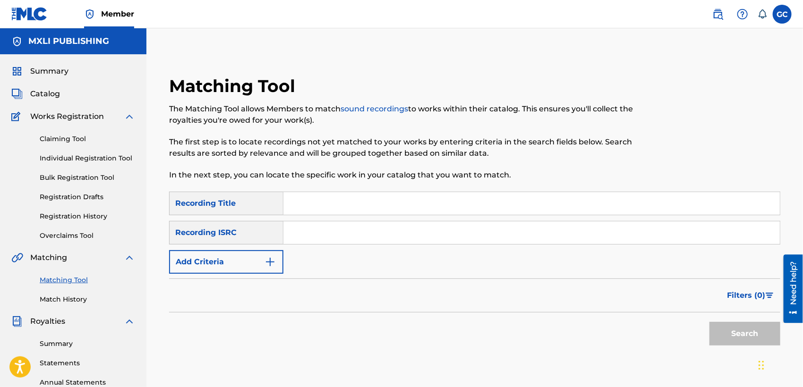
click at [317, 211] on input "Search Form" at bounding box center [531, 203] width 497 height 23
type input "LA MAS GRANDE DIVA"
click at [737, 339] on button "Search" at bounding box center [745, 334] width 71 height 24
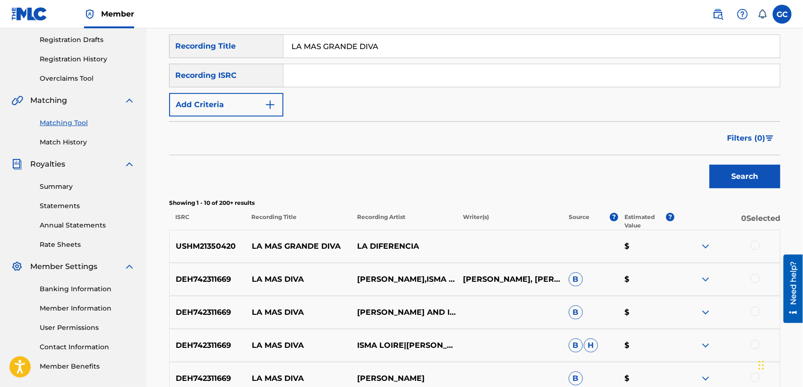
scroll to position [262, 0]
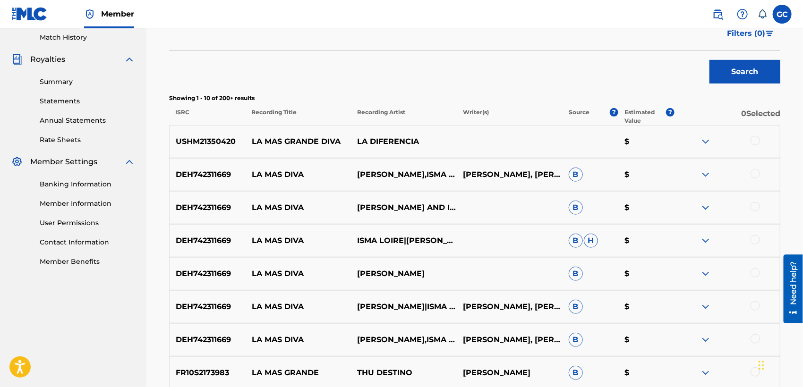
click at [756, 142] on div at bounding box center [755, 140] width 9 height 9
click at [670, 307] on button "Match 1 Group" at bounding box center [664, 311] width 104 height 24
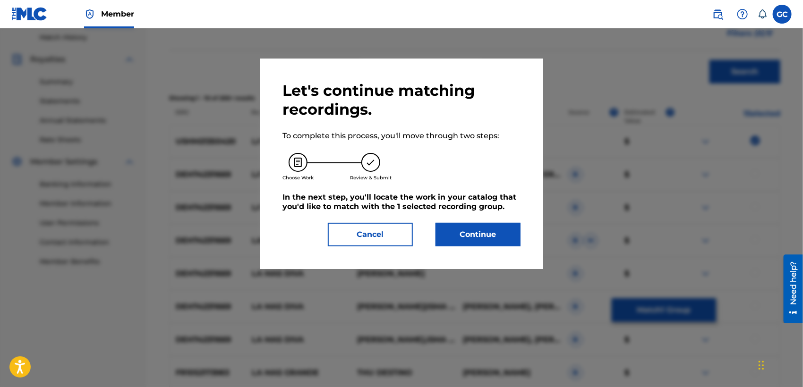
click at [458, 235] on button "Continue" at bounding box center [478, 235] width 85 height 24
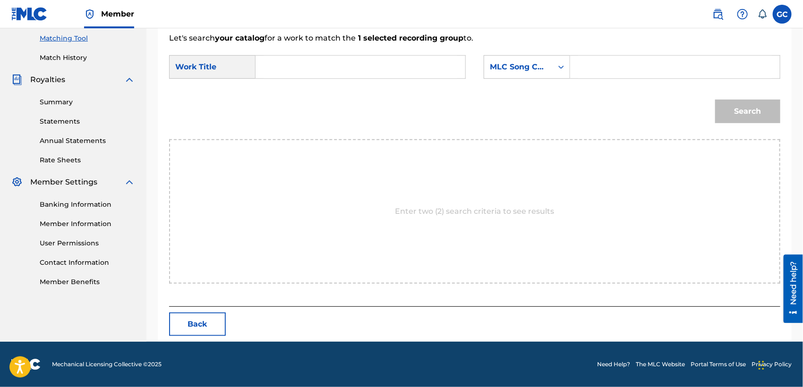
scroll to position [242, 0]
click at [393, 61] on input "Search Form" at bounding box center [361, 67] width 194 height 23
type input "la mas grande diva"
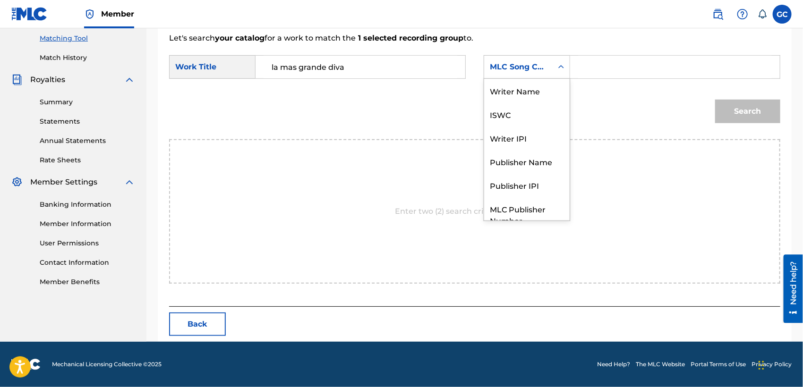
click at [518, 61] on div "MLC Song Code" at bounding box center [518, 66] width 57 height 11
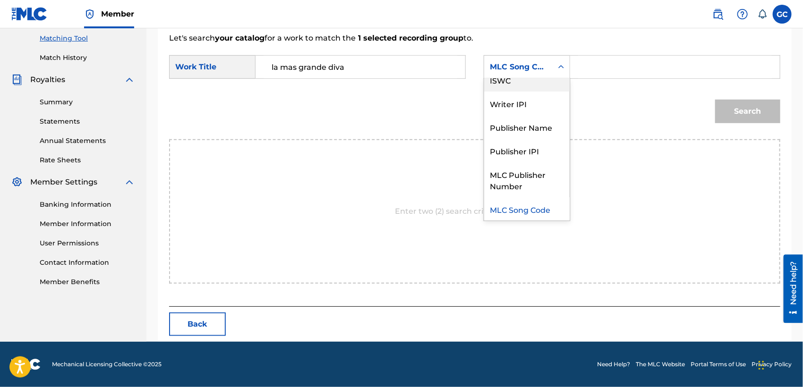
scroll to position [0, 0]
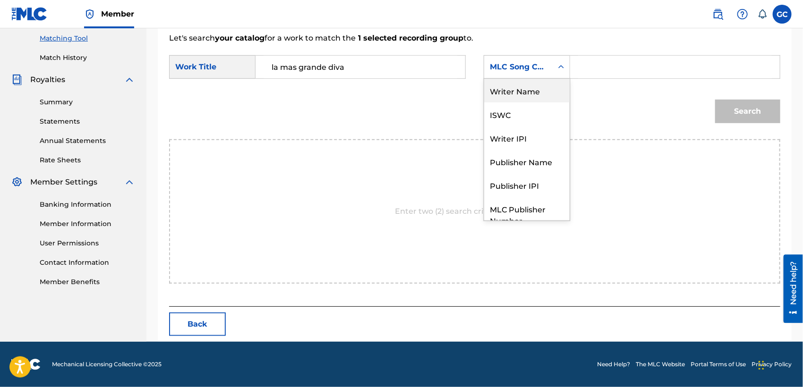
click at [536, 97] on div "Writer Name" at bounding box center [527, 91] width 86 height 24
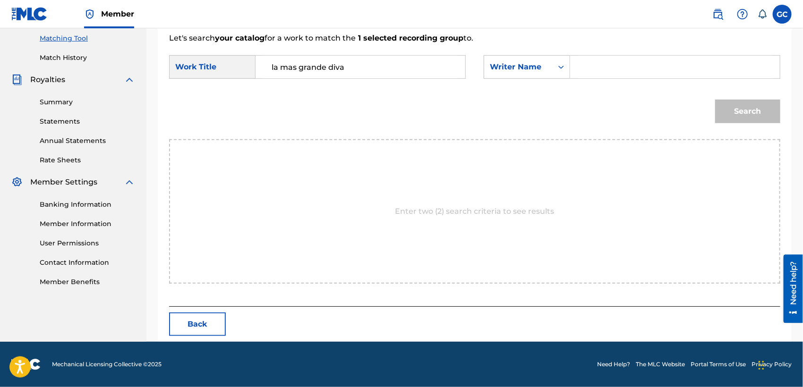
click at [600, 69] on input "Search Form" at bounding box center [675, 67] width 194 height 23
type input "german [PERSON_NAME] [PERSON_NAME]"
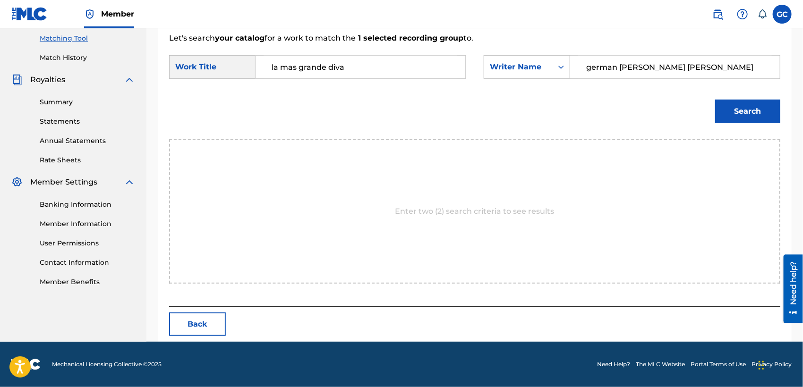
click at [737, 111] on button "Search" at bounding box center [747, 112] width 65 height 24
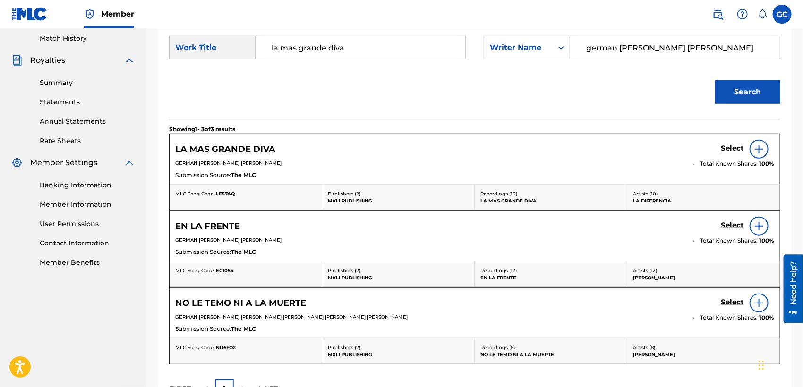
scroll to position [294, 0]
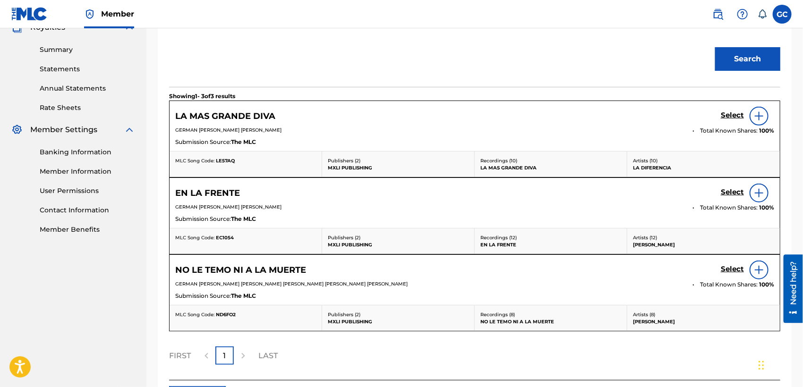
click at [737, 116] on h5 "Select" at bounding box center [732, 115] width 23 height 9
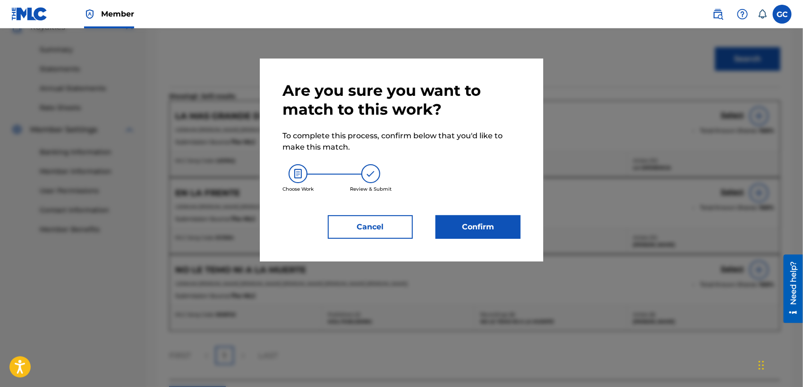
click at [484, 225] on button "Confirm" at bounding box center [478, 227] width 85 height 24
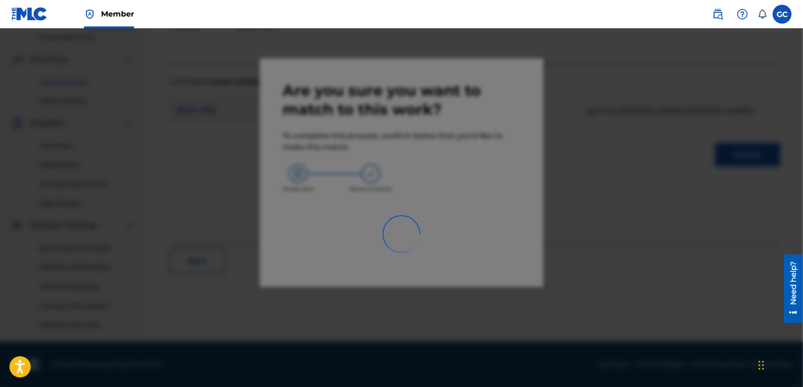
scroll to position [198, 0]
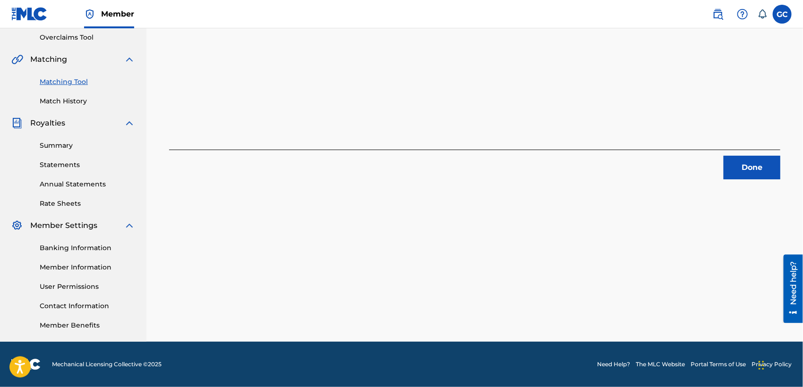
click at [762, 173] on button "Done" at bounding box center [752, 168] width 57 height 24
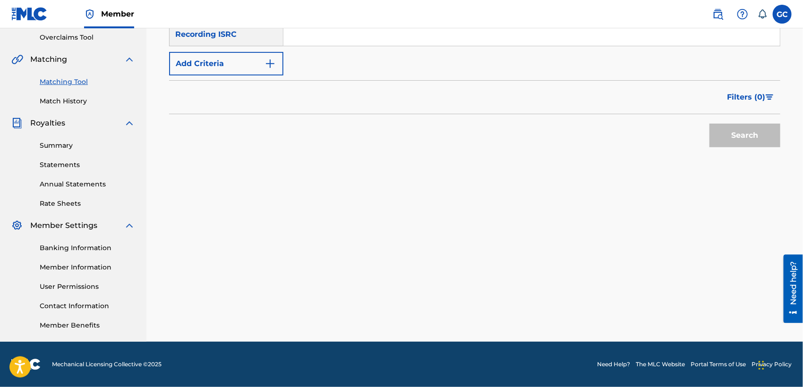
scroll to position [41, 0]
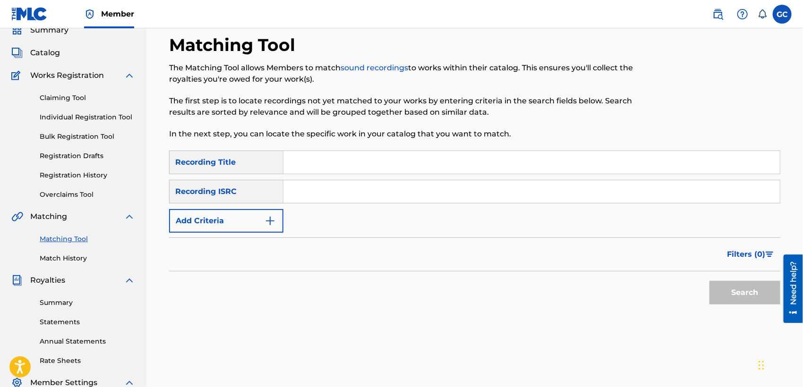
click at [340, 155] on input "Search Form" at bounding box center [531, 162] width 497 height 23
type input "TU DICES SI [PERSON_NAME]"
click at [710, 281] on button "Search" at bounding box center [745, 293] width 71 height 24
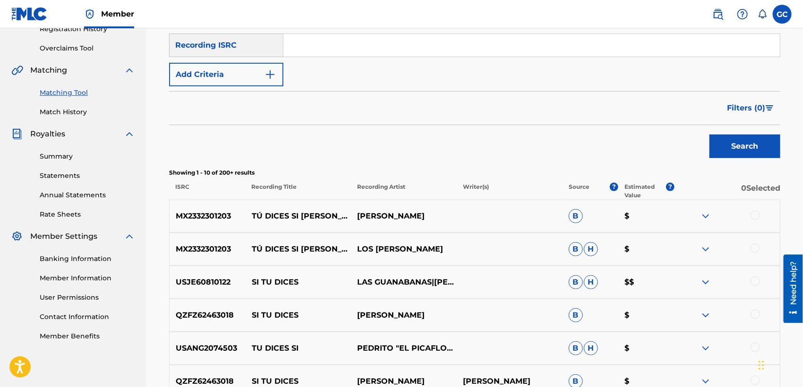
scroll to position [198, 0]
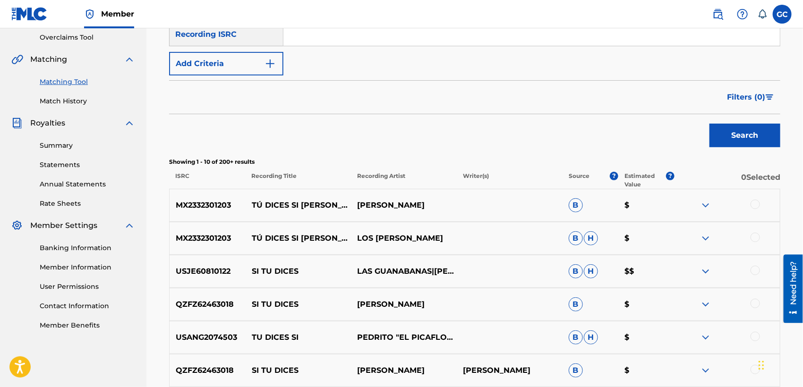
click at [706, 239] on img at bounding box center [705, 238] width 11 height 11
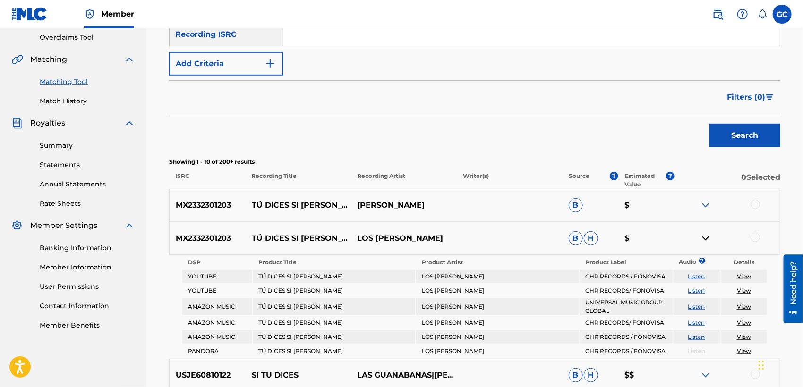
click at [706, 239] on img at bounding box center [705, 238] width 11 height 11
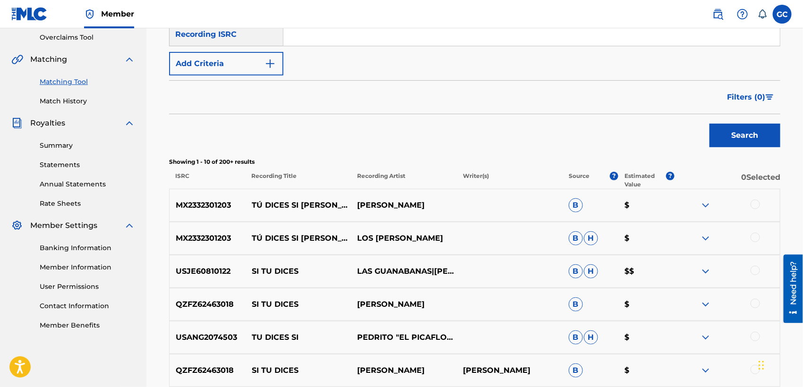
click at [707, 206] on img at bounding box center [705, 205] width 11 height 11
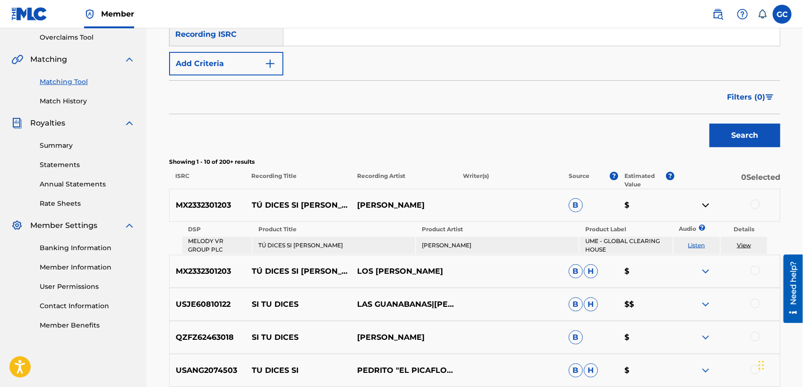
click at [707, 206] on img at bounding box center [705, 205] width 11 height 11
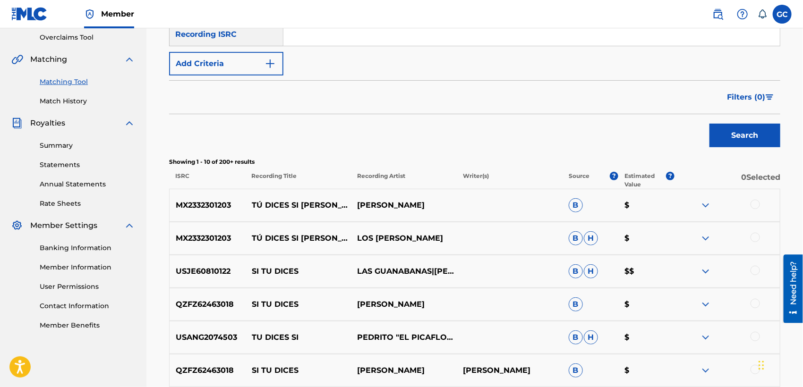
click at [707, 206] on img at bounding box center [705, 205] width 11 height 11
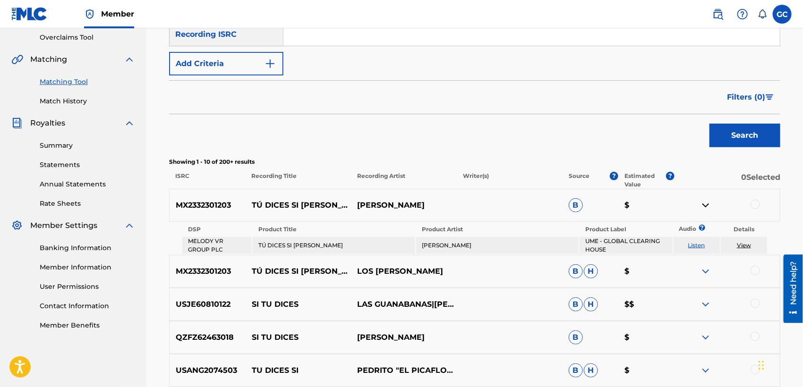
click at [707, 206] on img at bounding box center [705, 205] width 11 height 11
